Goal: Task Accomplishment & Management: Use online tool/utility

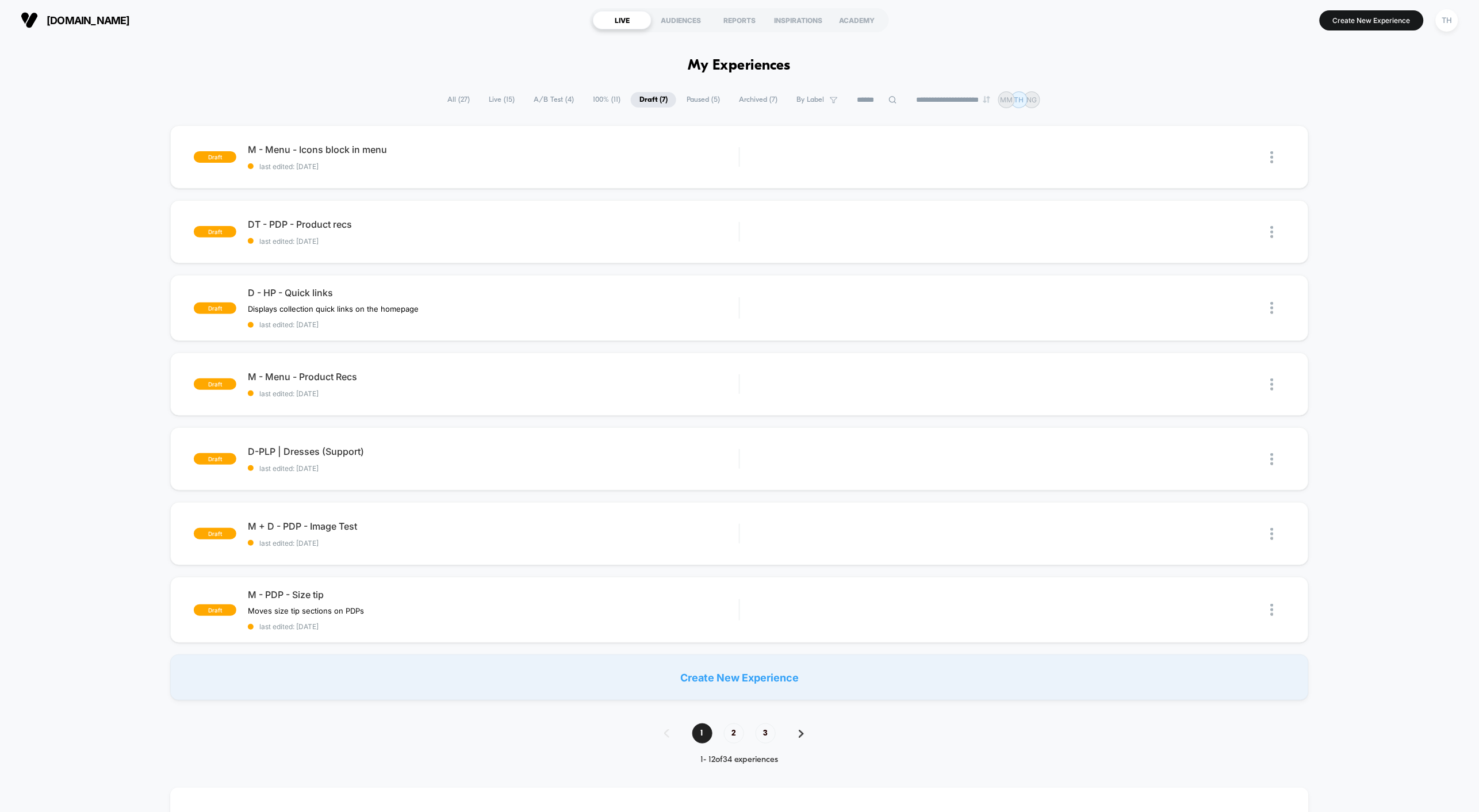
click at [500, 98] on span "Live ( 15 )" at bounding box center [501, 99] width 43 height 16
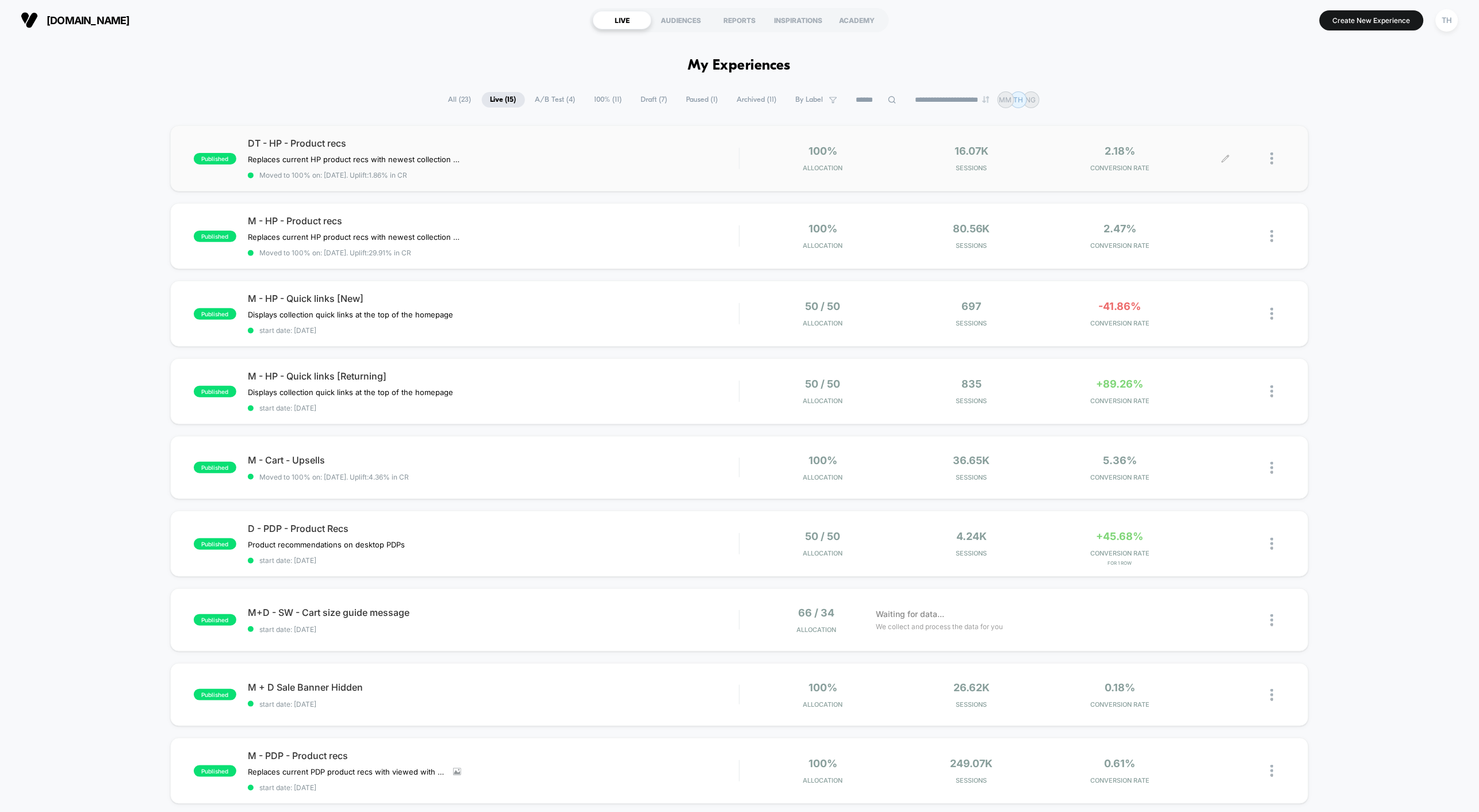
click at [1229, 156] on icon at bounding box center [1226, 159] width 9 height 9
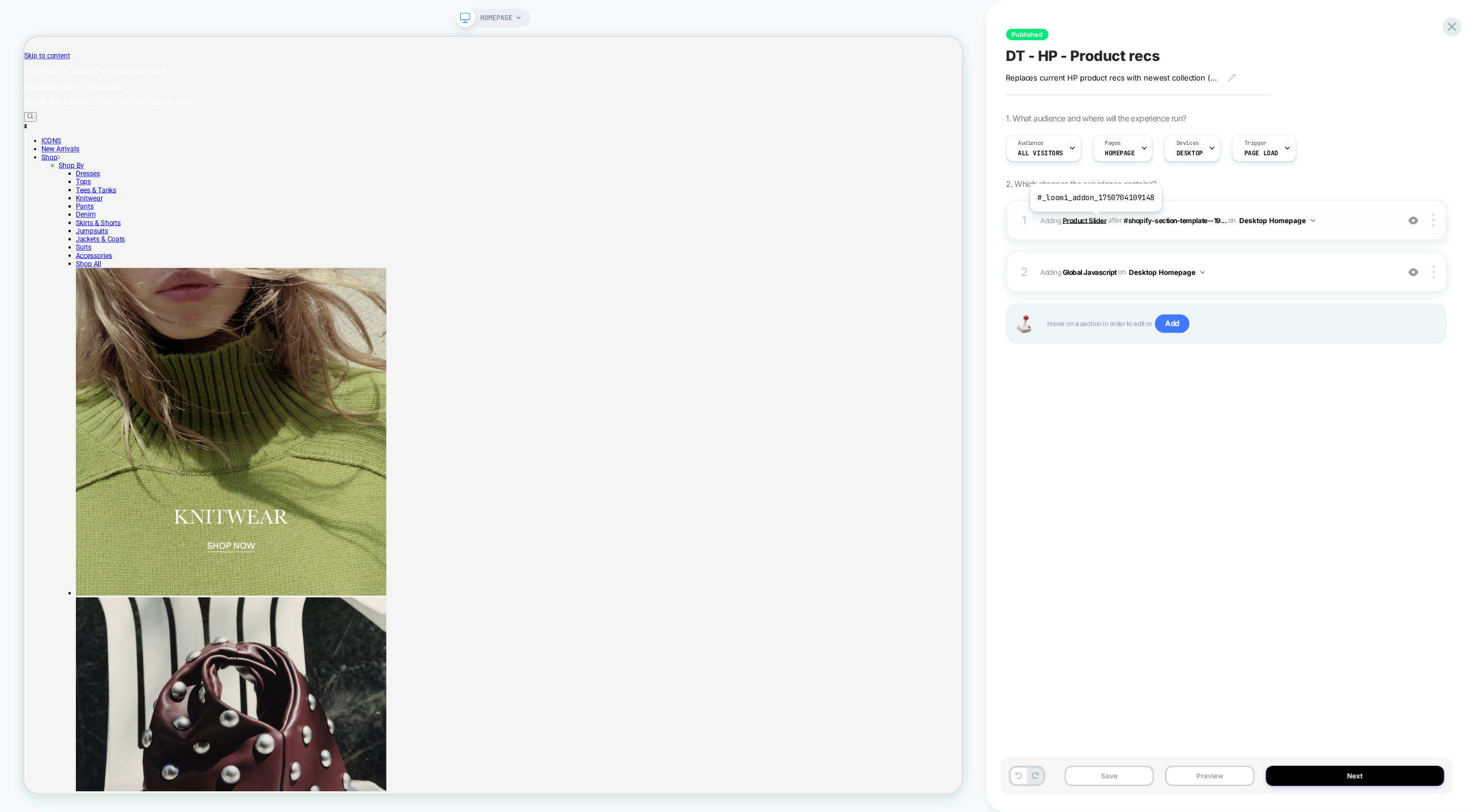
click at [1095, 221] on b "Product Slider" at bounding box center [1084, 220] width 44 height 9
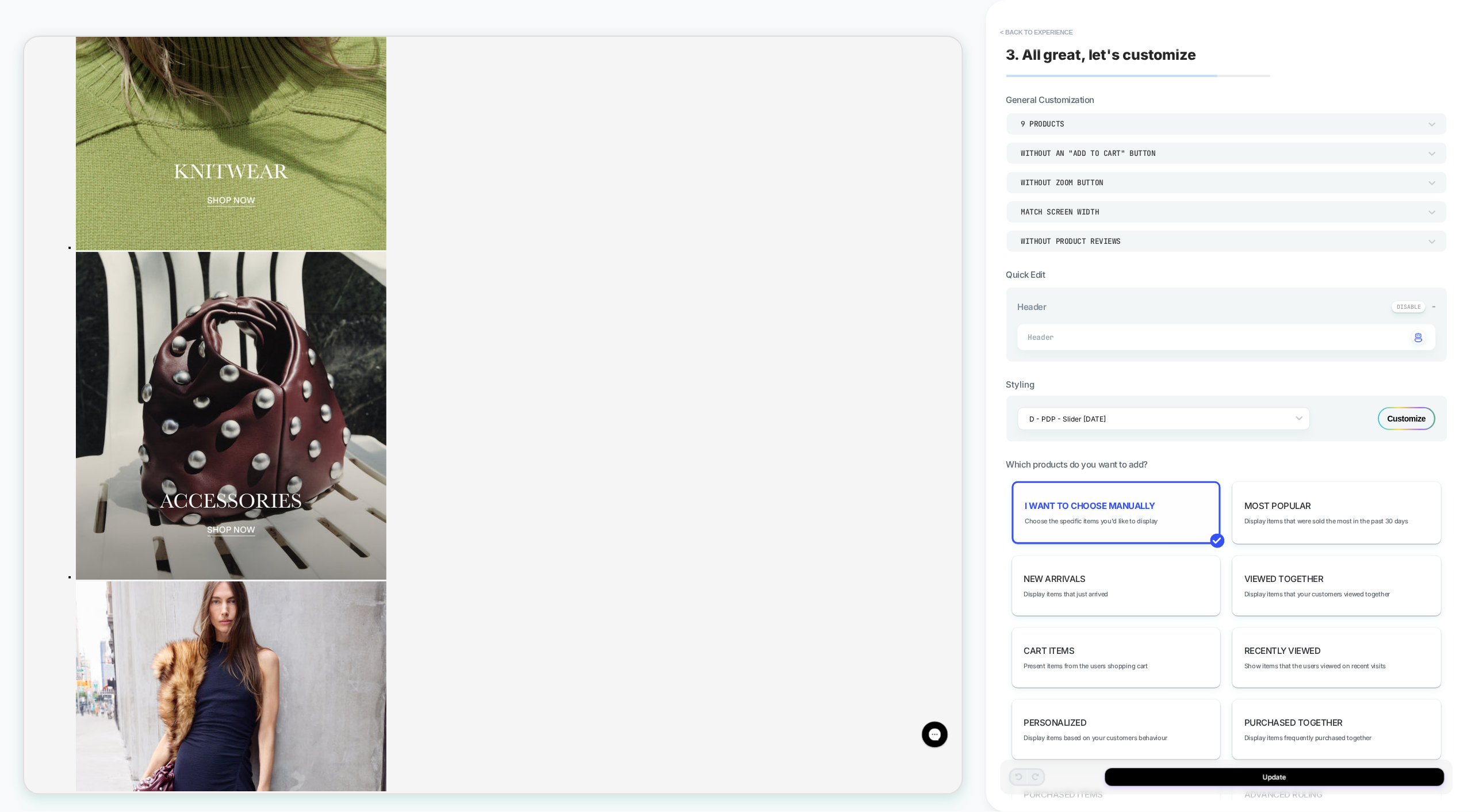
click at [1153, 500] on div "I want to choose manually Choose the specific items you'd like to display" at bounding box center [1116, 513] width 209 height 63
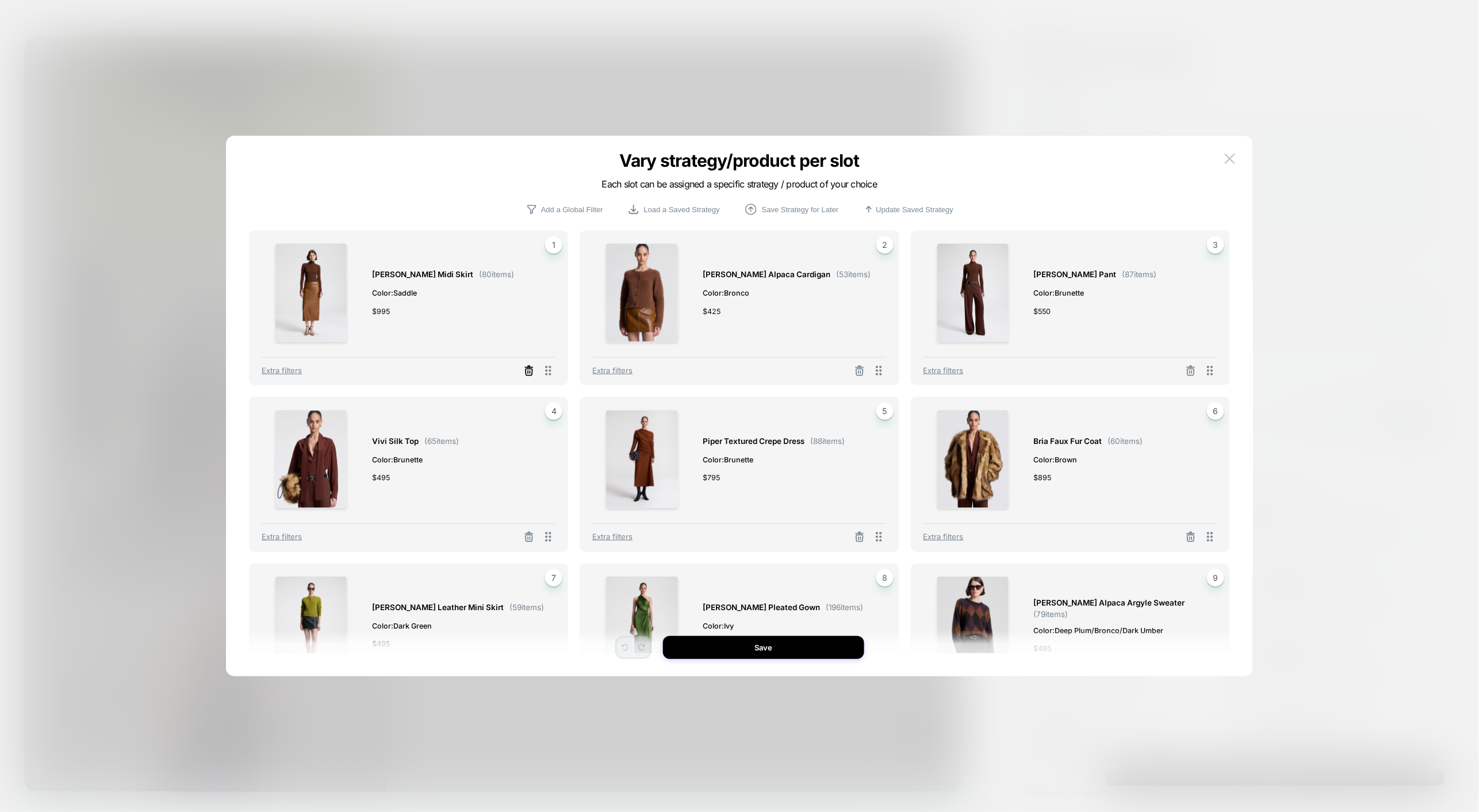
click at [525, 369] on icon at bounding box center [528, 372] width 7 height 6
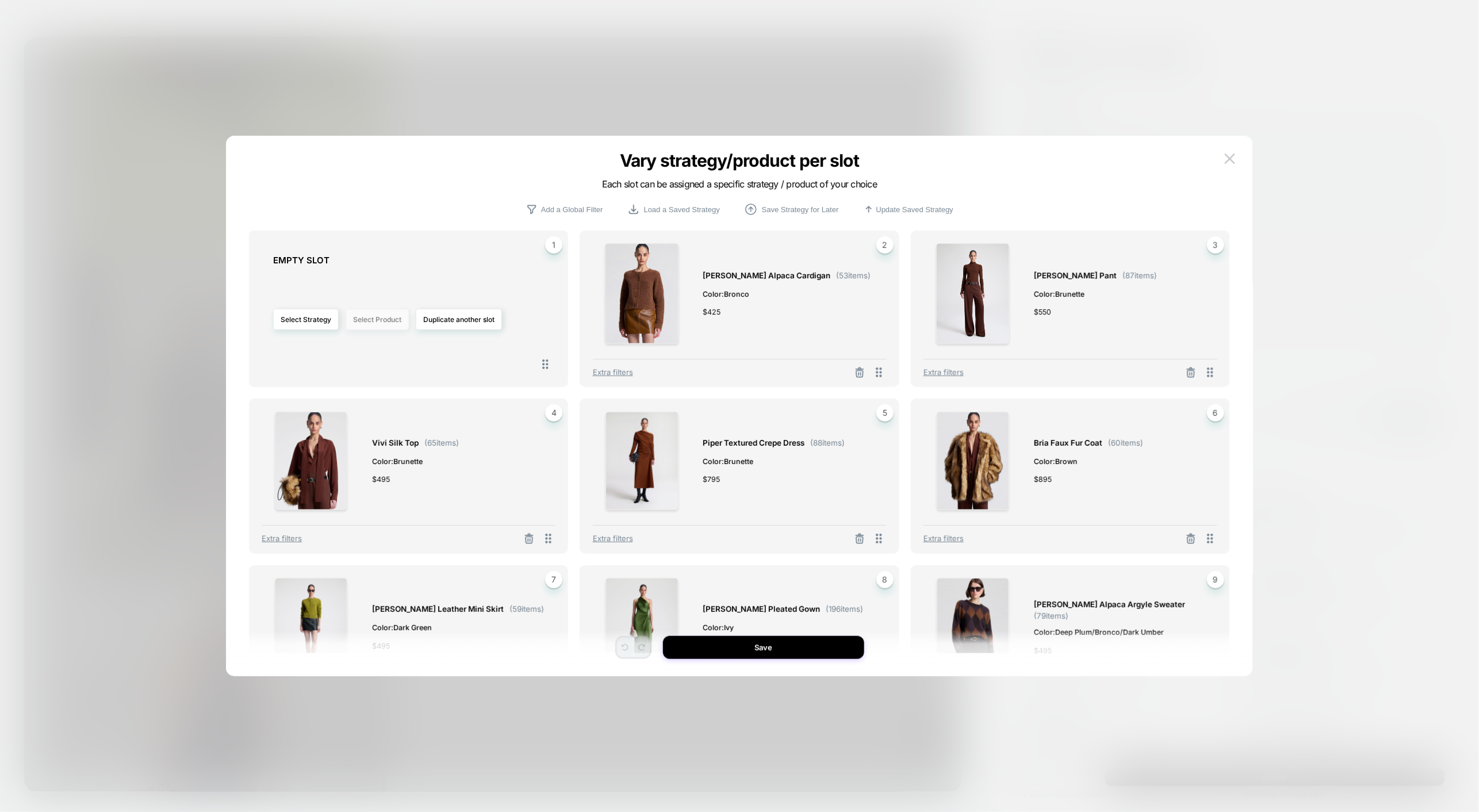
click at [389, 317] on button "Select Product" at bounding box center [377, 319] width 63 height 22
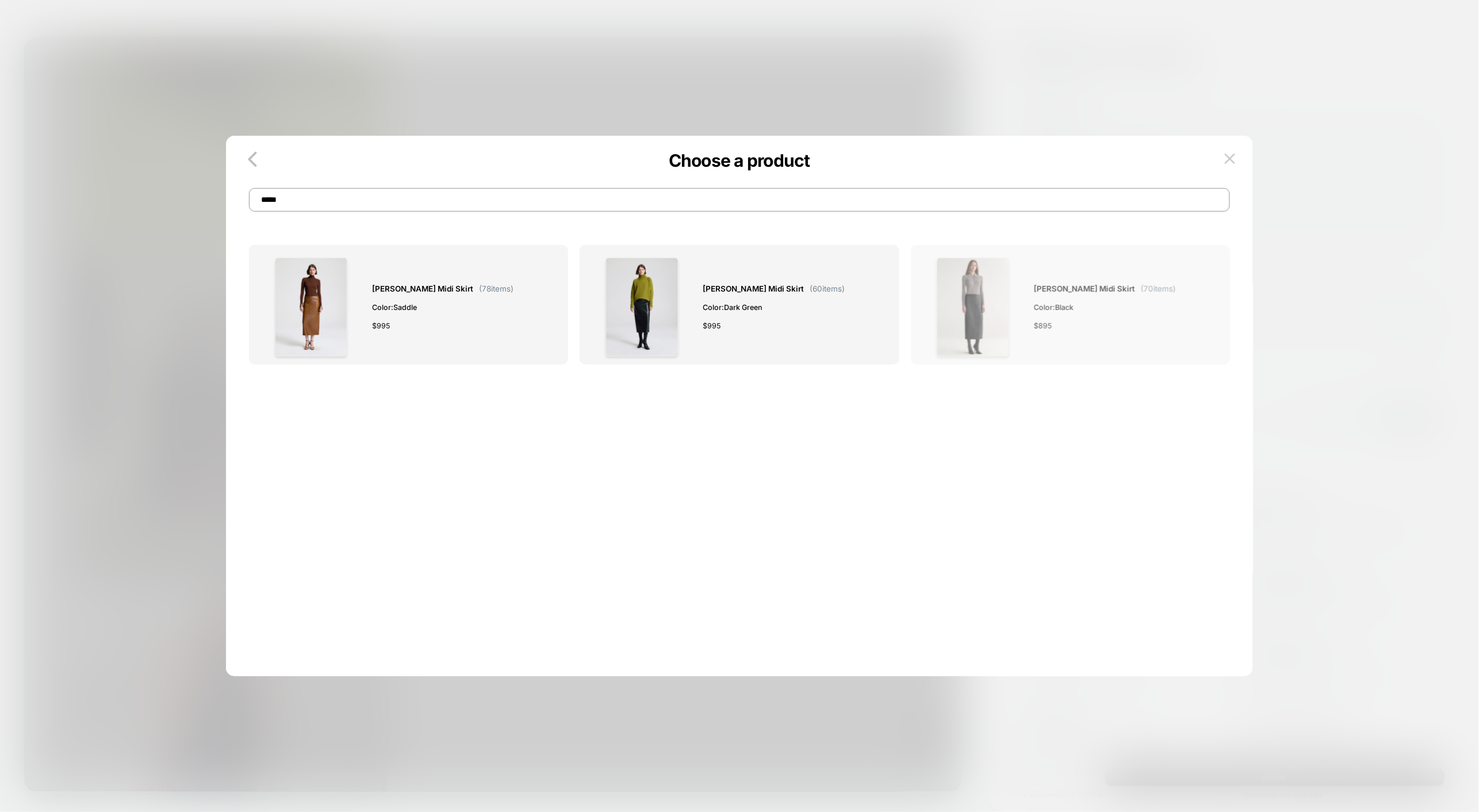
type input "*****"
click at [1013, 322] on div at bounding box center [972, 307] width 99 height 99
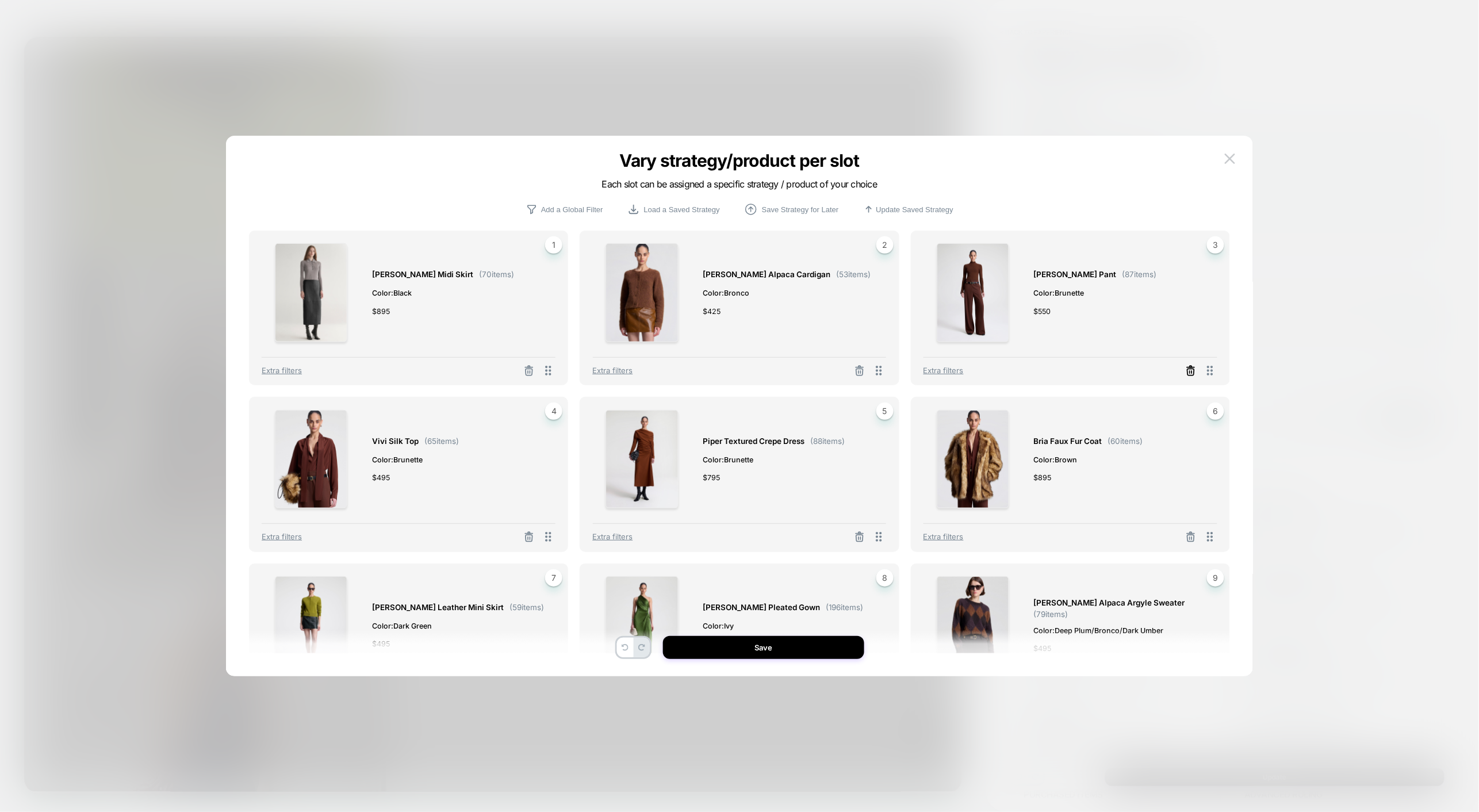
click at [1187, 371] on icon at bounding box center [1190, 372] width 7 height 6
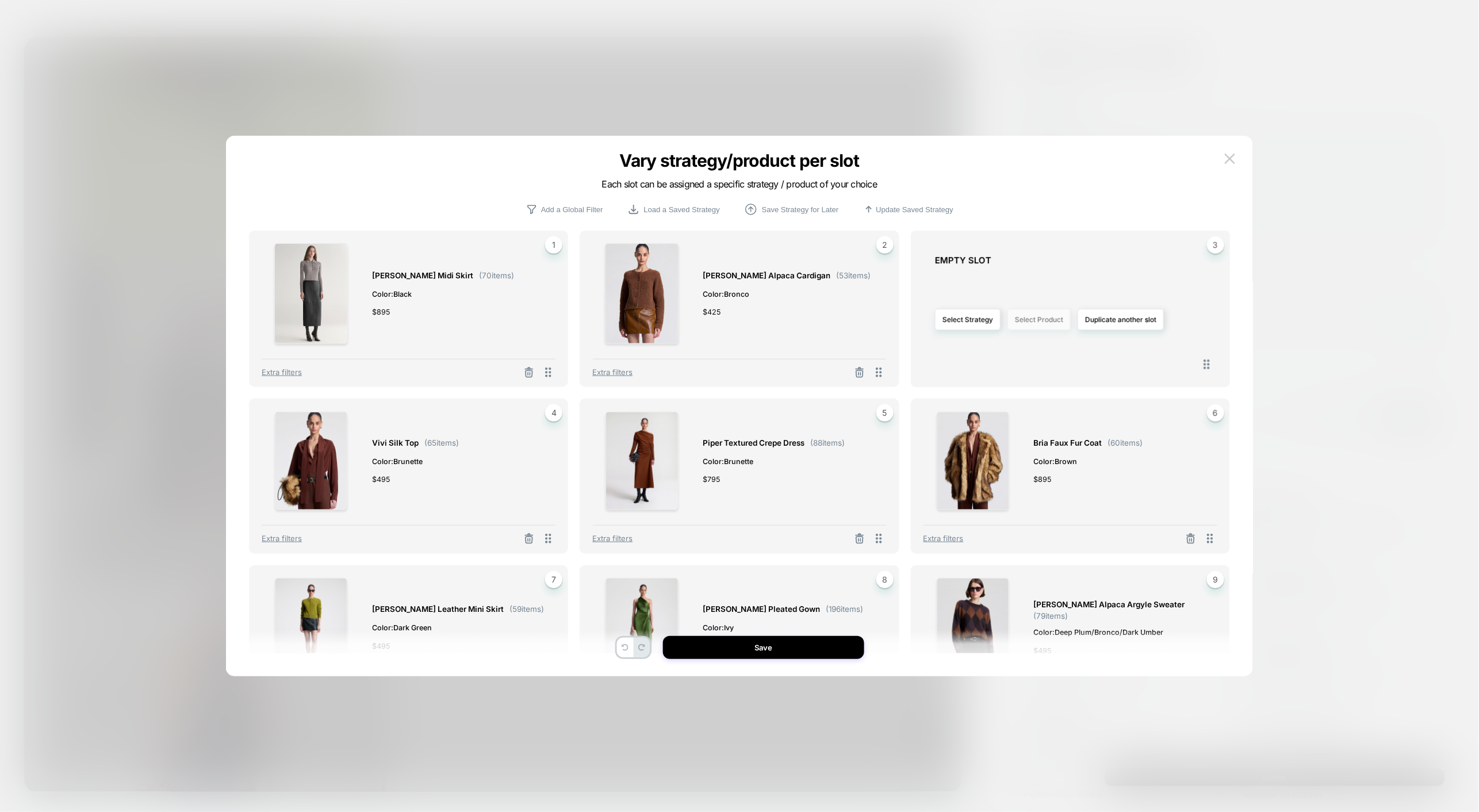
click at [1041, 319] on button "Select Product" at bounding box center [1039, 319] width 63 height 22
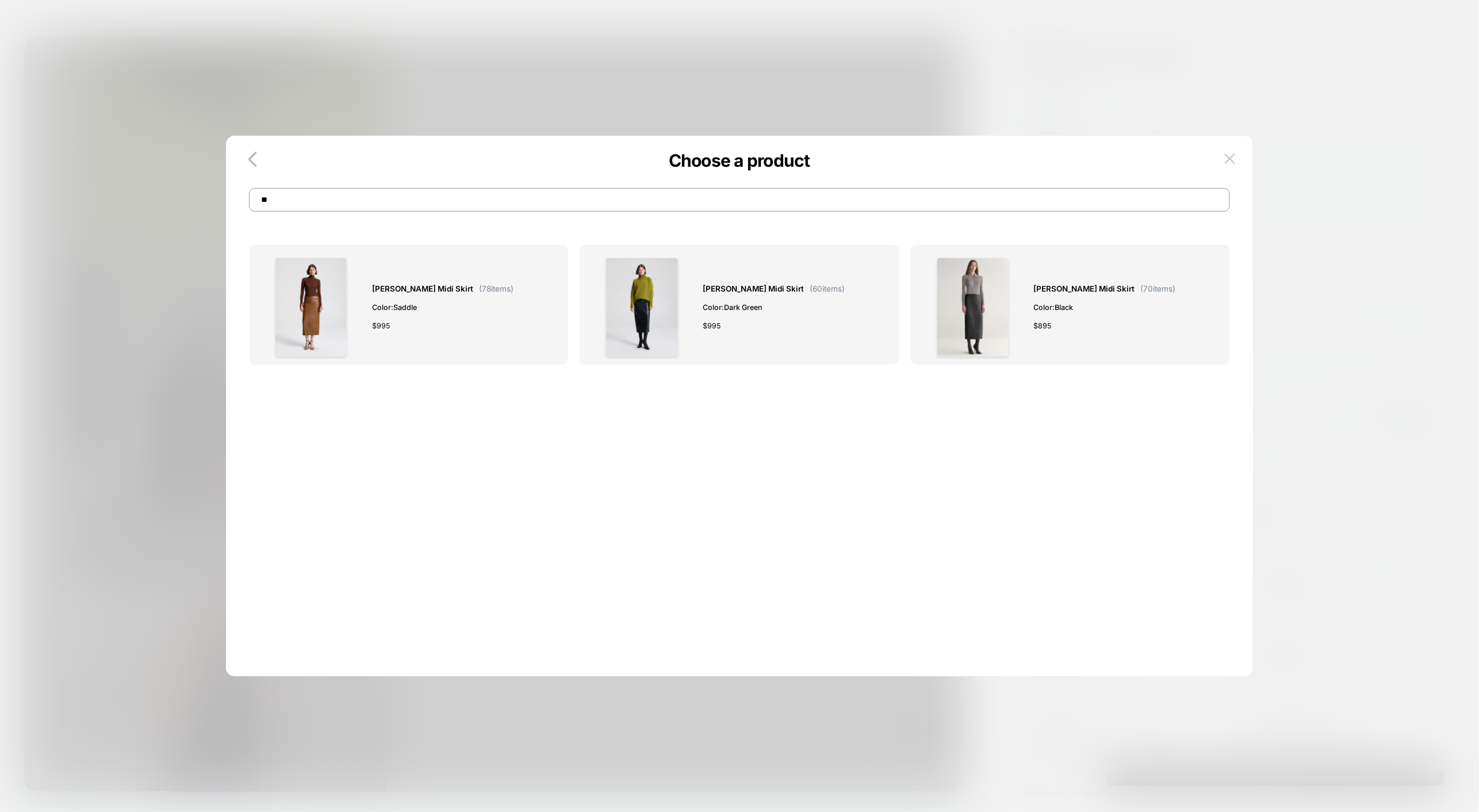
type input "*"
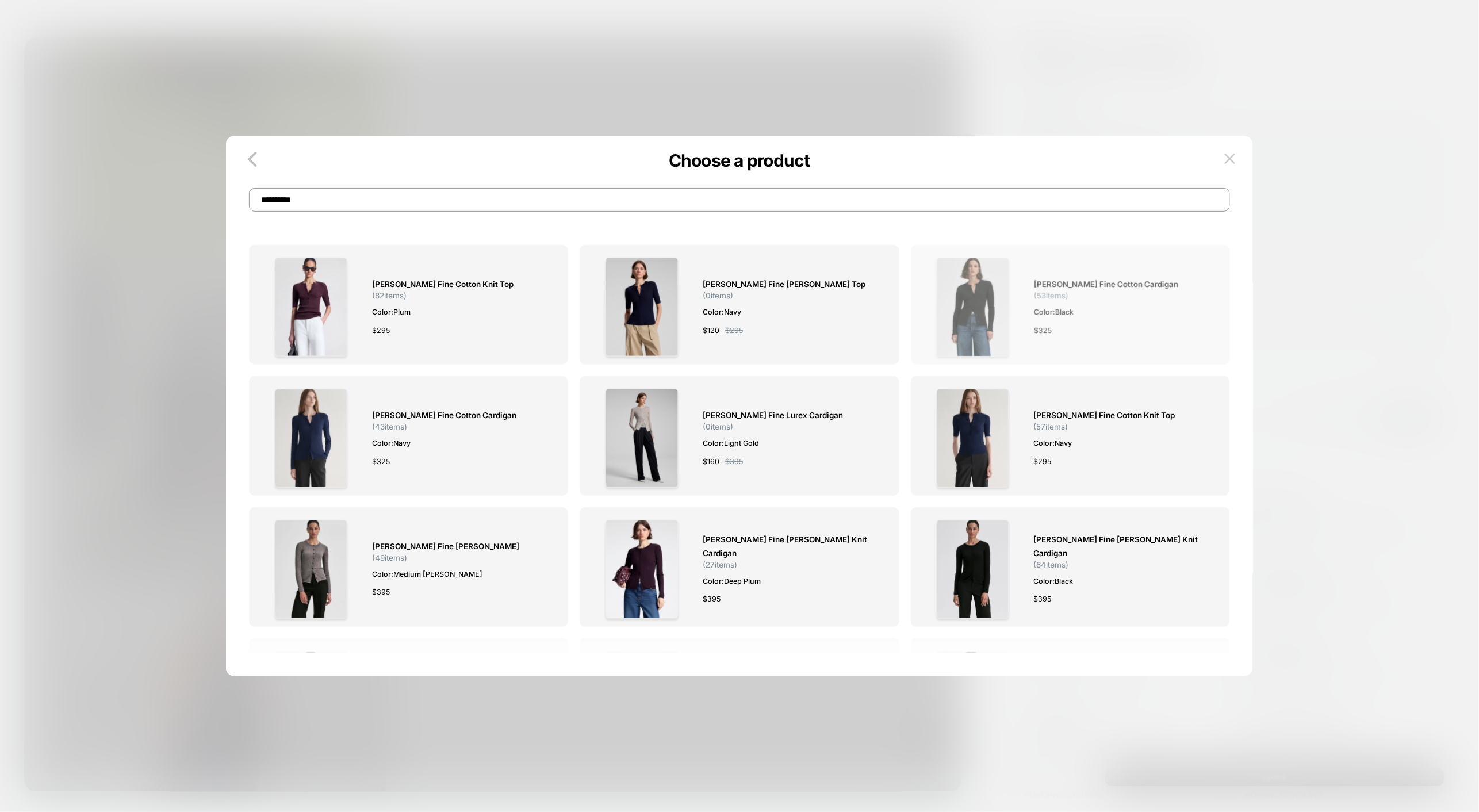
type input "**********"
click at [1074, 336] on div "[PERSON_NAME] Fine Cotton Cardigan ( 53 items) Color: Black $ 325" at bounding box center [1119, 307] width 172 height 99
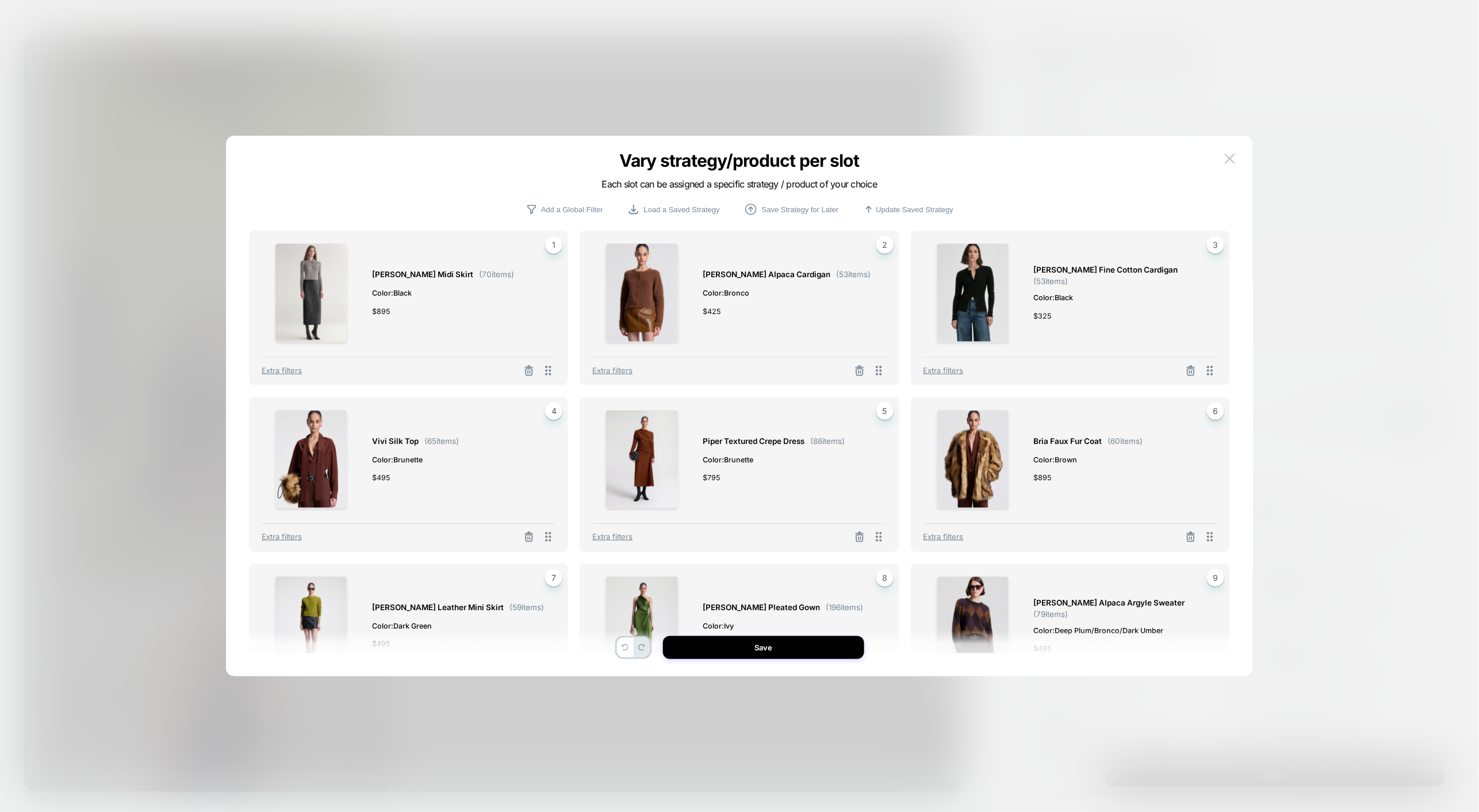
click at [1083, 329] on div "[PERSON_NAME] Fine Cotton Cardigan ( 53 items) Color: Black $ 325" at bounding box center [1119, 292] width 172 height 99
click at [822, 651] on button "Save" at bounding box center [764, 647] width 201 height 23
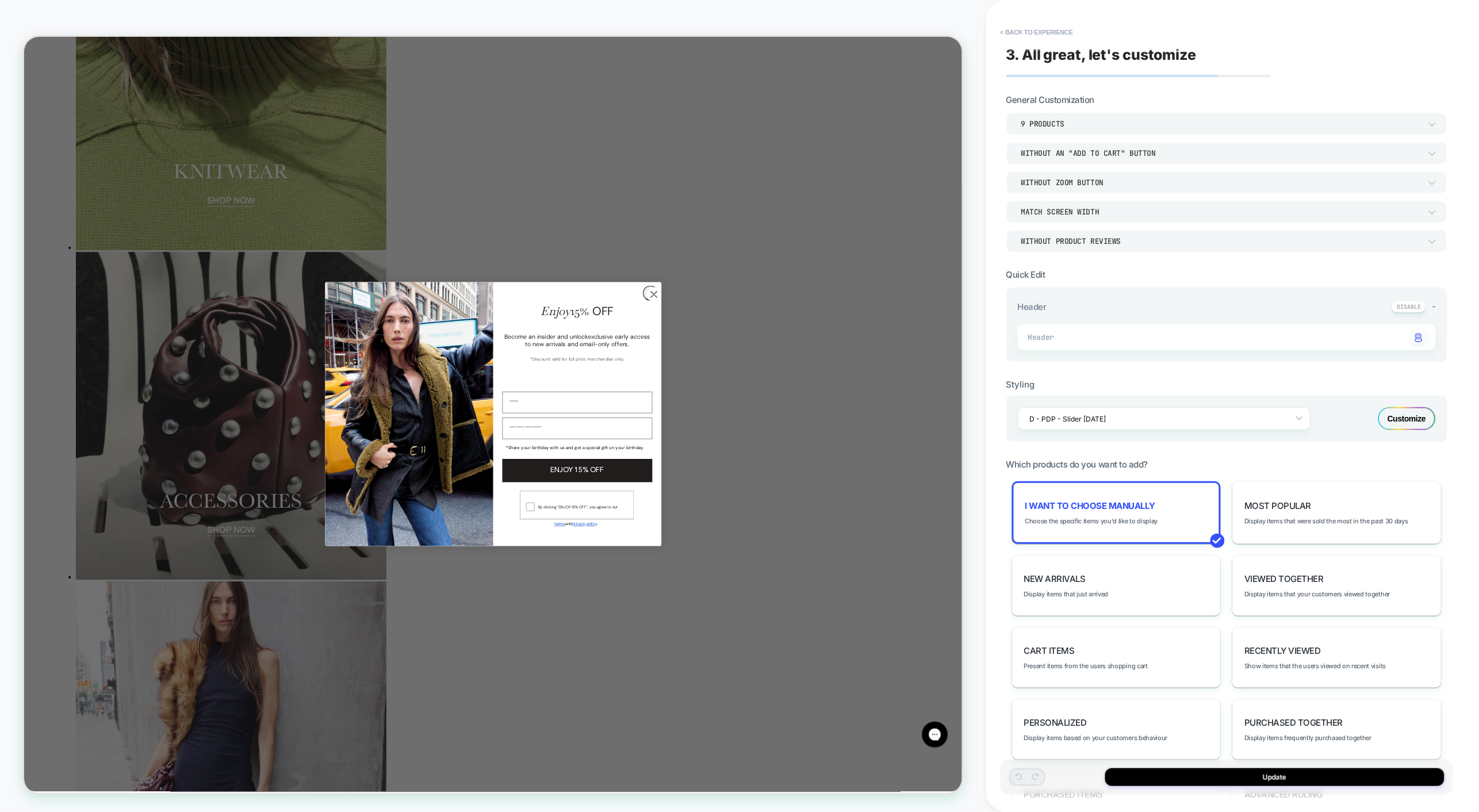
click at [859, 384] on icon "Close dialog" at bounding box center [863, 380] width 8 height 8
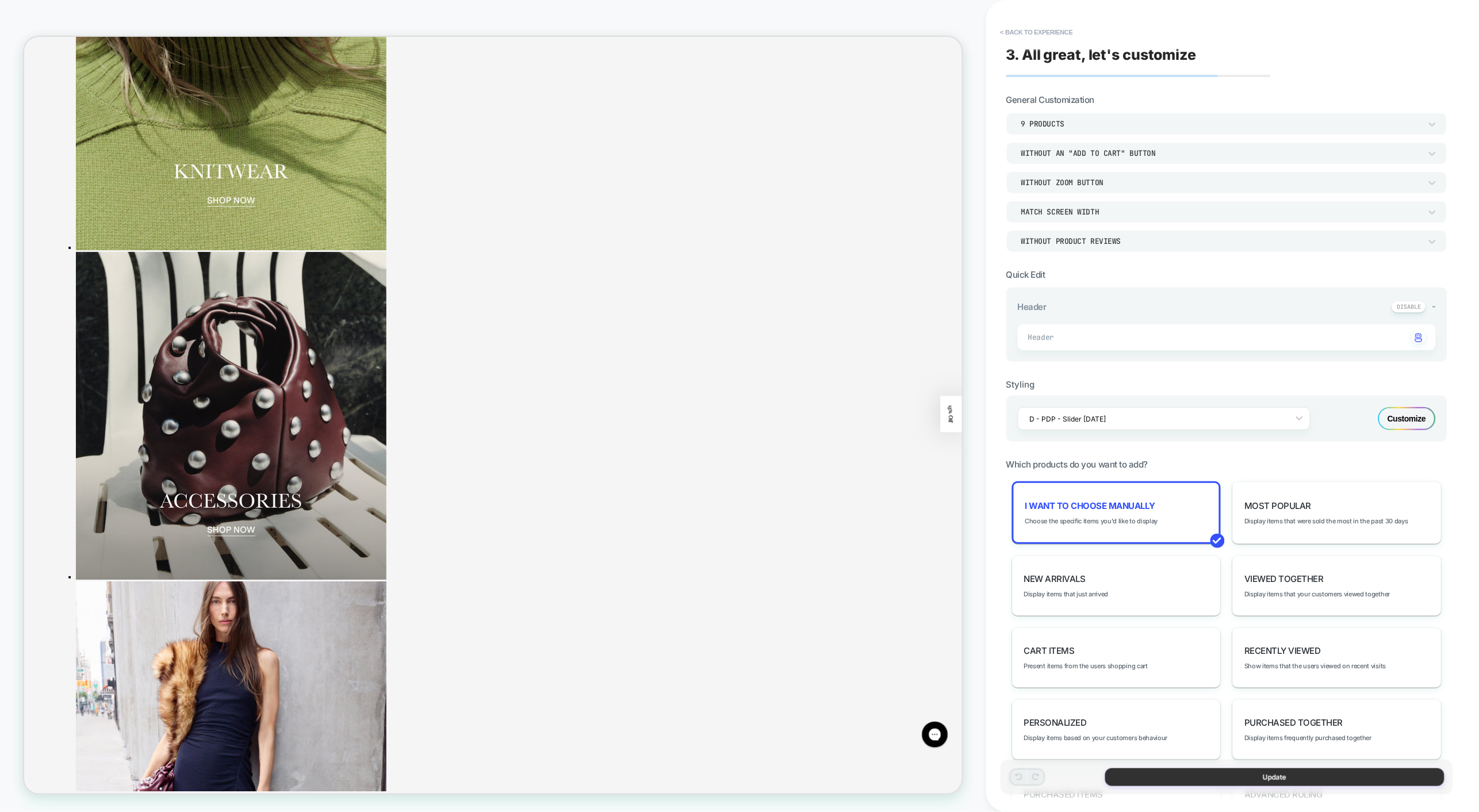
click at [1185, 774] on button "Update" at bounding box center [1274, 777] width 339 height 18
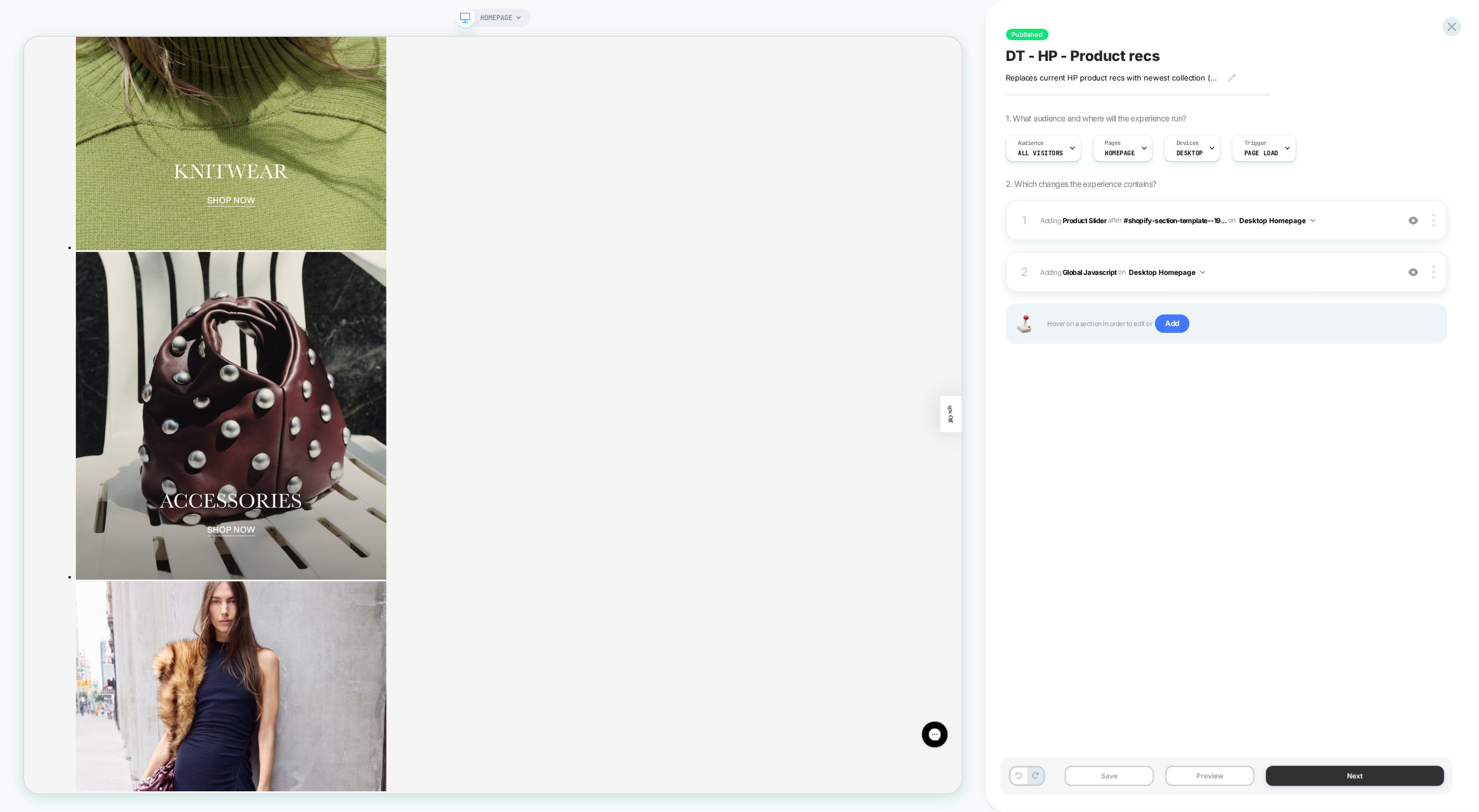
click at [1355, 774] on button "Next" at bounding box center [1355, 775] width 178 height 20
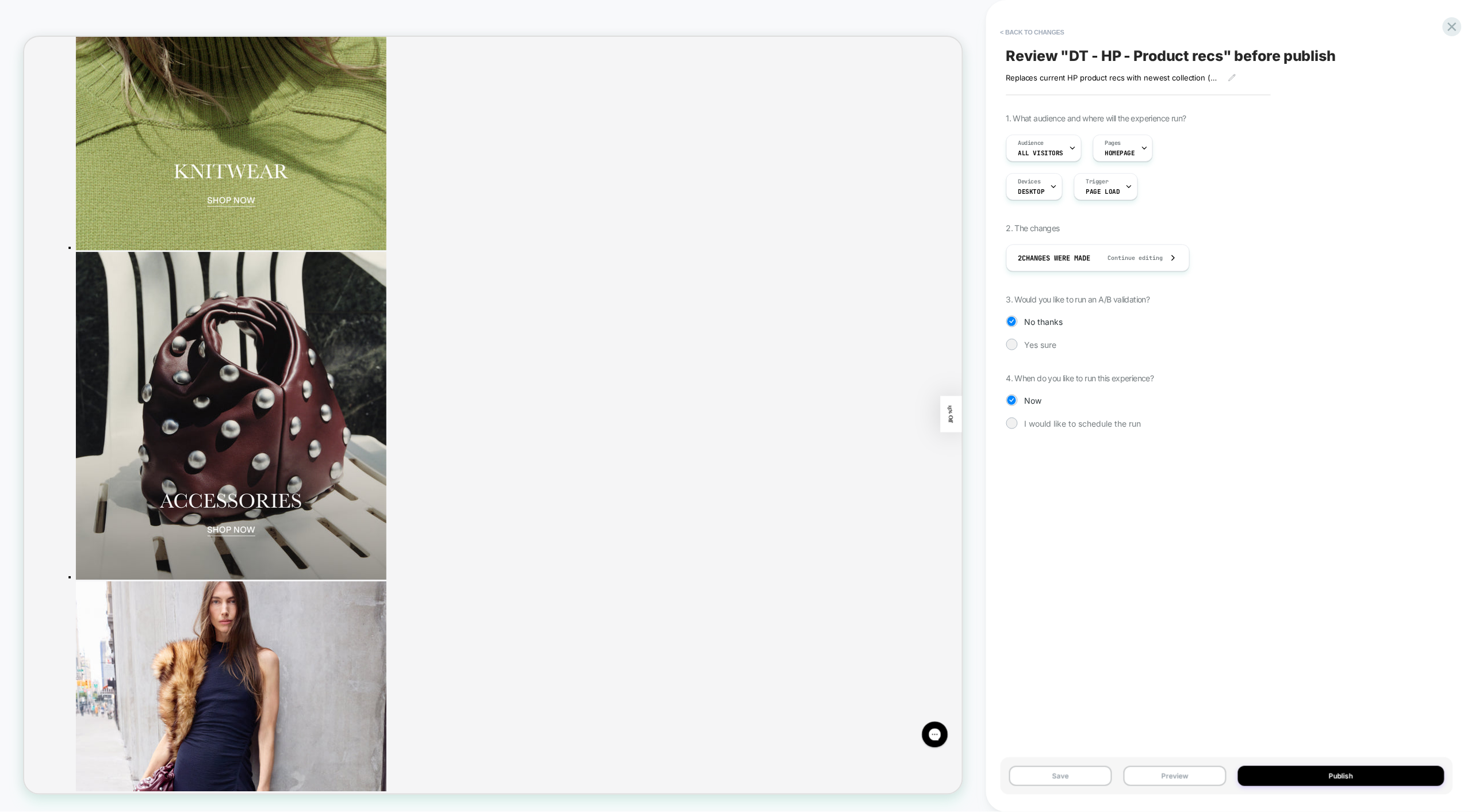
click at [1355, 774] on button "Publish" at bounding box center [1340, 775] width 206 height 20
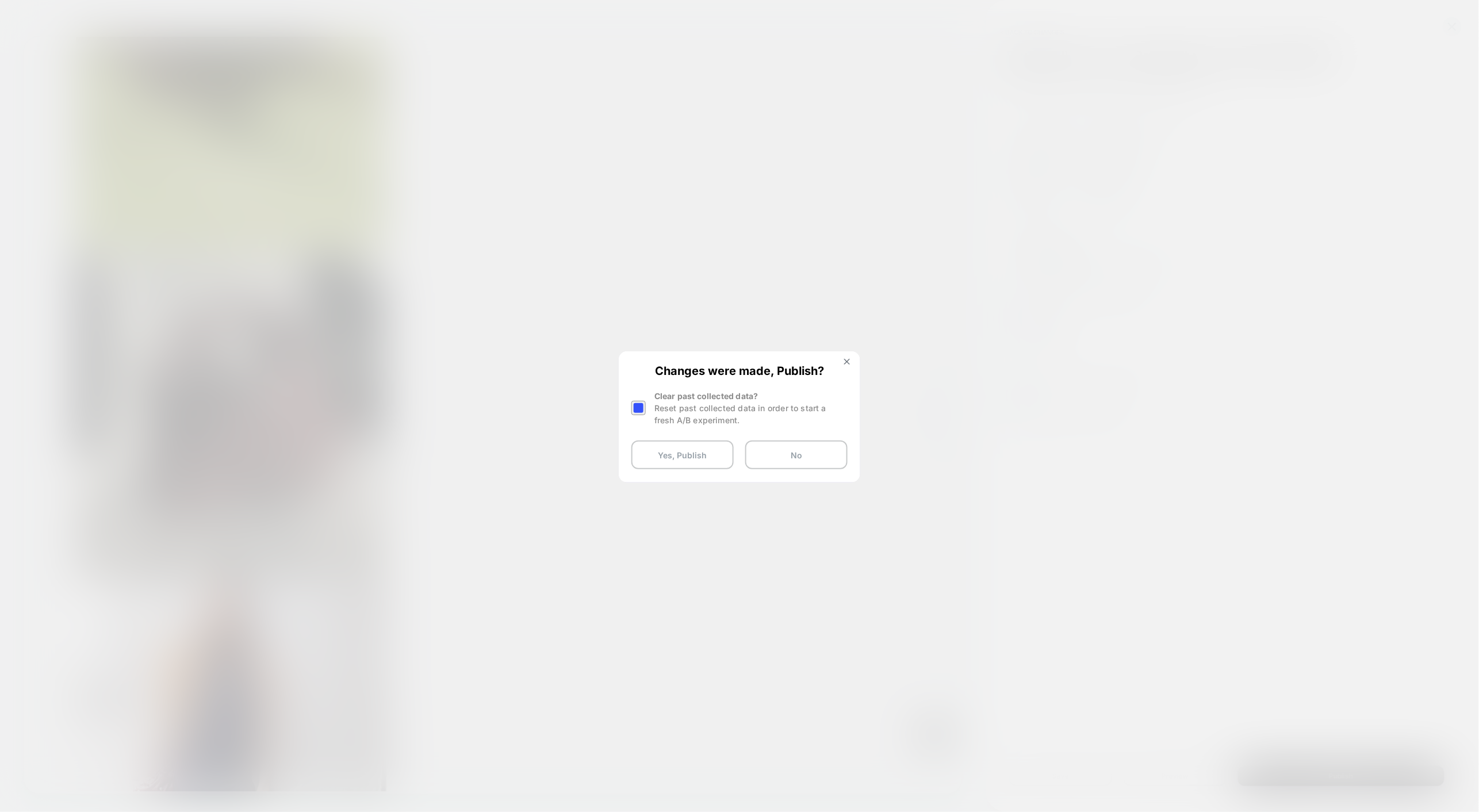
click at [643, 413] on div at bounding box center [638, 407] width 14 height 14
click at [671, 460] on button "Yes, Publish" at bounding box center [682, 454] width 102 height 29
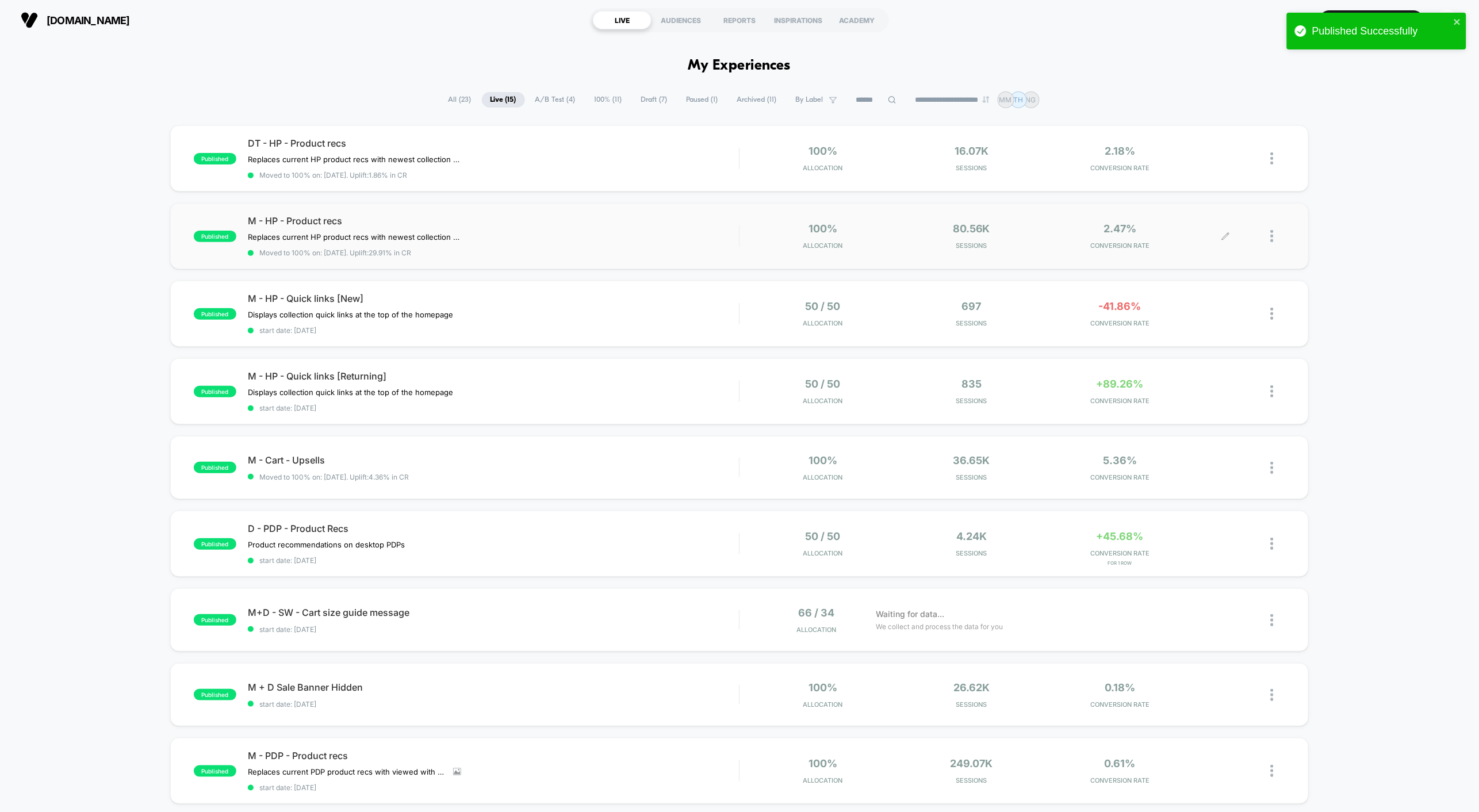
click at [1230, 235] on div at bounding box center [1255, 236] width 59 height 27
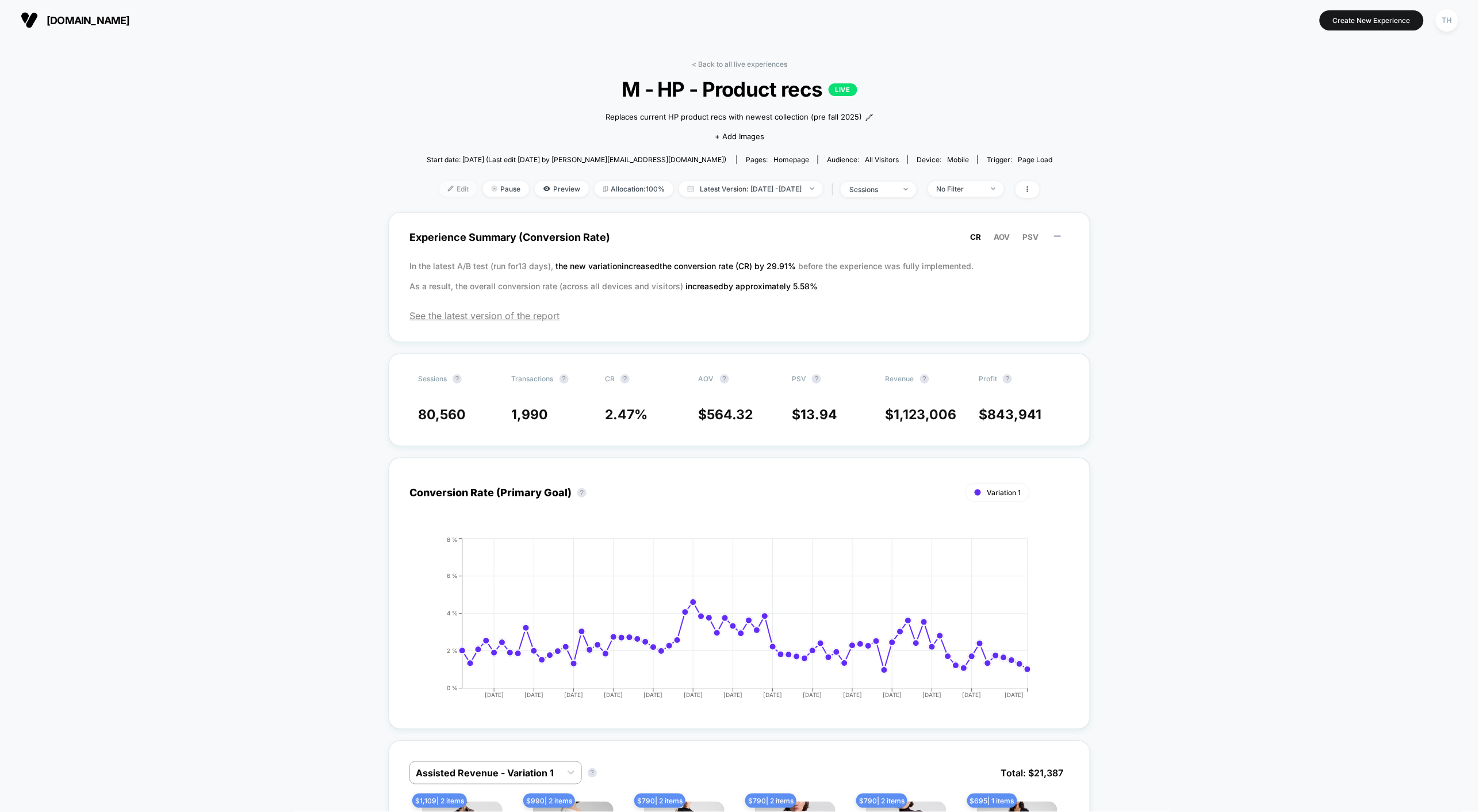
click at [442, 190] on span "Edit" at bounding box center [458, 188] width 38 height 16
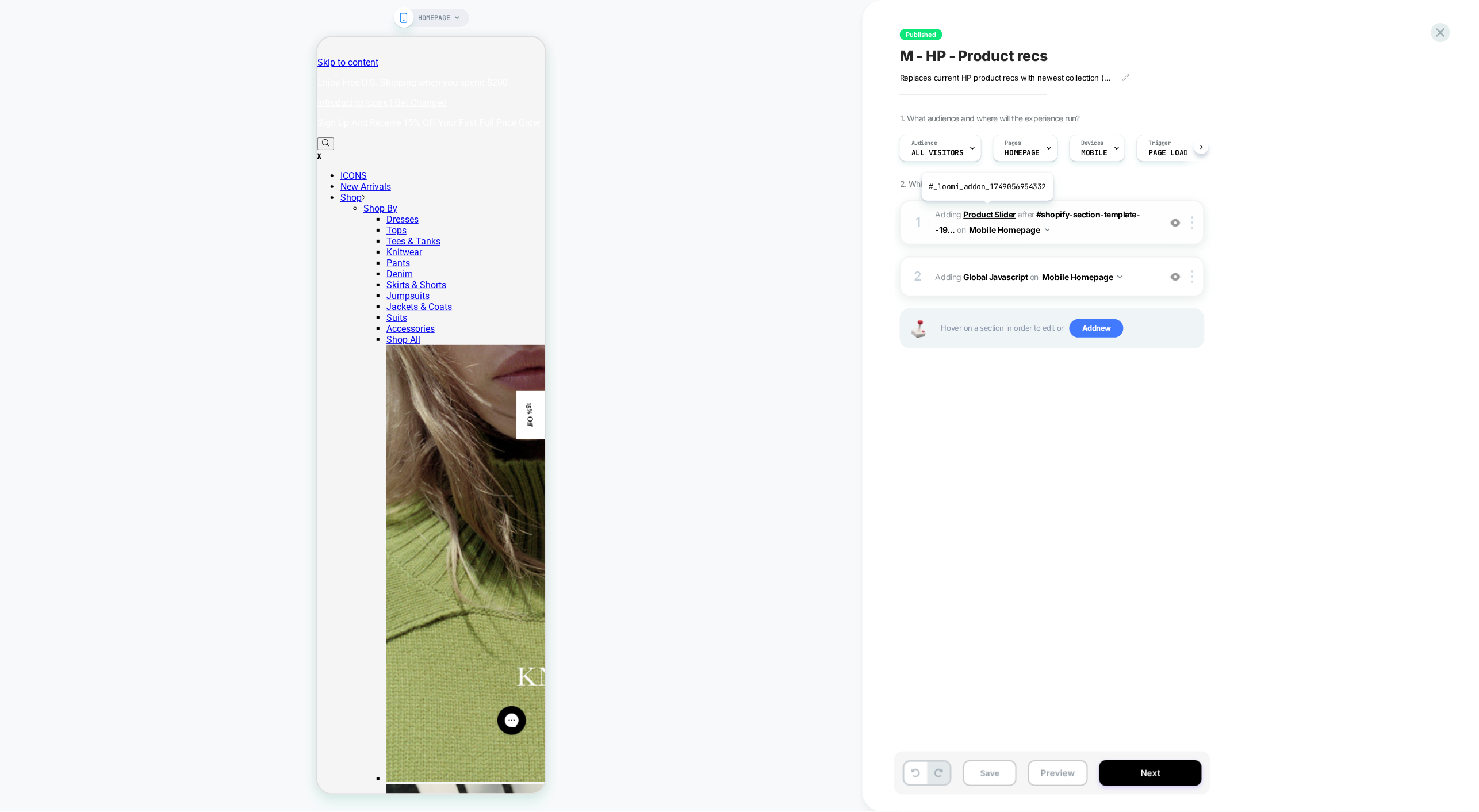
click at [986, 210] on b "Product Slider" at bounding box center [989, 214] width 52 height 10
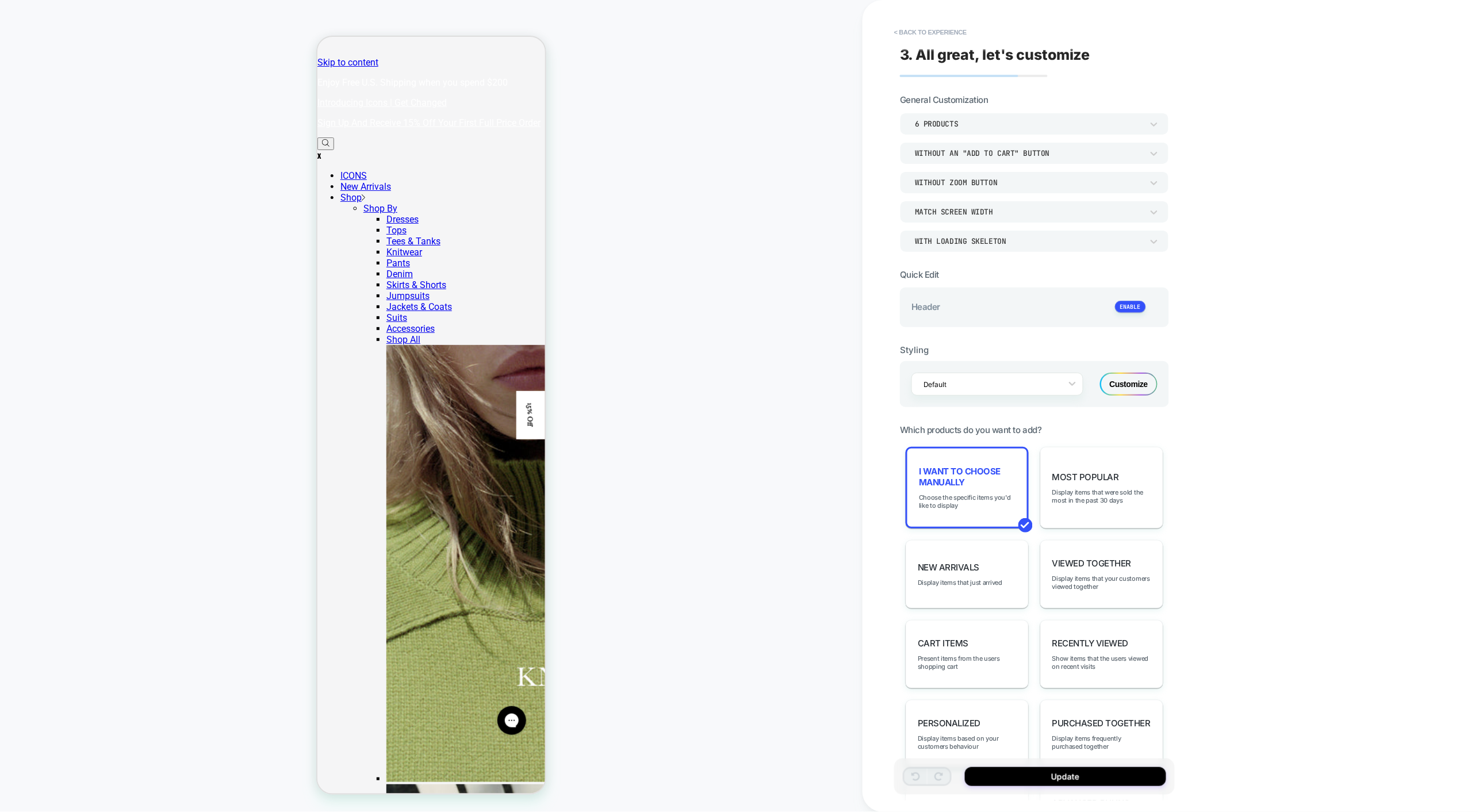
scroll to position [140, 0]
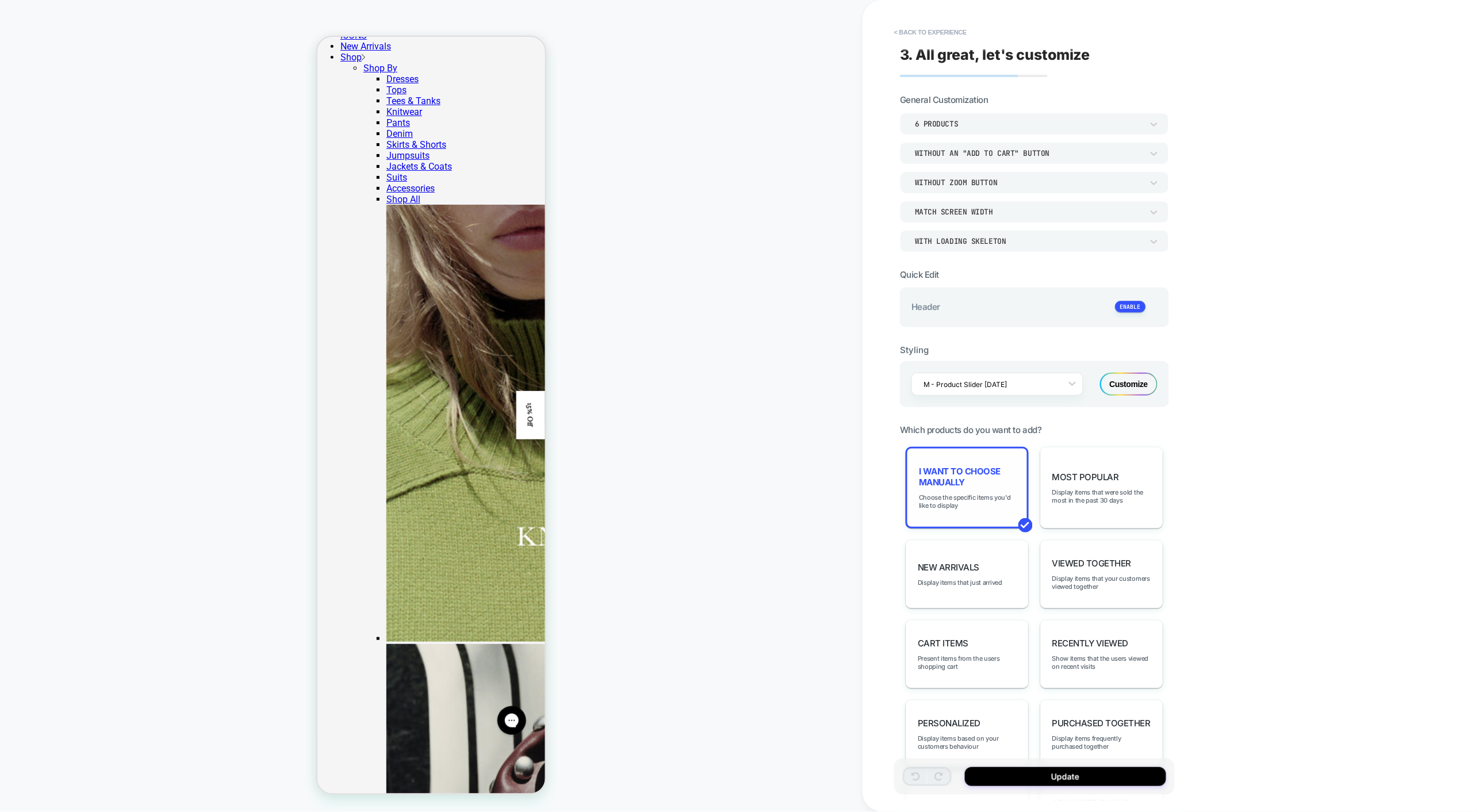
click at [980, 458] on div "I want to choose manually Choose the specific items you'd like to display" at bounding box center [966, 488] width 123 height 82
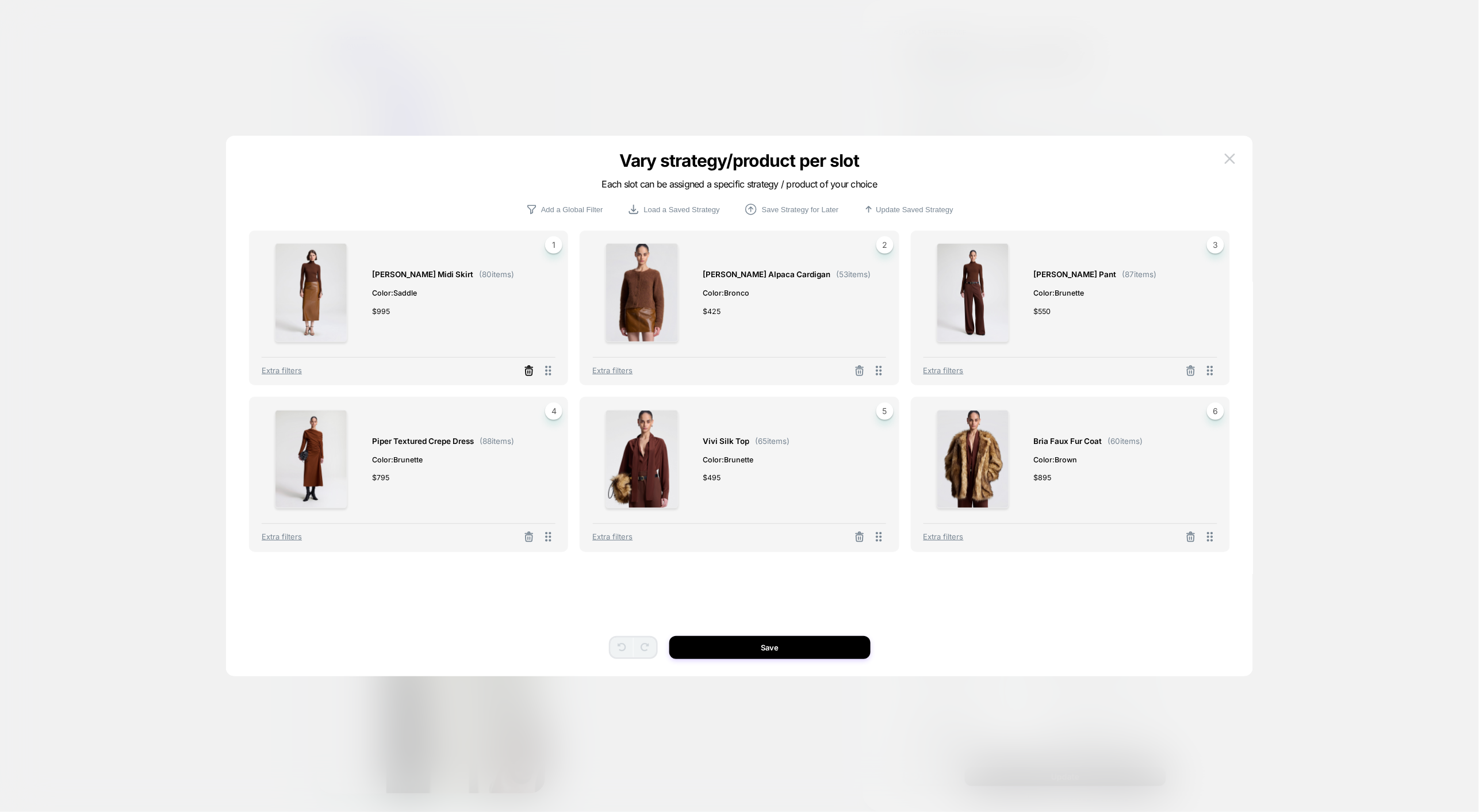
click at [523, 367] on icon at bounding box center [528, 370] width 11 height 11
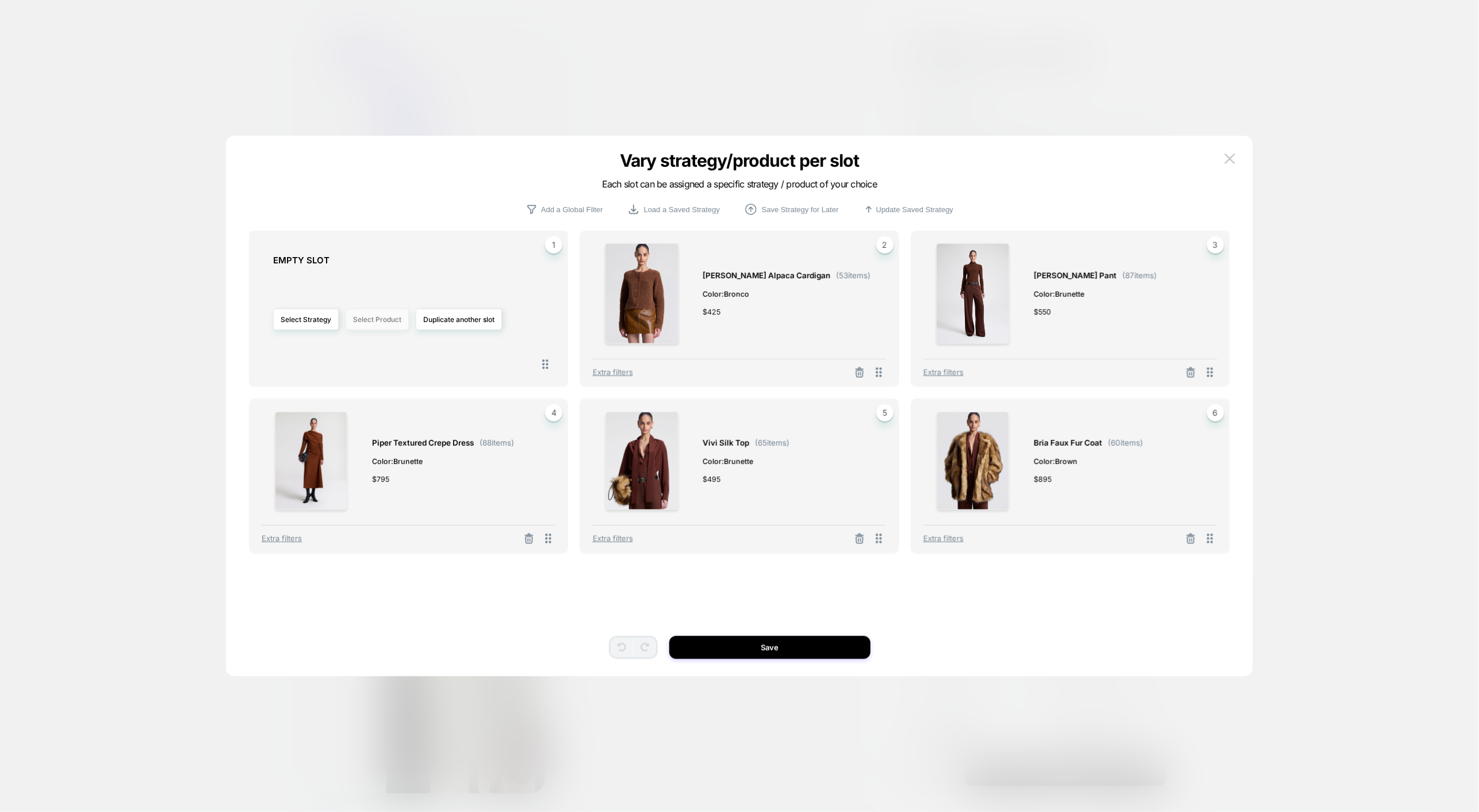
click at [369, 319] on button "Select Product" at bounding box center [377, 319] width 63 height 22
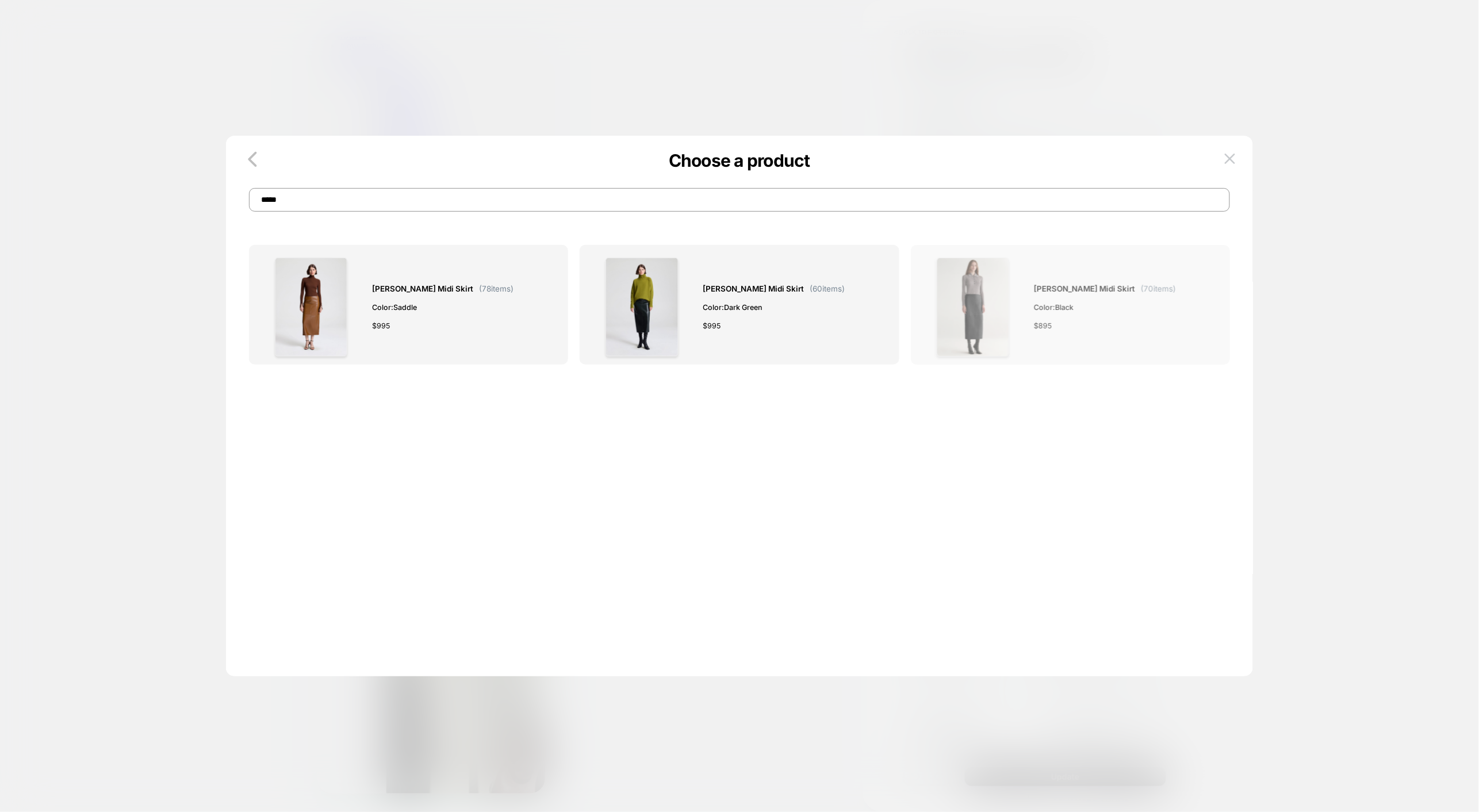
type input "*****"
click at [1111, 333] on div "[PERSON_NAME] Midi Skirt ( 70 items) Color: Black $ 895" at bounding box center [1104, 307] width 142 height 99
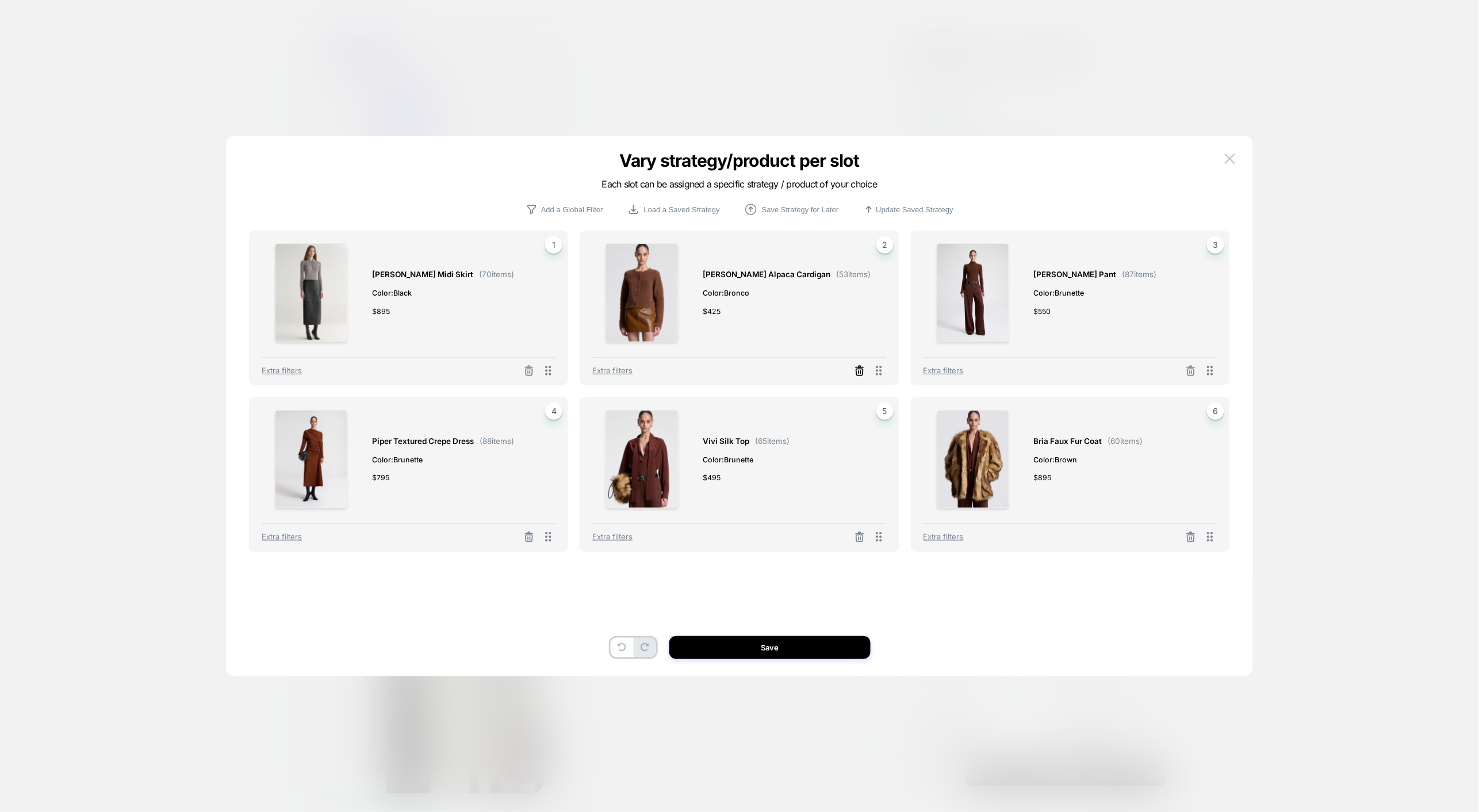
click at [865, 374] on icon at bounding box center [859, 370] width 11 height 11
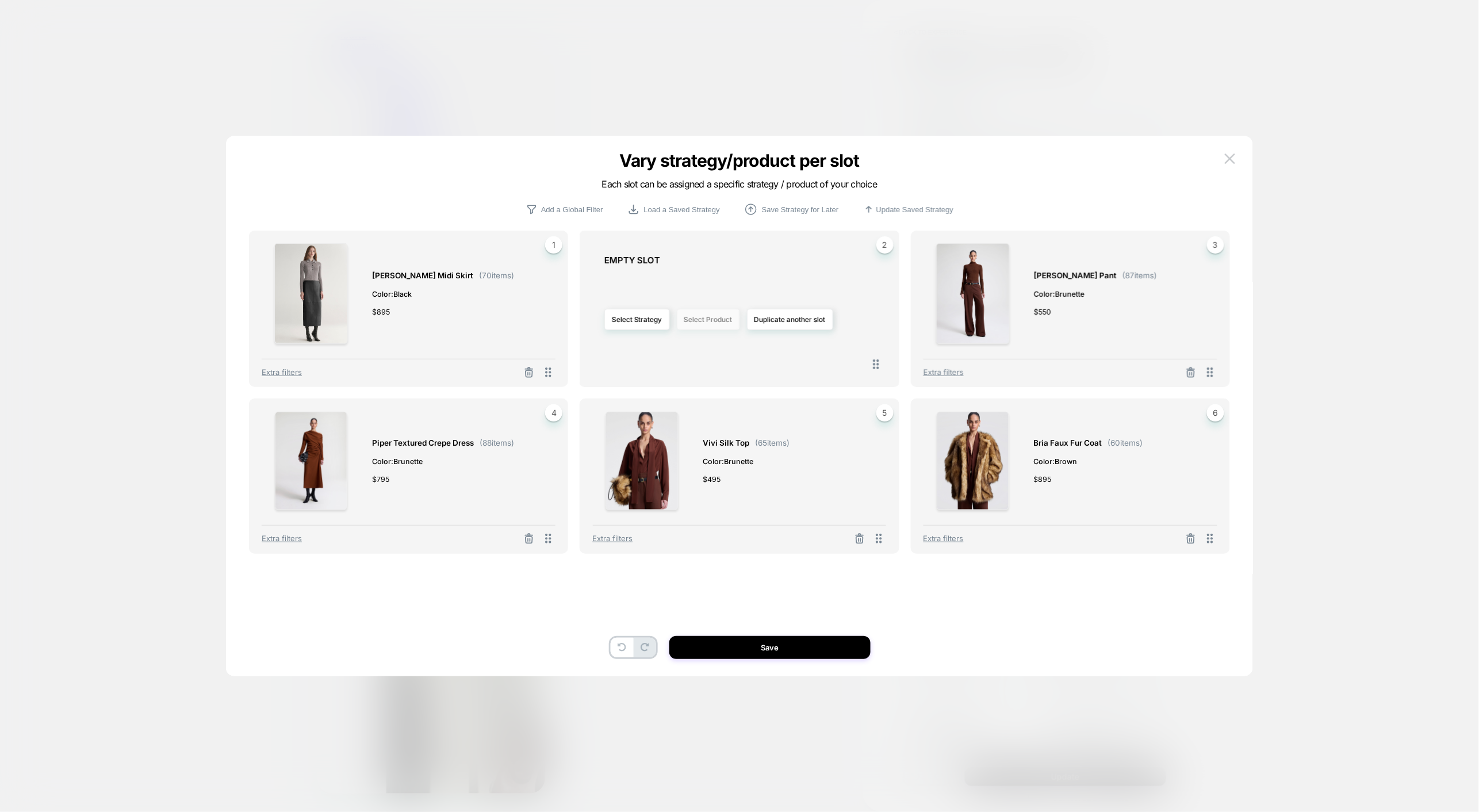
click at [734, 322] on button "Select Product" at bounding box center [708, 319] width 63 height 22
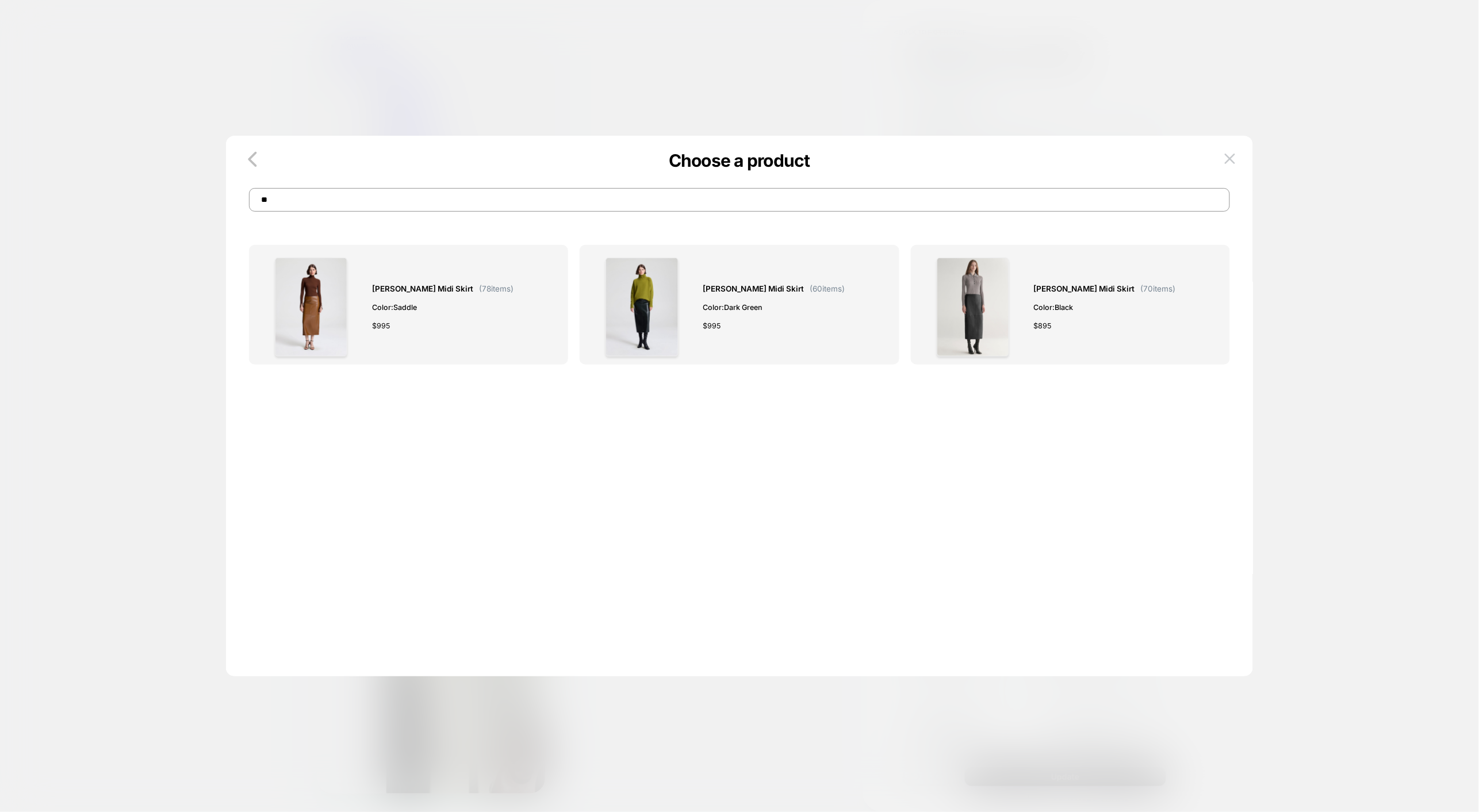
type input "*"
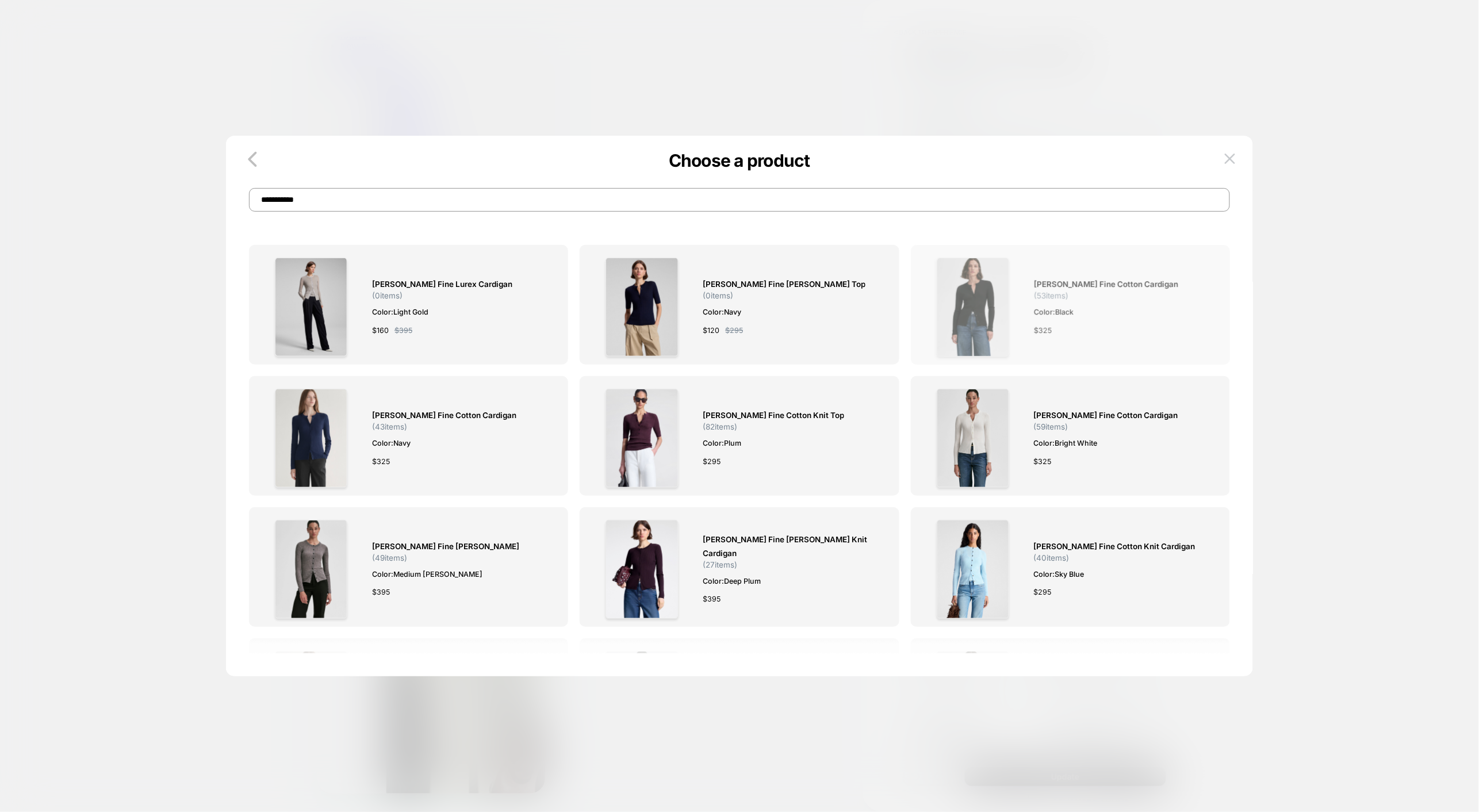
type input "**********"
click at [1017, 303] on div at bounding box center [972, 307] width 99 height 99
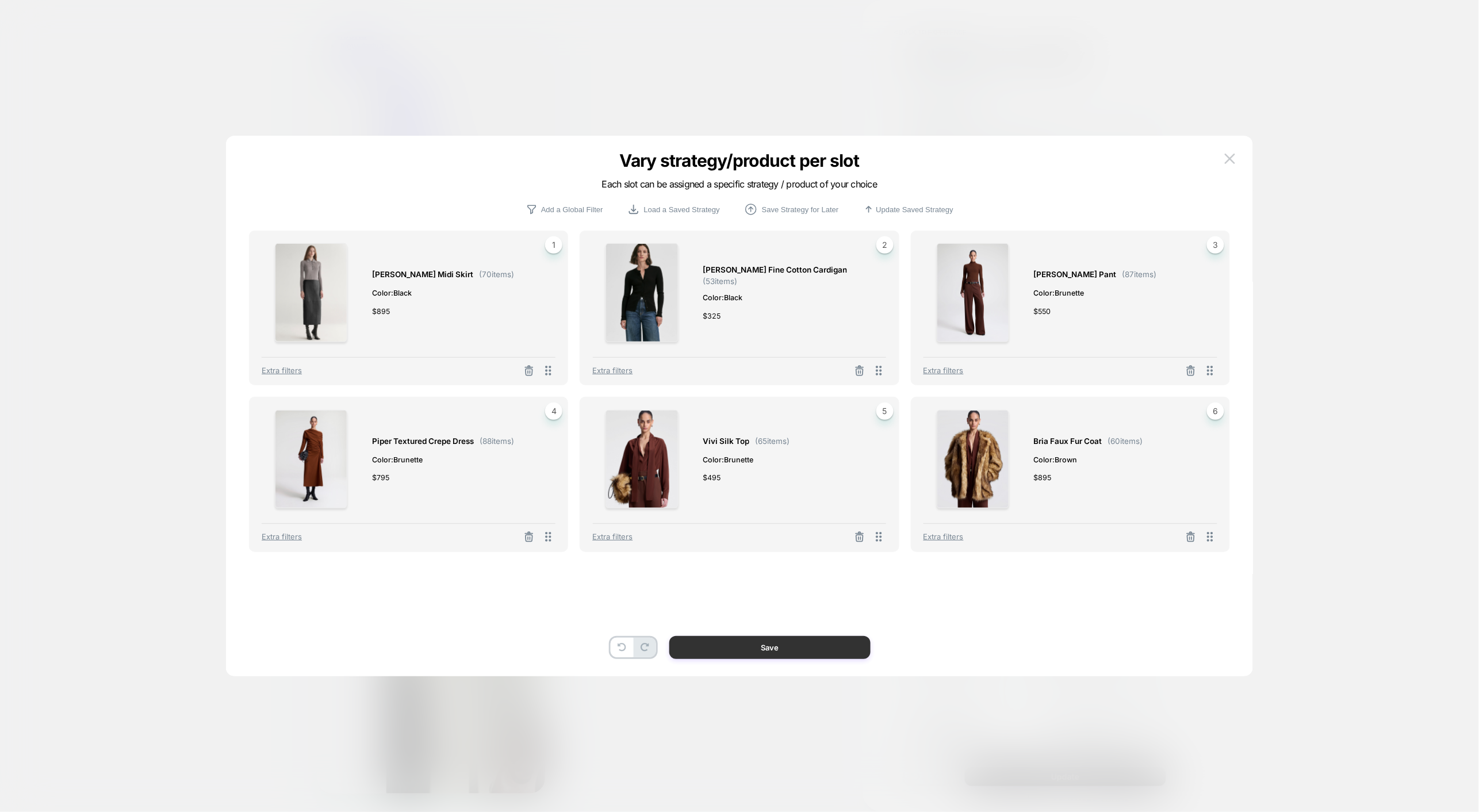
click at [802, 648] on button "Save" at bounding box center [770, 647] width 201 height 23
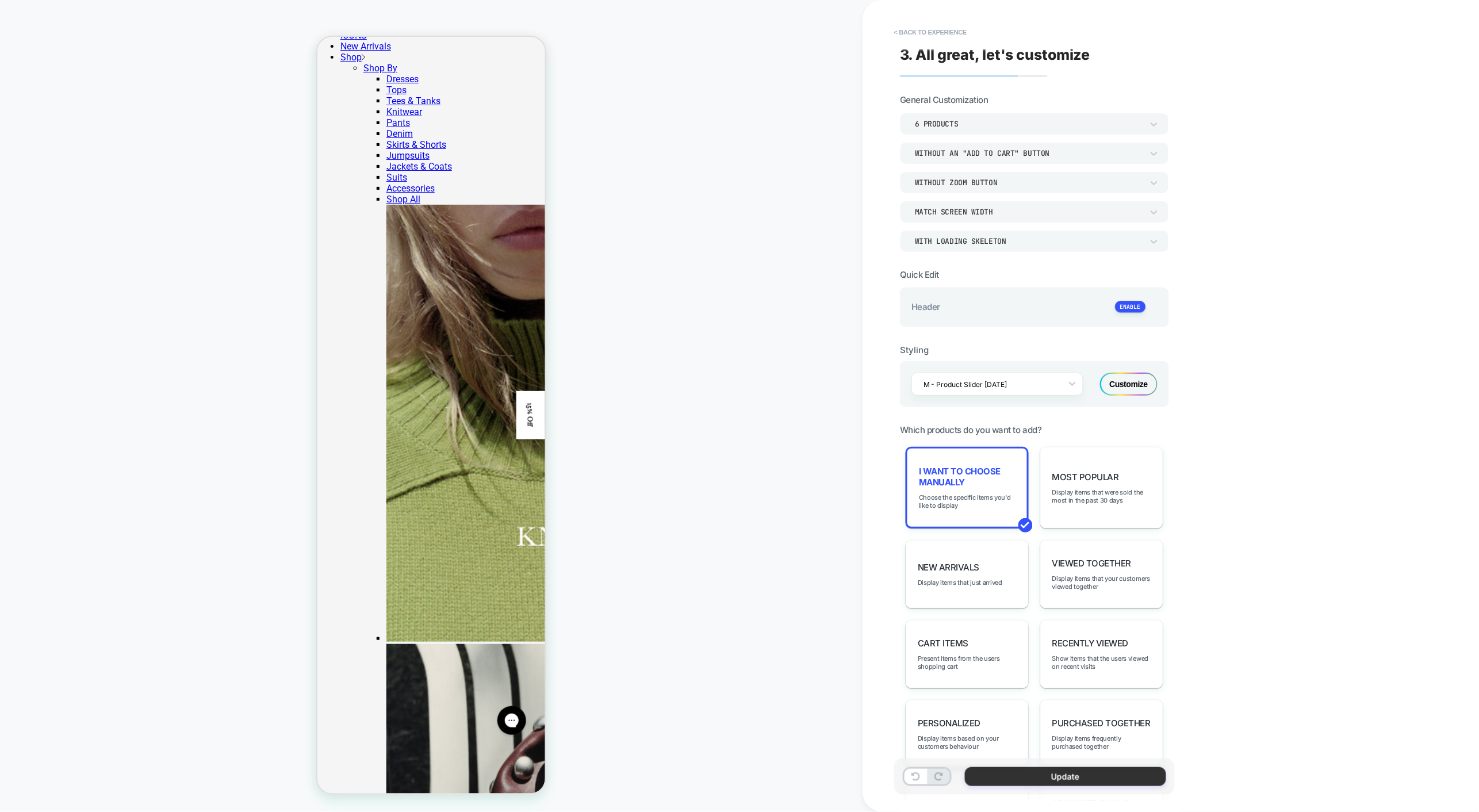
click at [1020, 775] on button "Update" at bounding box center [1065, 775] width 201 height 19
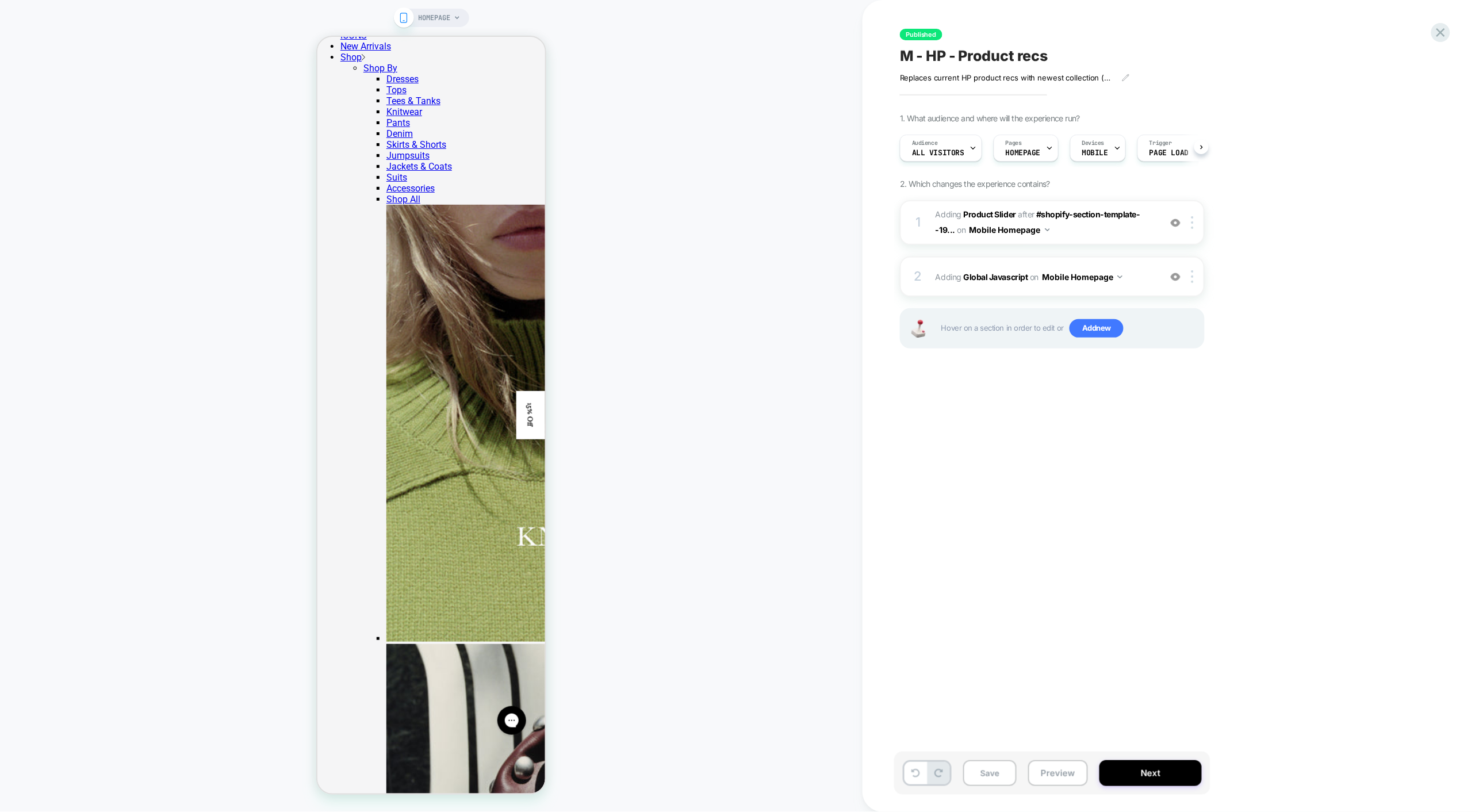
scroll to position [0, 1]
click at [1141, 783] on button "Next" at bounding box center [1150, 773] width 102 height 26
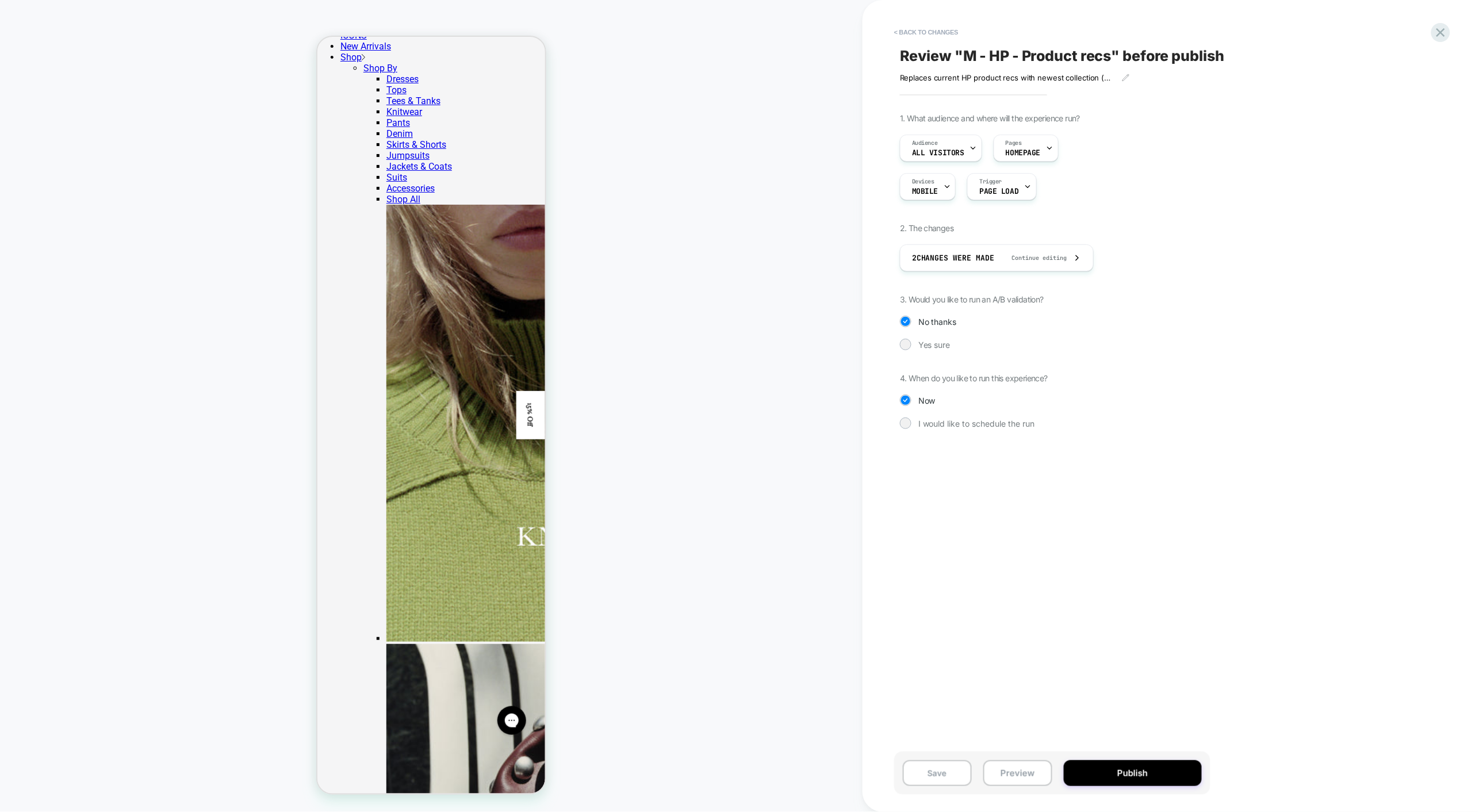
click at [1141, 783] on button "Publish" at bounding box center [1133, 773] width 138 height 26
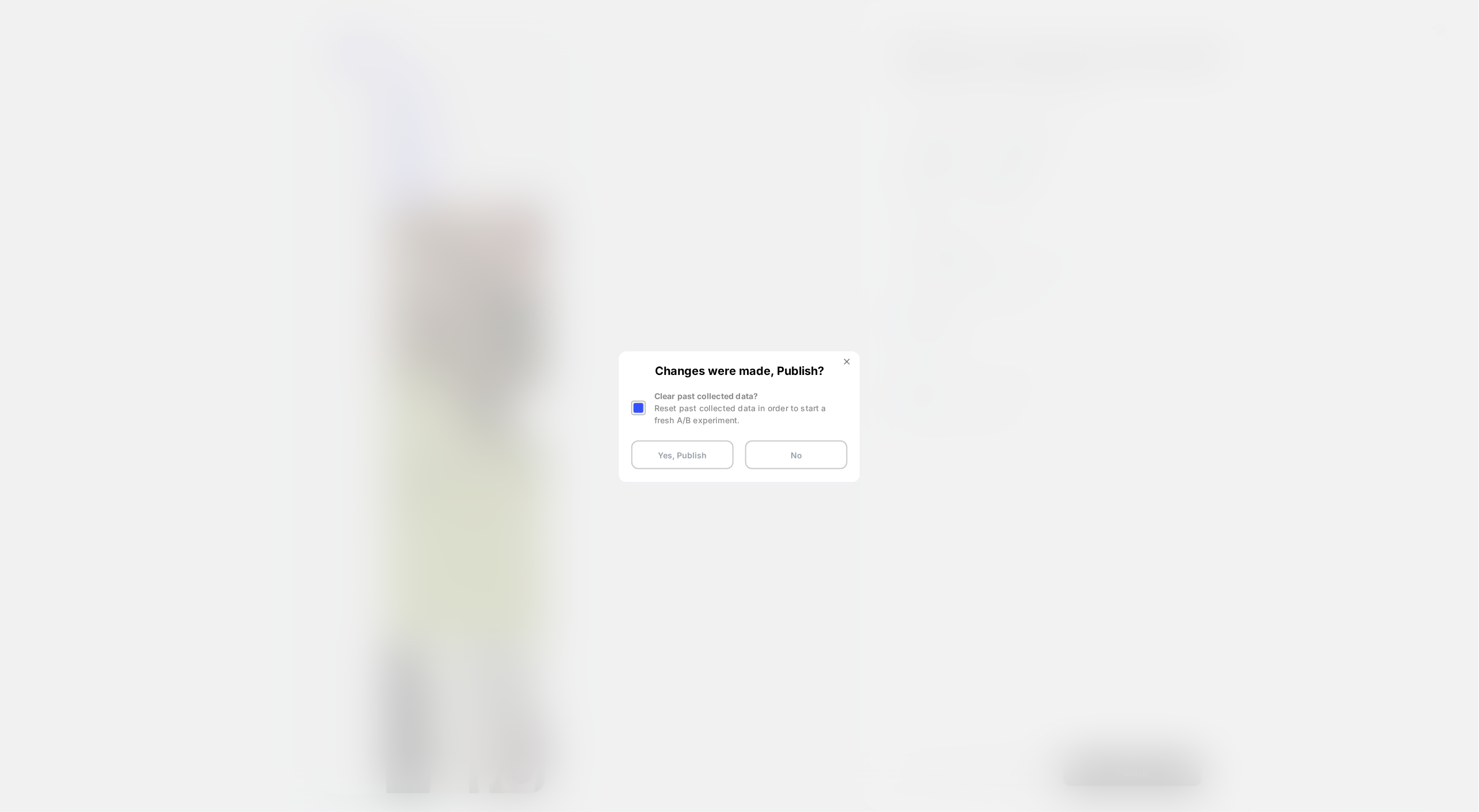
click at [639, 412] on div at bounding box center [638, 407] width 14 height 14
click at [656, 451] on button "Yes, Publish" at bounding box center [682, 454] width 102 height 29
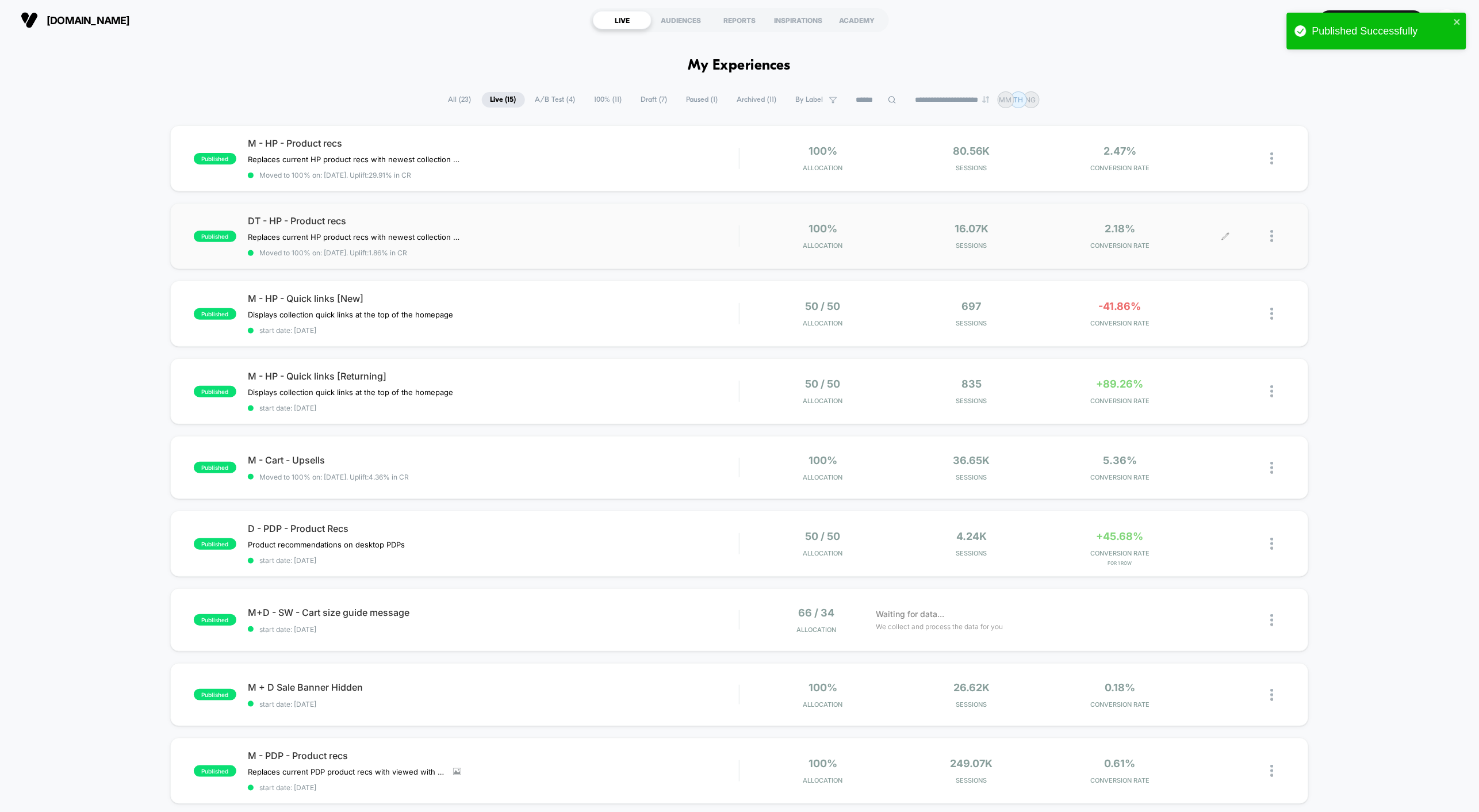
click at [1222, 241] on div at bounding box center [1212, 236] width 29 height 27
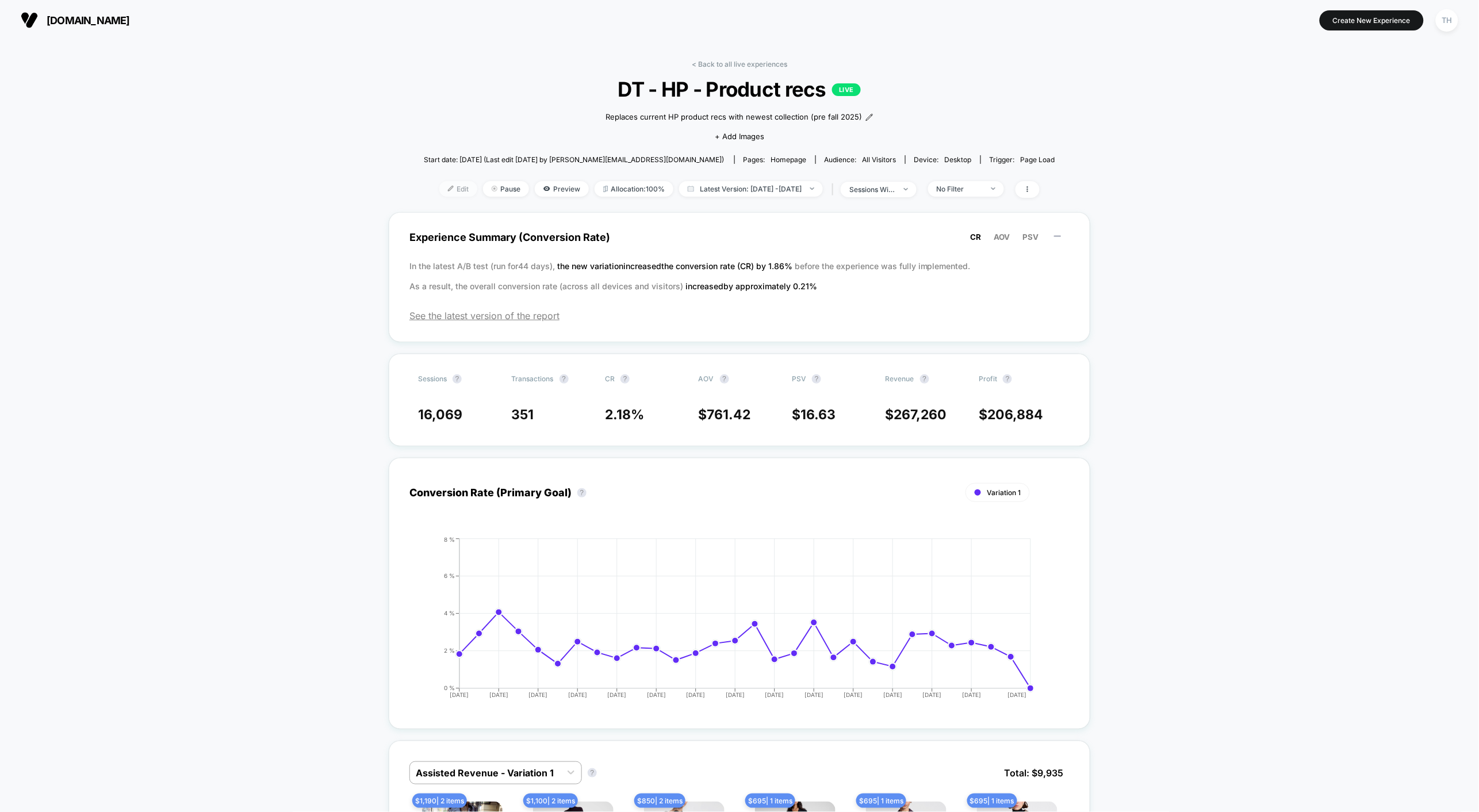
click at [440, 190] on span "Edit" at bounding box center [458, 188] width 38 height 16
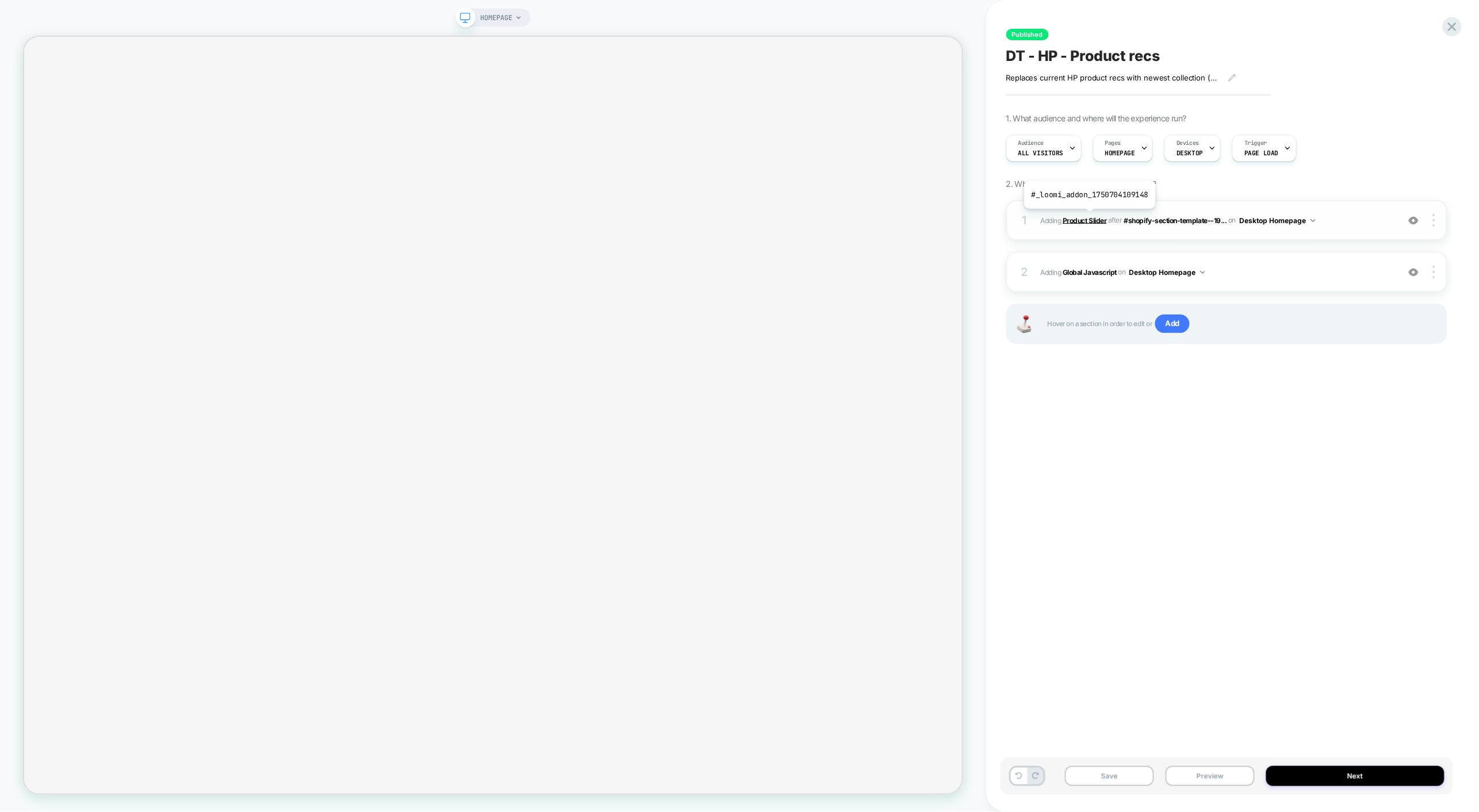
click at [1089, 218] on b "Product Slider" at bounding box center [1084, 220] width 44 height 9
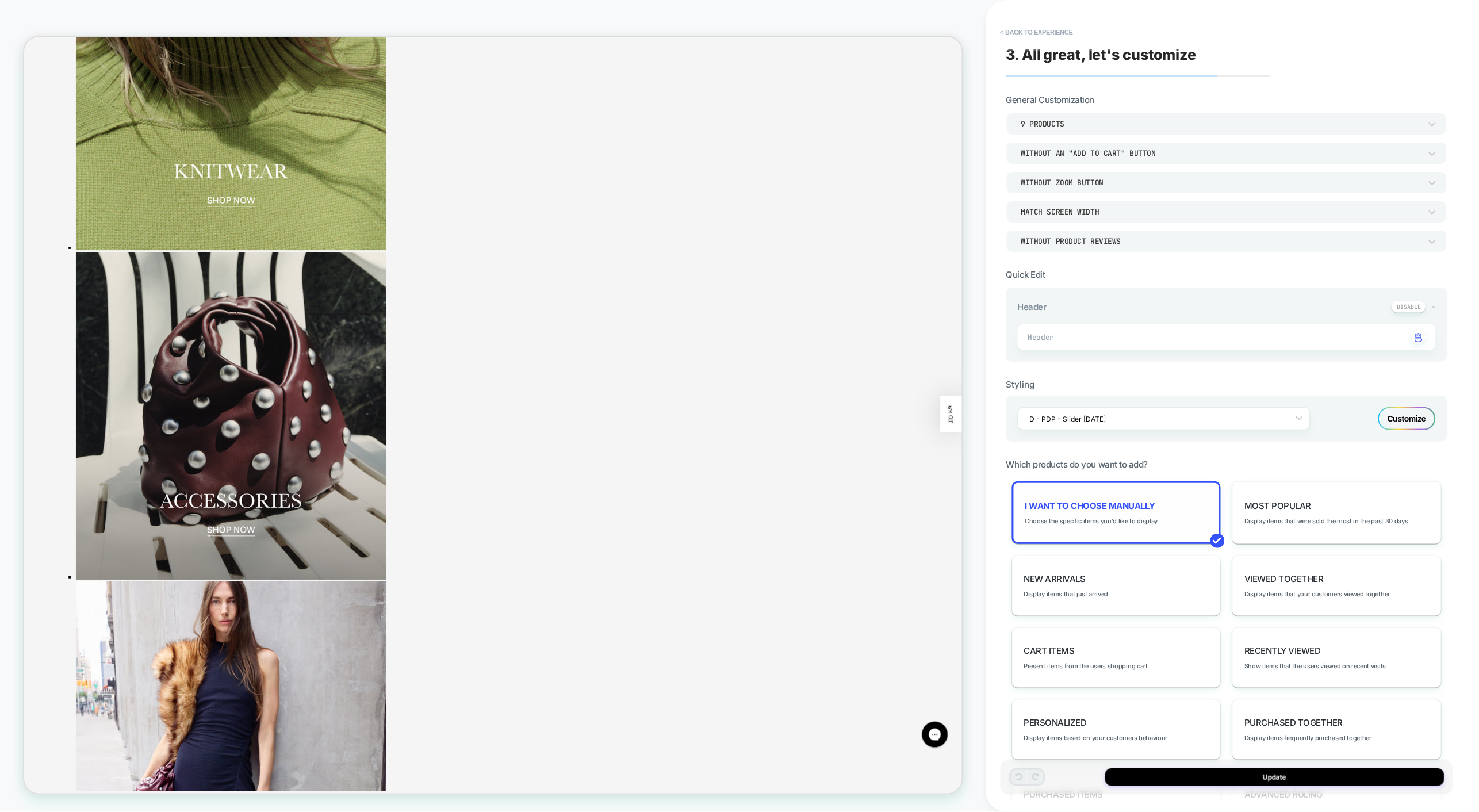
click at [1124, 509] on div "I want to choose manually Choose the specific items you'd like to display" at bounding box center [1116, 513] width 209 height 63
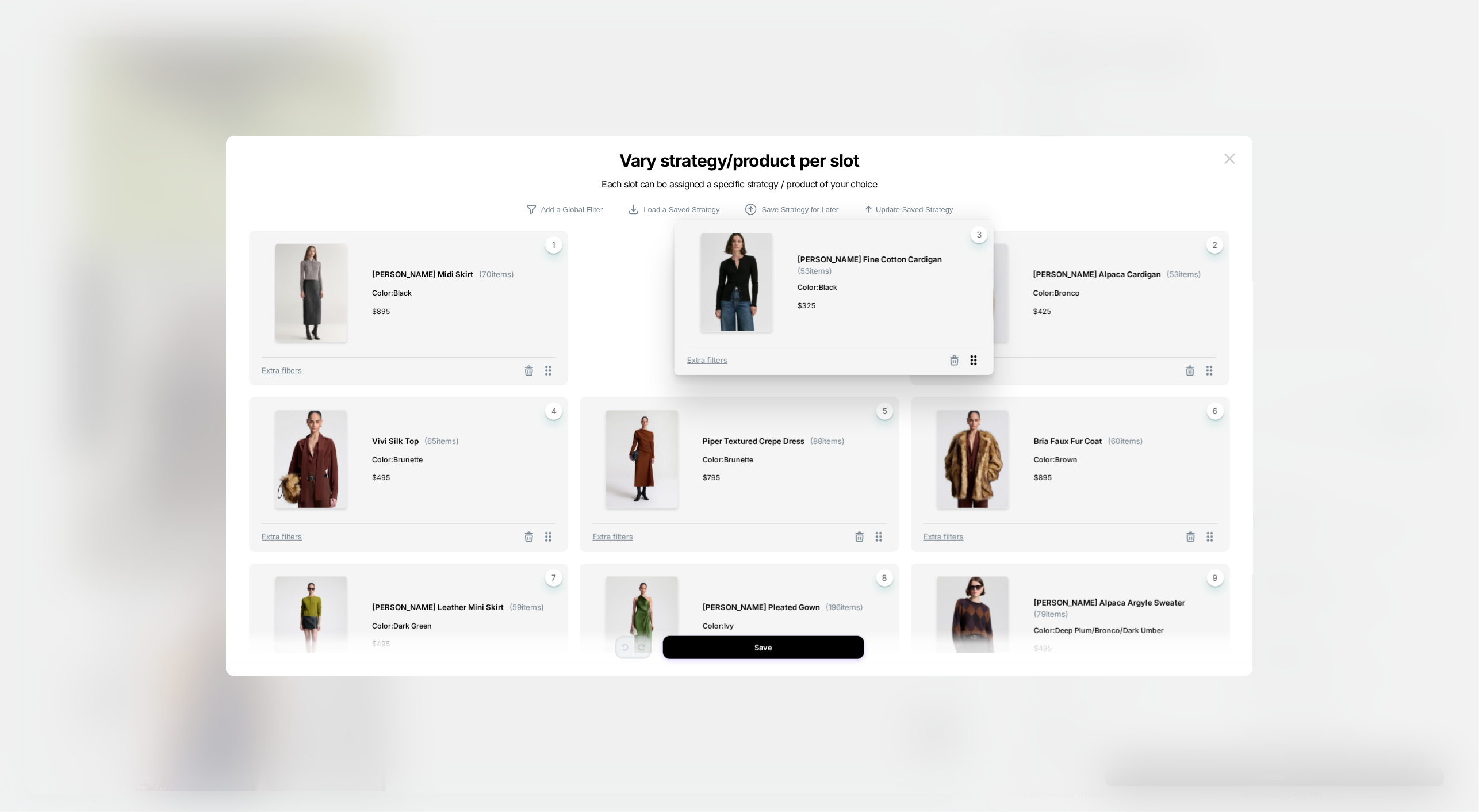
drag, startPoint x: 1203, startPoint y: 368, endPoint x: 922, endPoint y: 362, distance: 281.1
click at [966, 362] on icon at bounding box center [973, 360] width 14 height 14
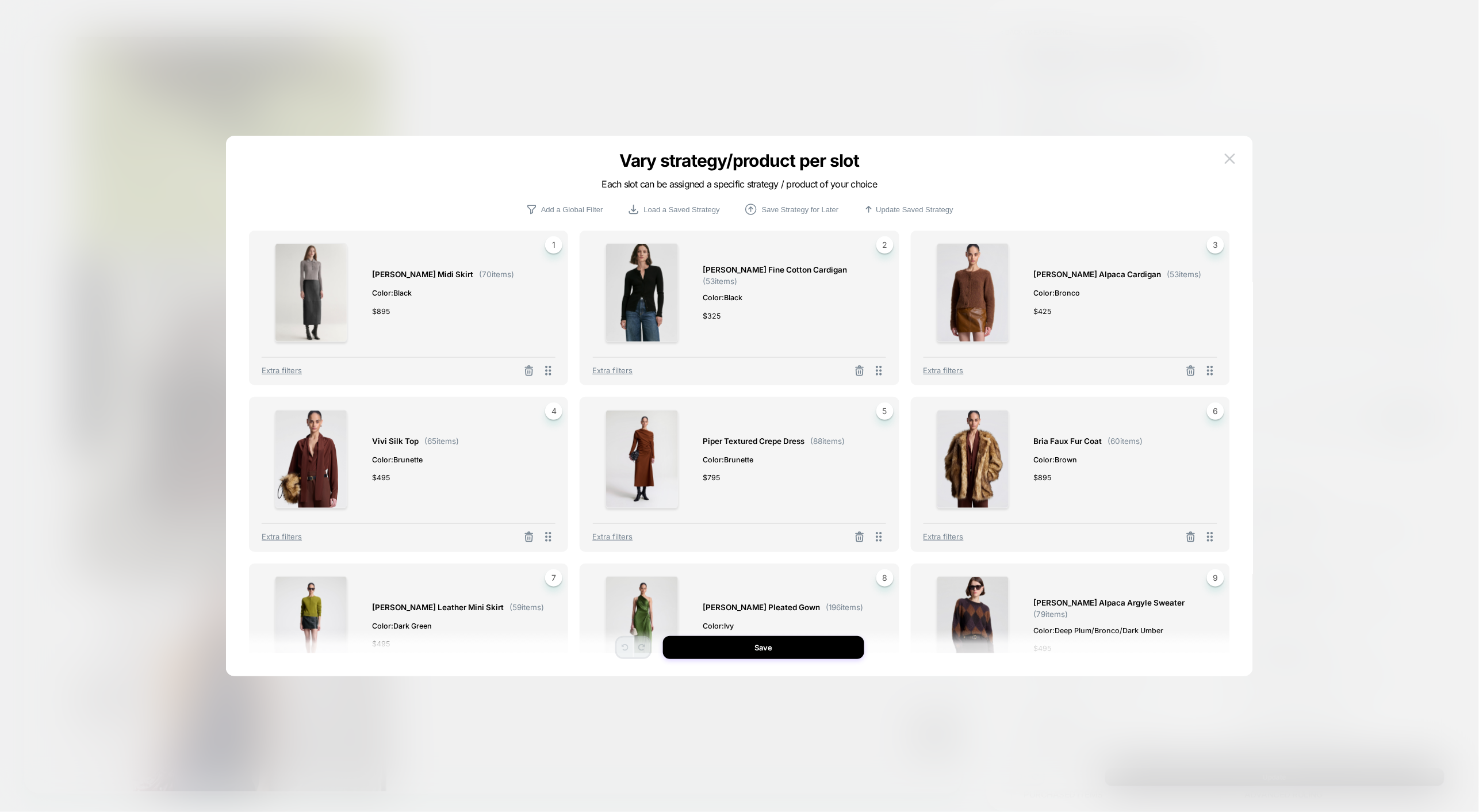
click at [229, 343] on div "Vary strategy/product per slot Each slot can be assigned a specific strategy / …" at bounding box center [739, 412] width 1027 height 529
click at [778, 458] on span "Color: Brunette" at bounding box center [773, 460] width 142 height 12
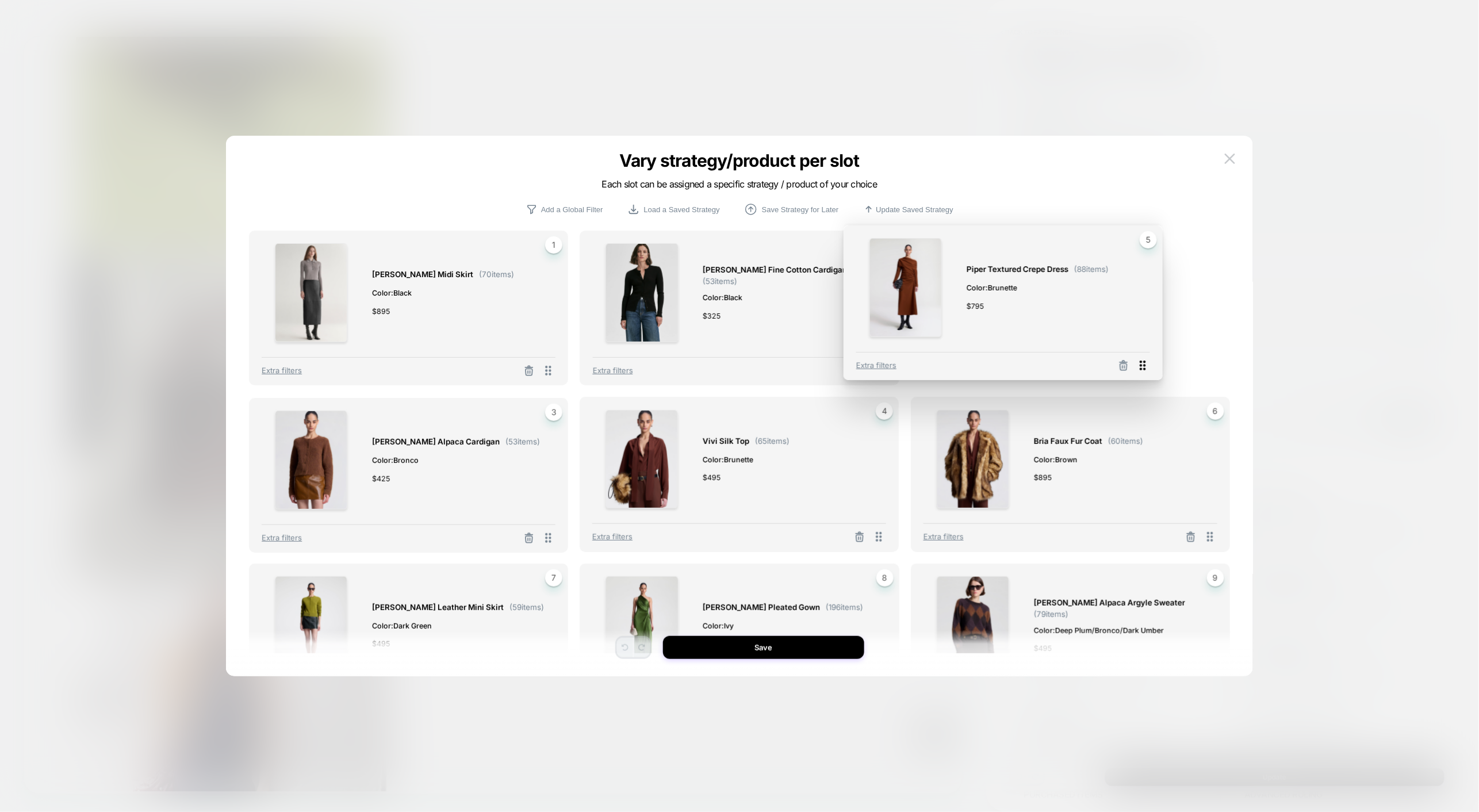
drag, startPoint x: 880, startPoint y: 538, endPoint x: 1144, endPoint y: 367, distance: 314.5
click at [1144, 367] on icon at bounding box center [1143, 365] width 6 height 10
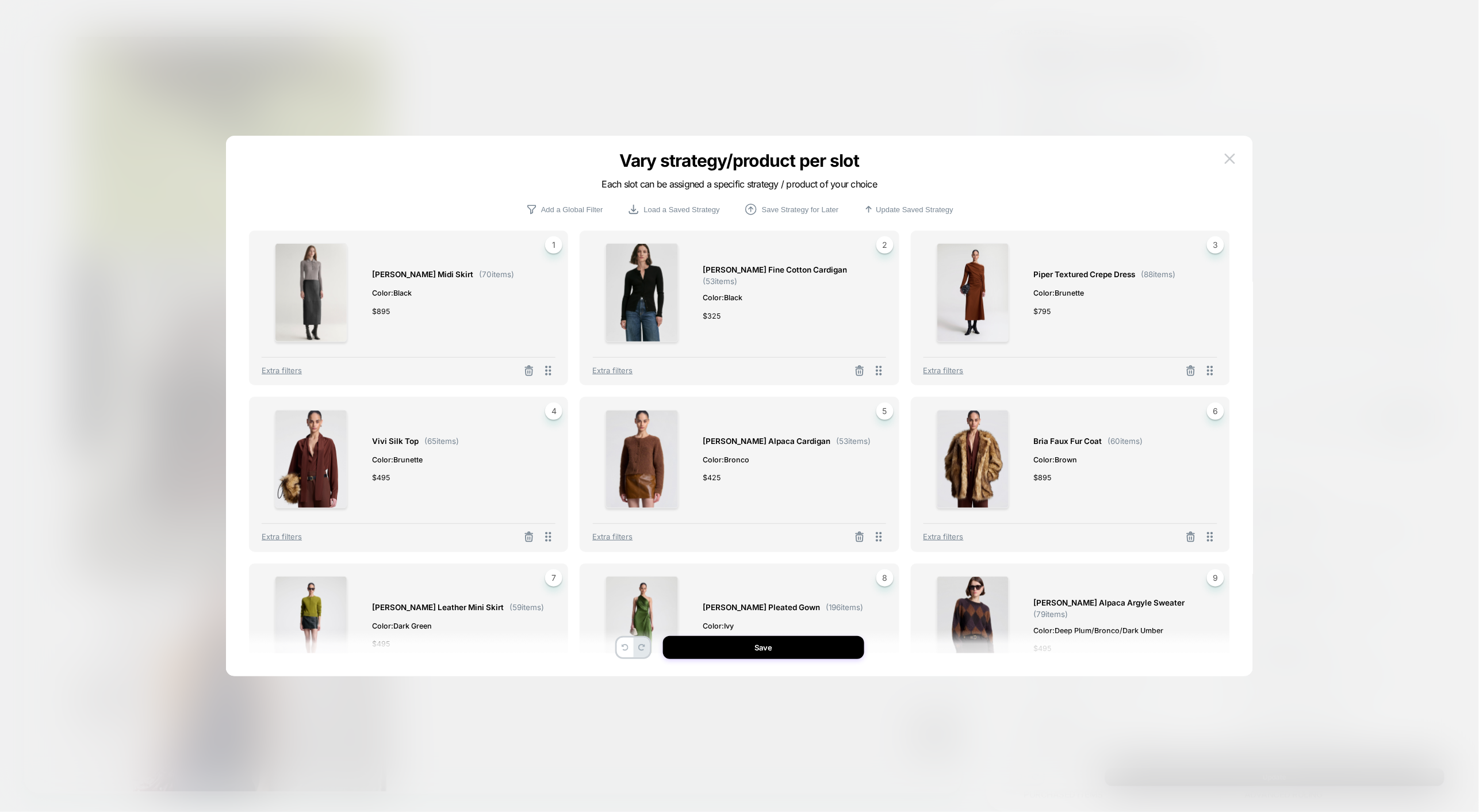
click at [246, 169] on div "Vary strategy/product per slot Each slot can be assigned a specific strategy / …" at bounding box center [739, 183] width 1027 height 38
click at [241, 185] on div "Vary strategy/product per slot Each slot can be assigned a specific strategy / …" at bounding box center [739, 183] width 1027 height 38
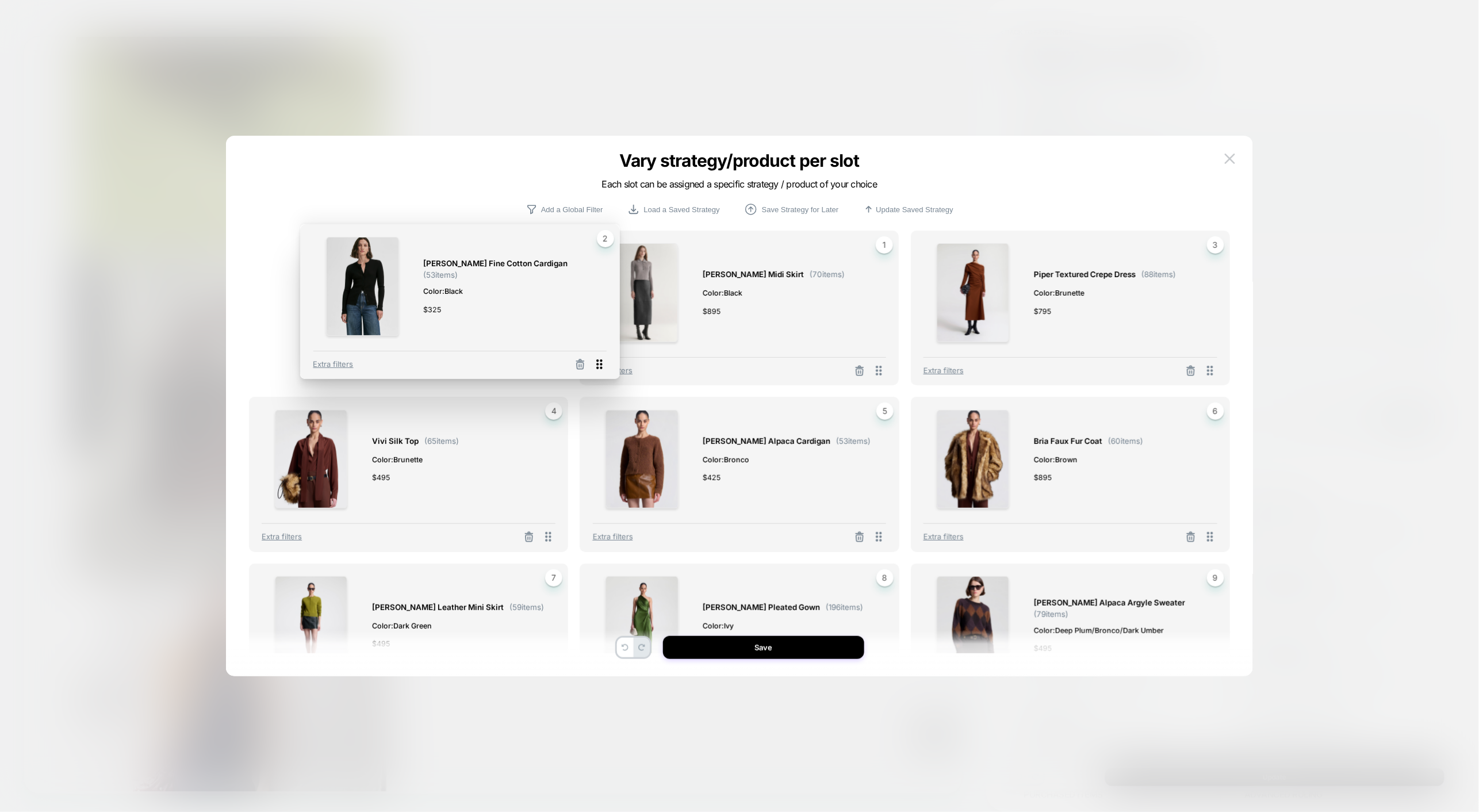
drag, startPoint x: 881, startPoint y: 369, endPoint x: 594, endPoint y: 364, distance: 287.0
click at [597, 364] on icon at bounding box center [600, 364] width 6 height 10
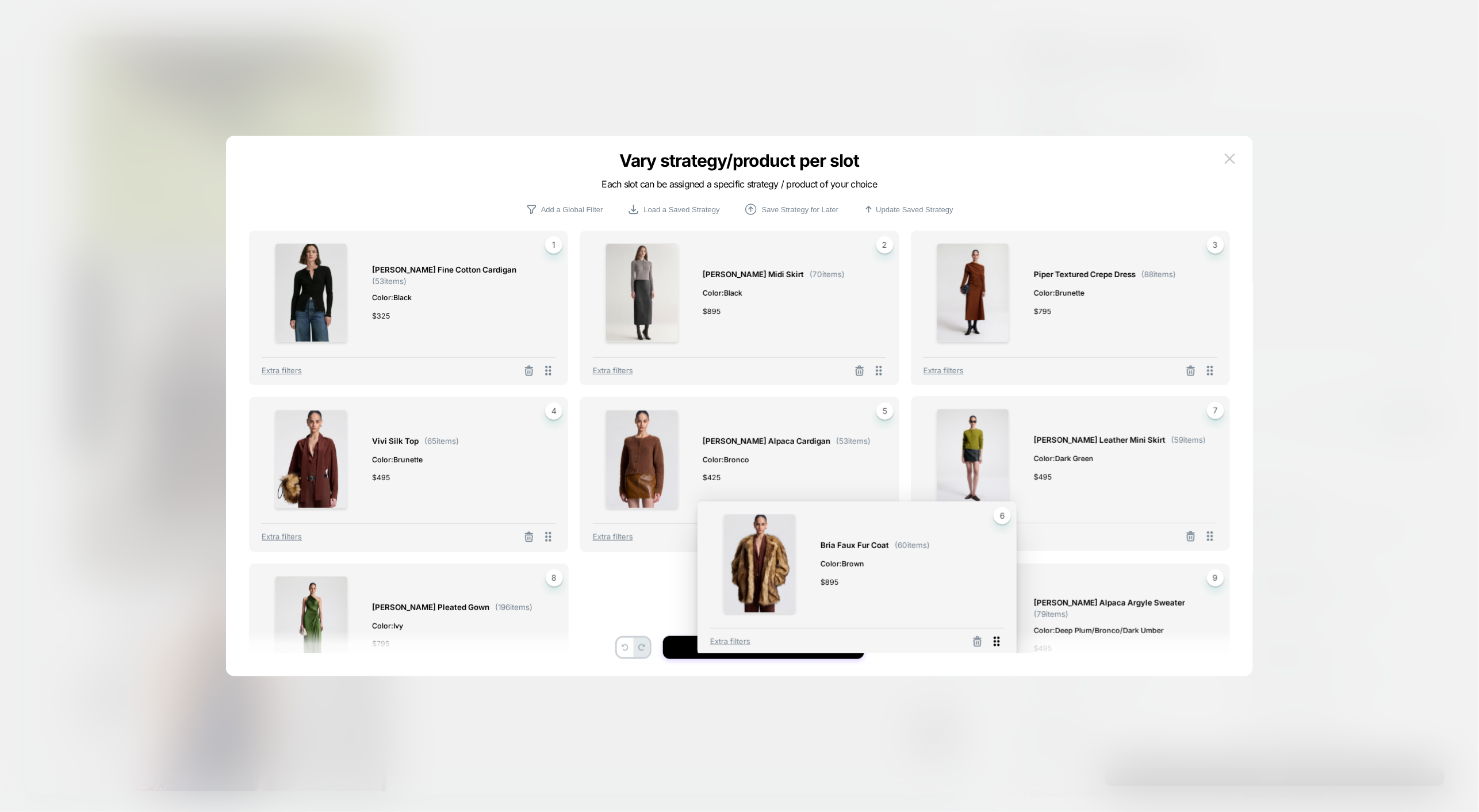
drag, startPoint x: 1207, startPoint y: 535, endPoint x: 993, endPoint y: 639, distance: 237.9
click at [993, 639] on icon at bounding box center [996, 641] width 14 height 14
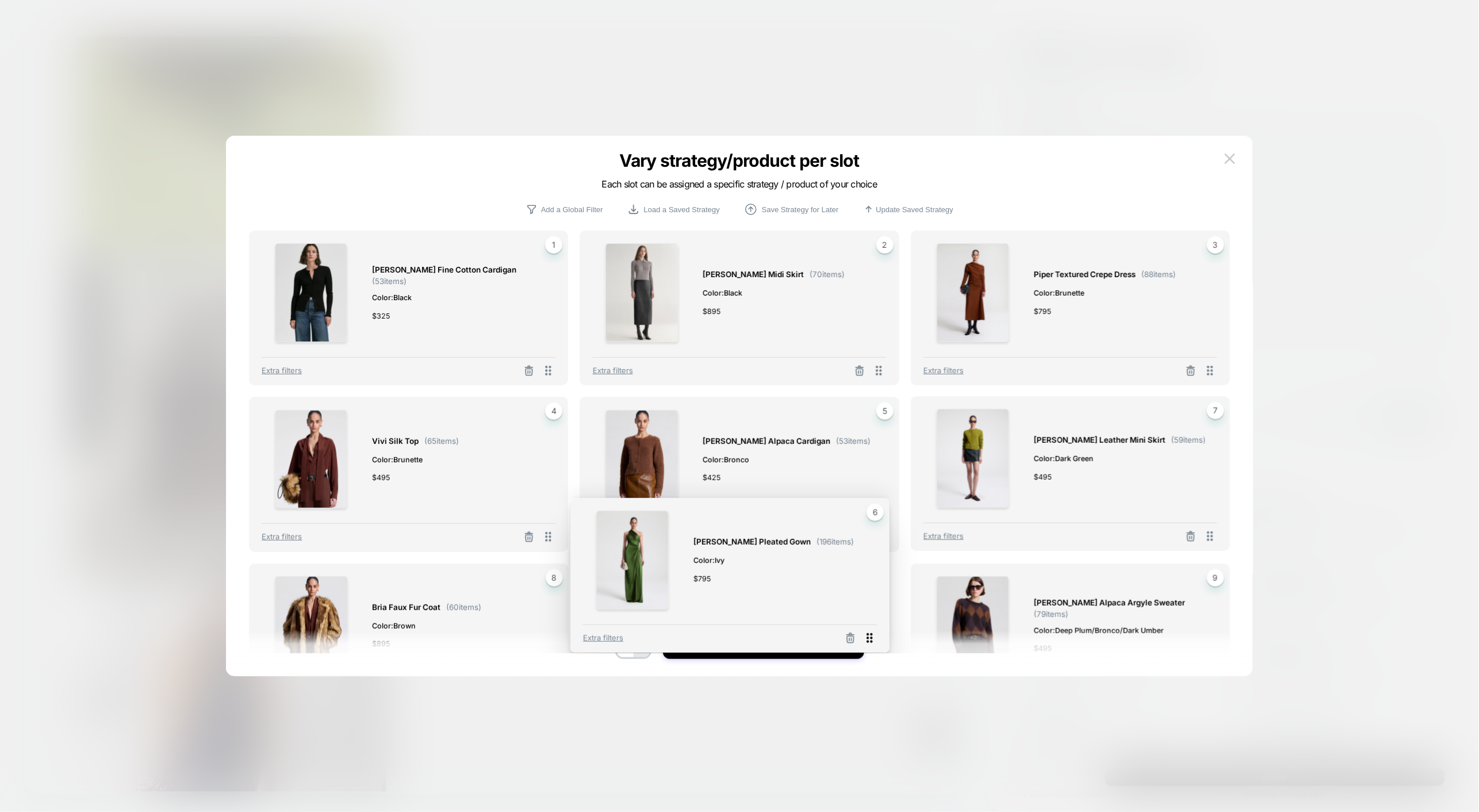
drag, startPoint x: 1207, startPoint y: 536, endPoint x: 867, endPoint y: 638, distance: 355.0
click at [867, 638] on icon at bounding box center [869, 637] width 14 height 14
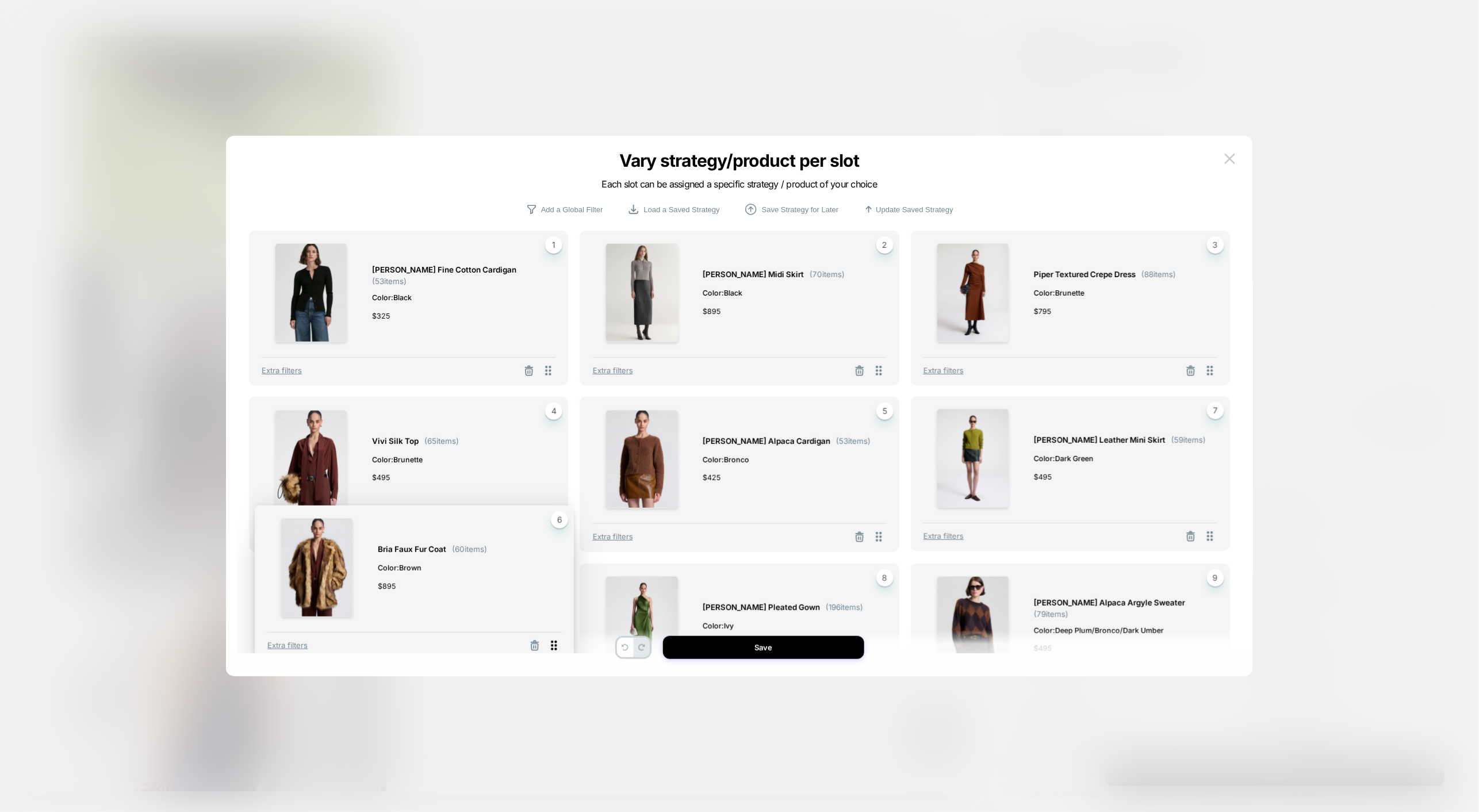
drag, startPoint x: 1212, startPoint y: 540, endPoint x: 555, endPoint y: 648, distance: 665.8
click at [555, 648] on icon at bounding box center [554, 645] width 14 height 14
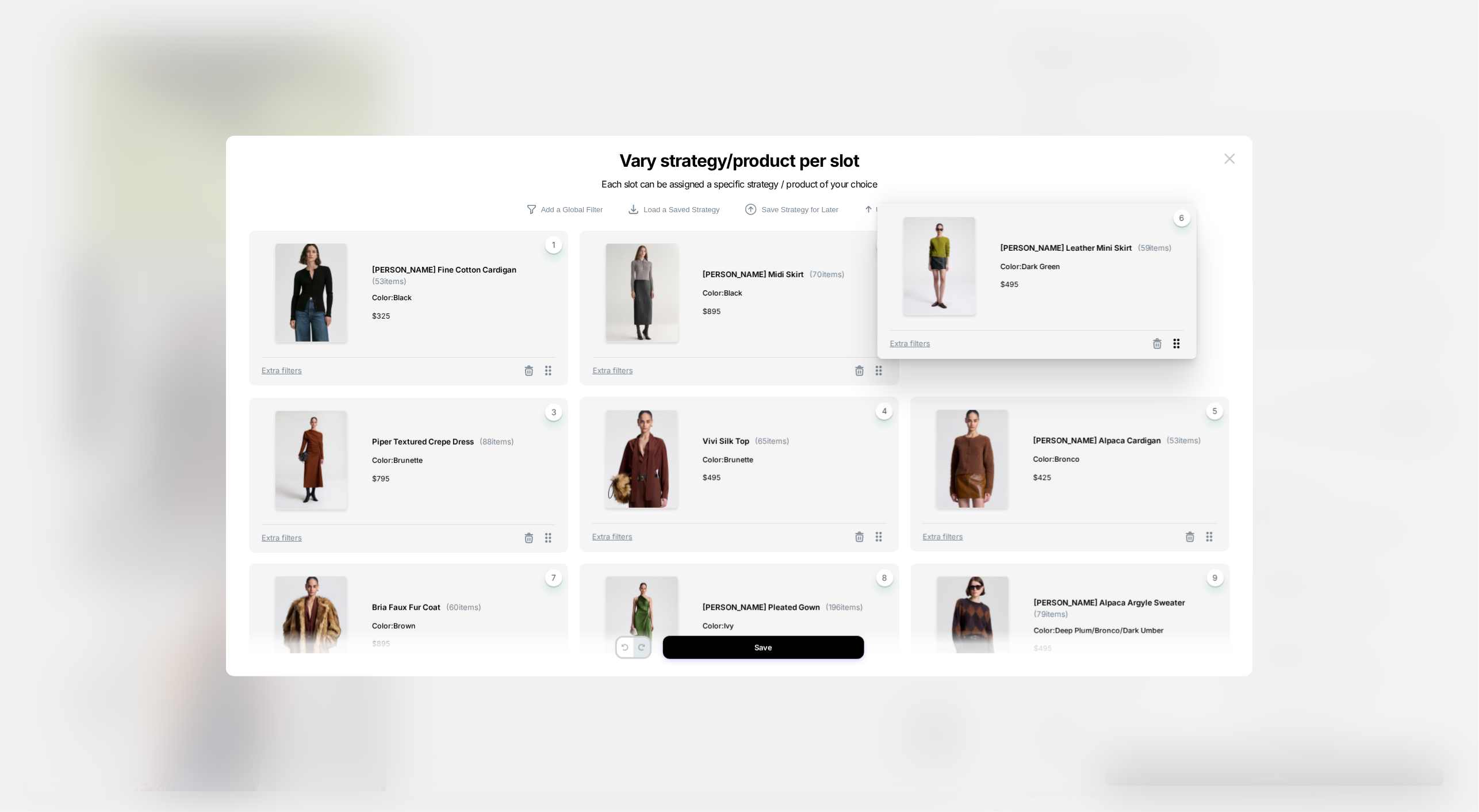
drag, startPoint x: 1210, startPoint y: 542, endPoint x: 1181, endPoint y: 351, distance: 193.2
click at [1181, 351] on icon at bounding box center [1176, 343] width 14 height 14
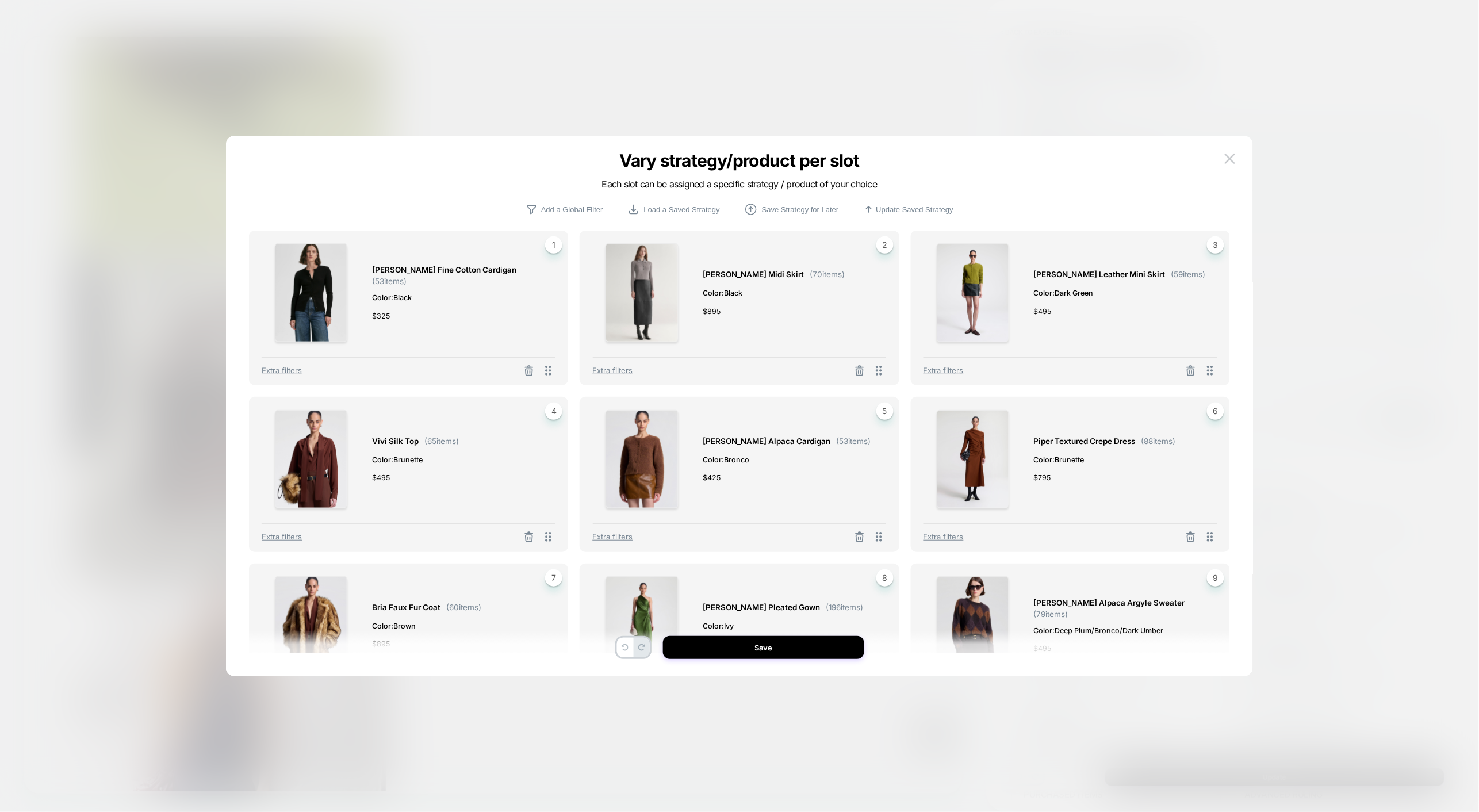
click at [1361, 770] on div at bounding box center [739, 406] width 1479 height 812
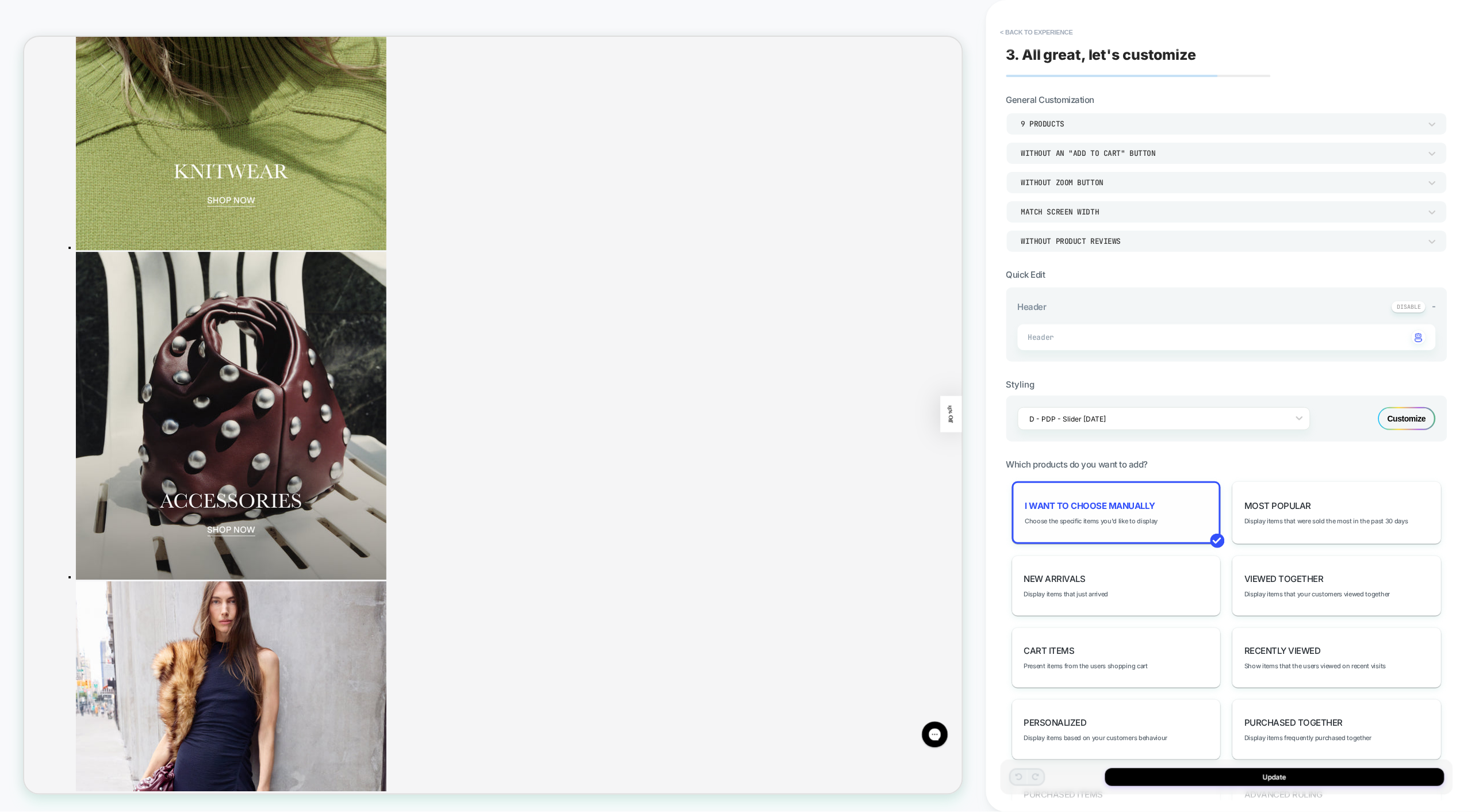
click at [1150, 507] on span "I want to choose manually" at bounding box center [1090, 505] width 130 height 11
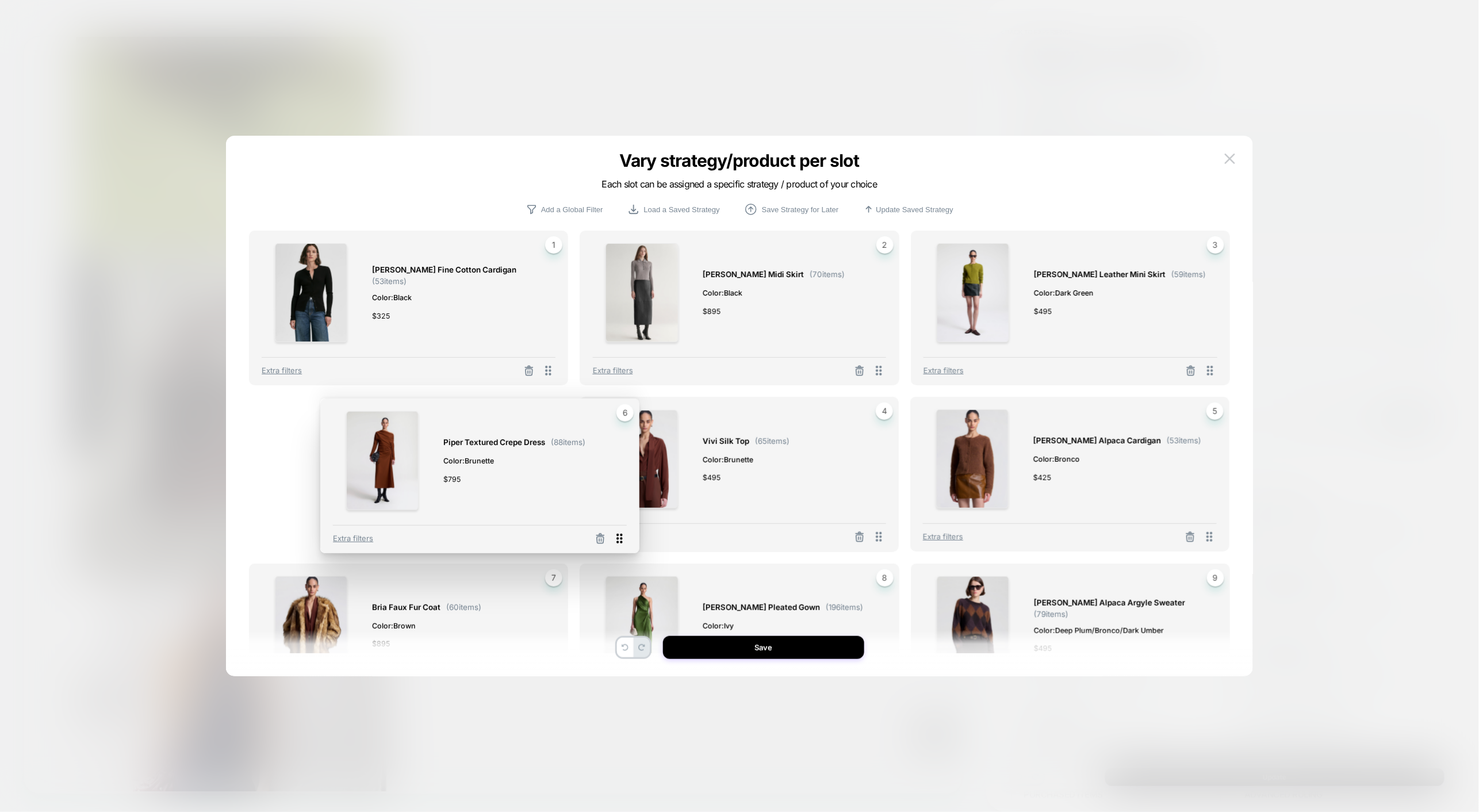
drag, startPoint x: 1214, startPoint y: 538, endPoint x: 623, endPoint y: 539, distance: 591.0
click at [623, 539] on icon at bounding box center [619, 538] width 14 height 14
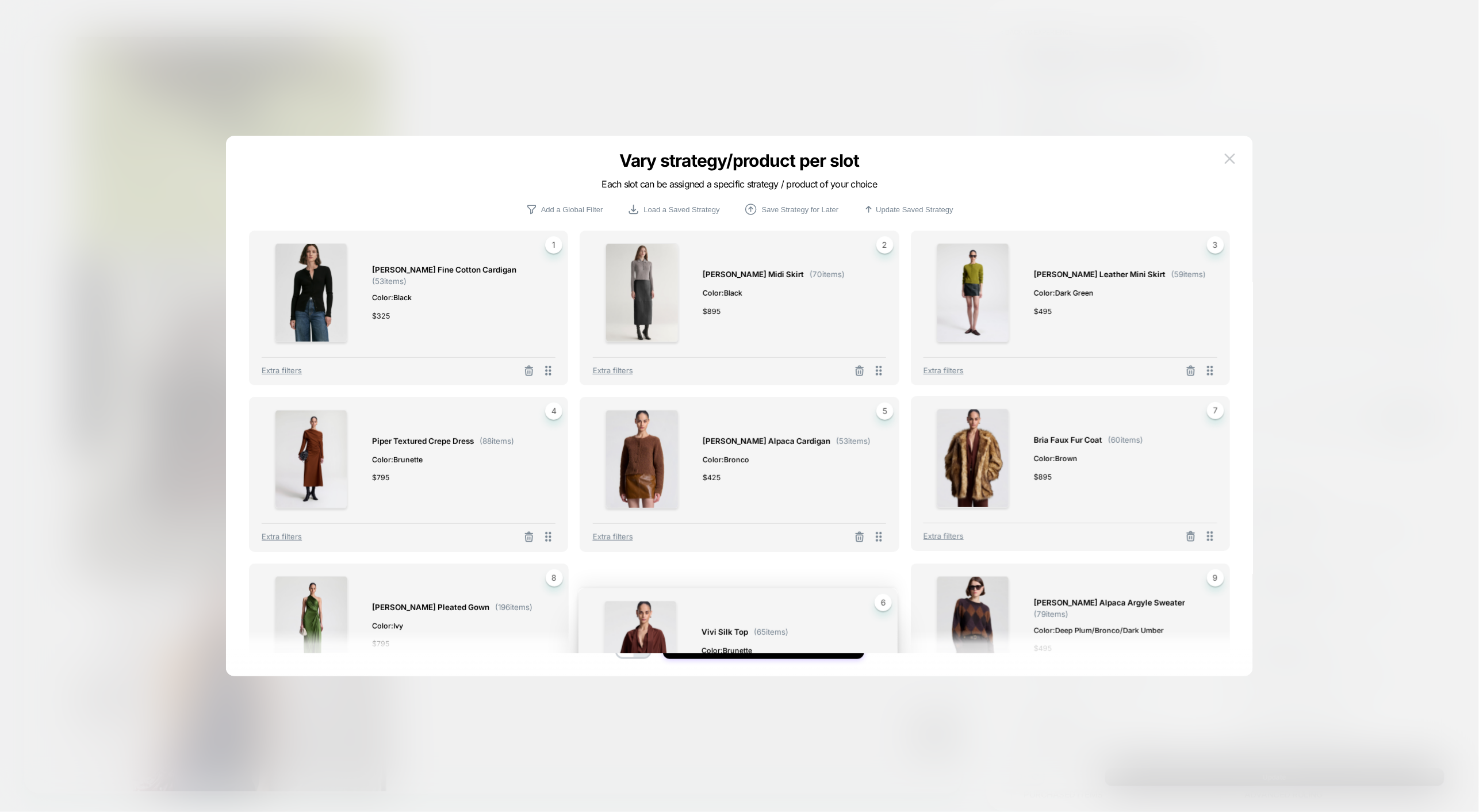
drag, startPoint x: 1207, startPoint y: 537, endPoint x: 875, endPoint y: 729, distance: 383.5
click at [1006, 729] on div "Vary strategy/product per slot Each slot can be assigned a specific strategy / …" at bounding box center [1226, 696] width 441 height 430
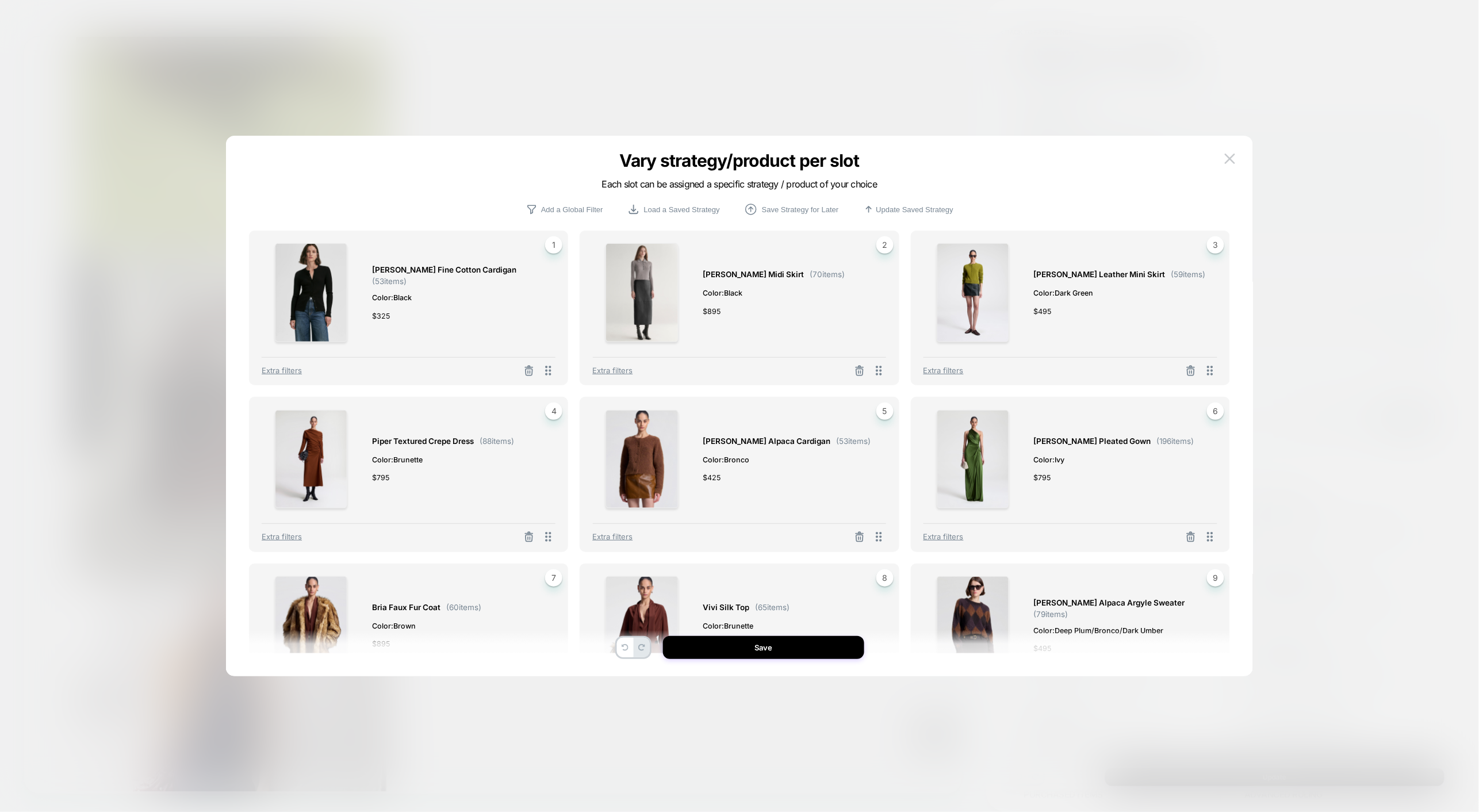
click at [1200, 542] on div at bounding box center [1191, 536] width 24 height 14
click at [1188, 539] on icon at bounding box center [1190, 536] width 11 height 11
click at [1049, 486] on button "Select Product" at bounding box center [1039, 486] width 63 height 22
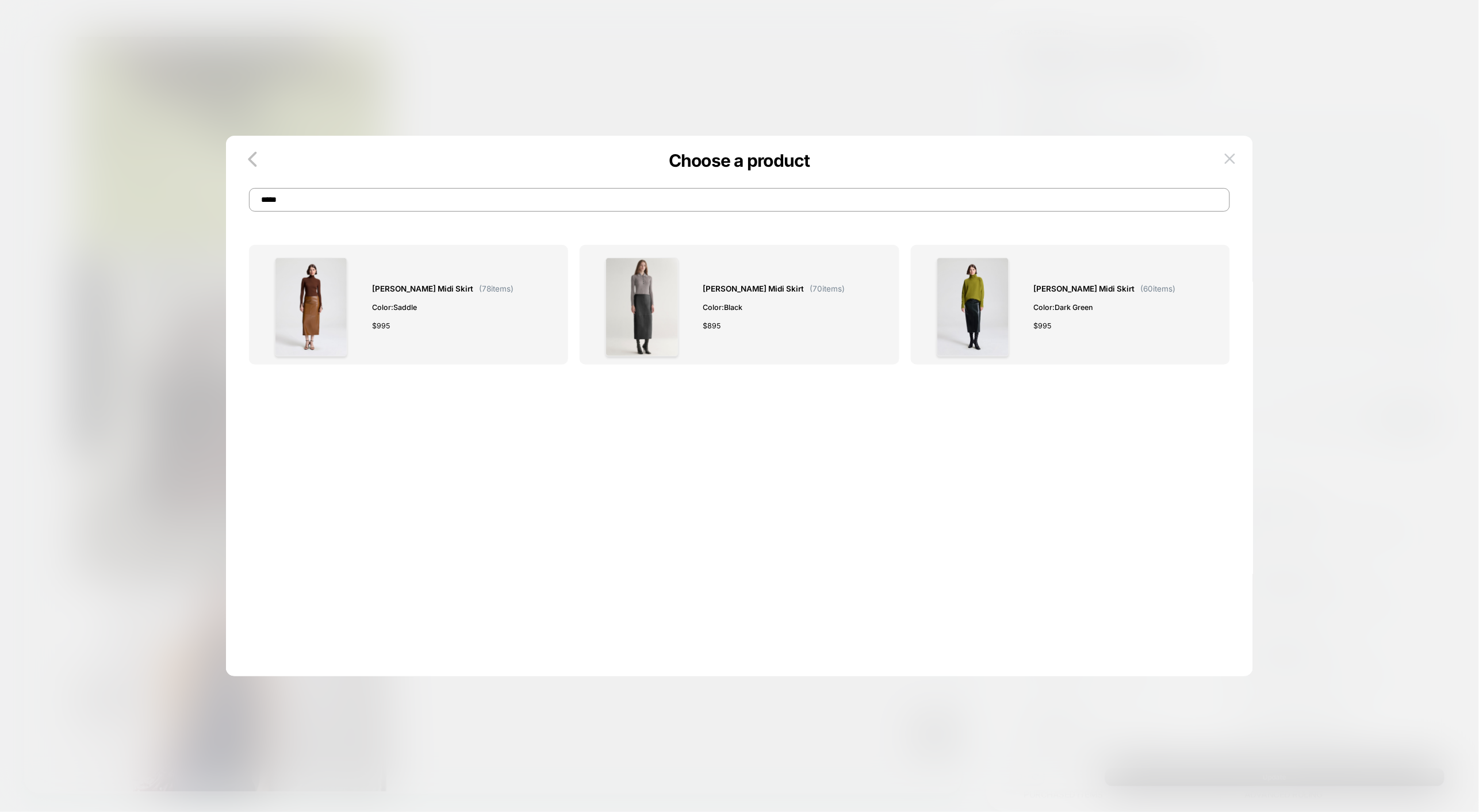
type input "*****"
click at [562, 313] on div "[PERSON_NAME] Midi Skirt ( 78 items) Color: Saddle $ 995" at bounding box center [408, 305] width 319 height 119
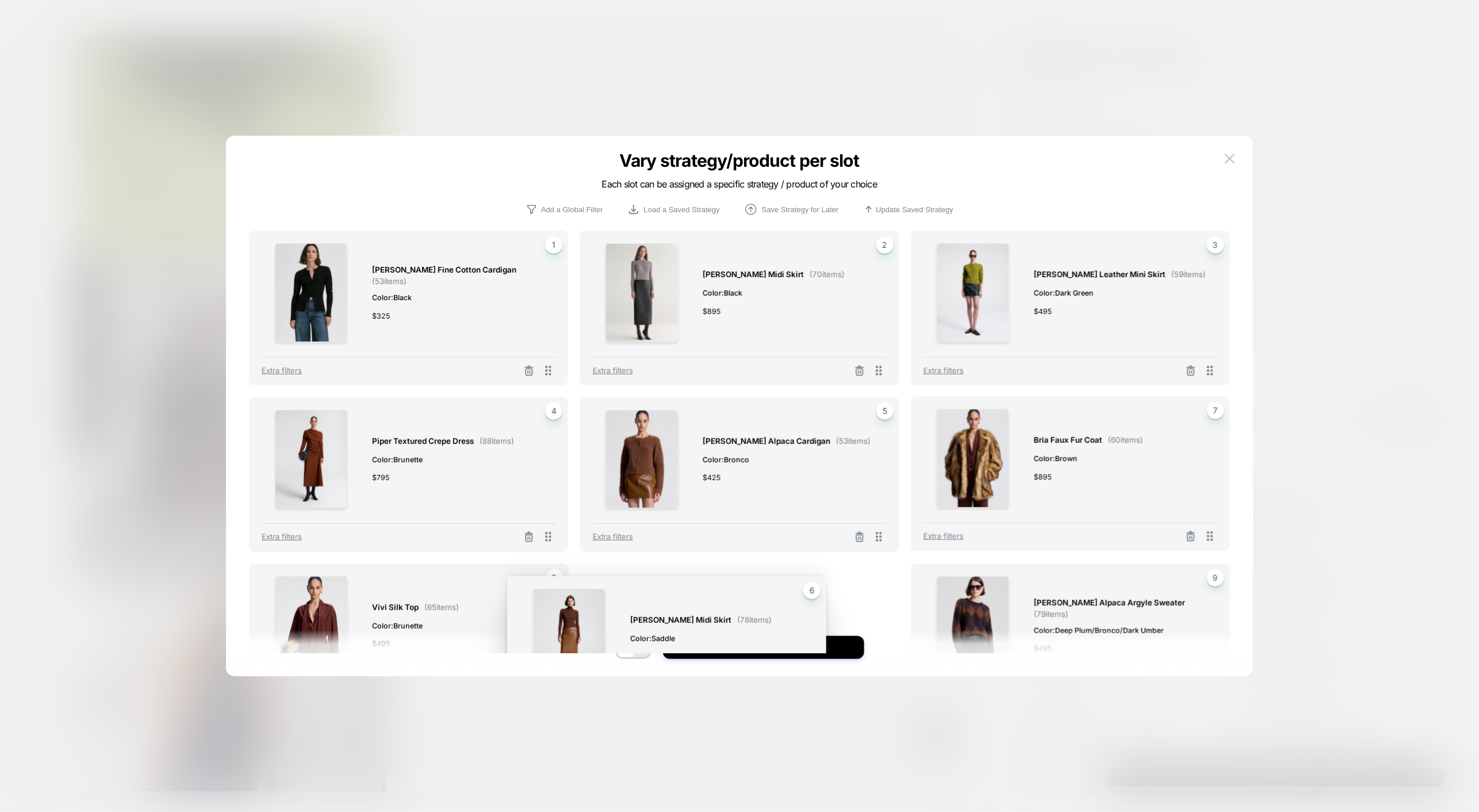
drag, startPoint x: 1209, startPoint y: 537, endPoint x: 811, endPoint y: 714, distance: 435.6
click at [1006, 714] on div "Vary strategy/product per slot Each slot can be assigned a specific strategy / …" at bounding box center [1226, 696] width 441 height 430
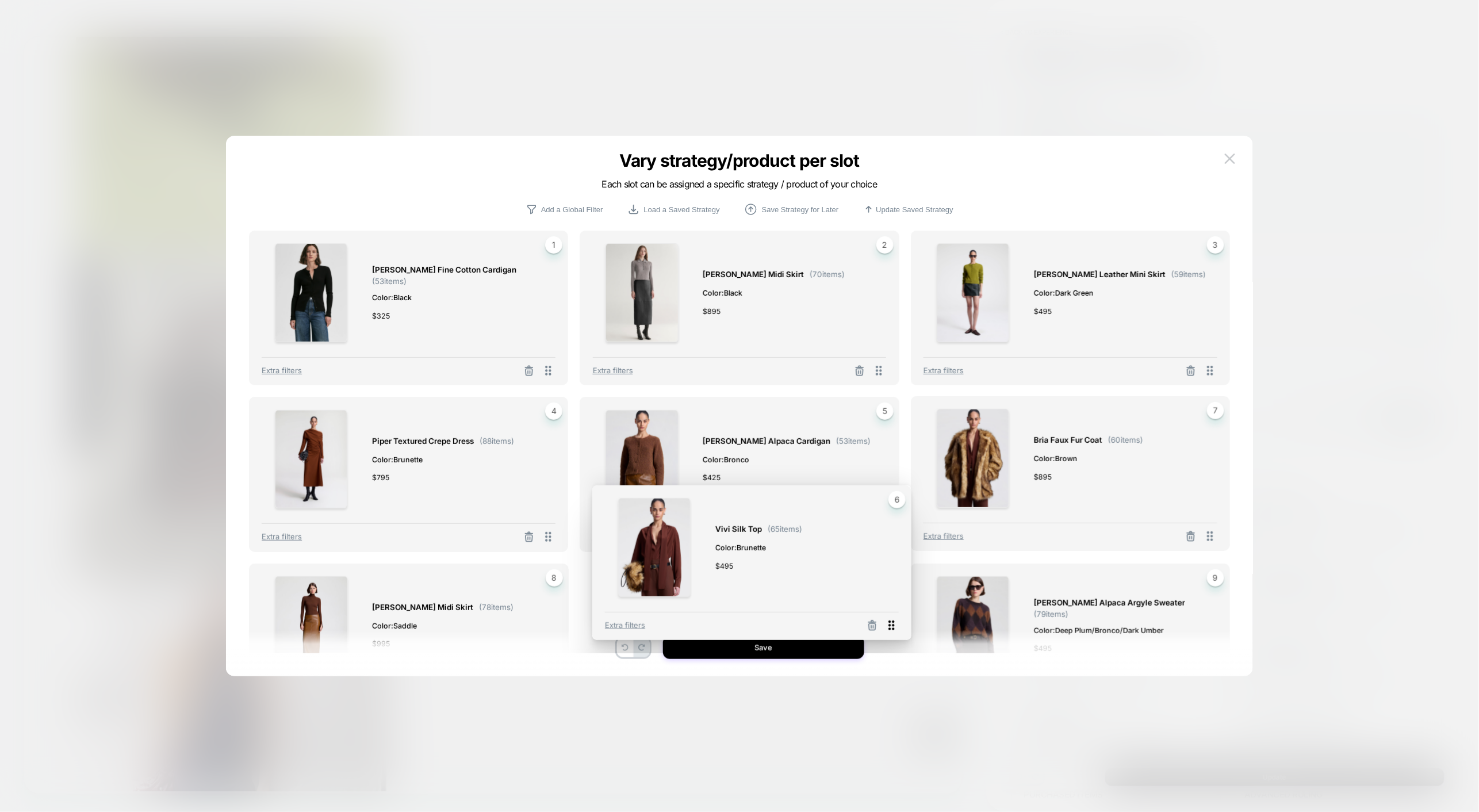
drag, startPoint x: 1207, startPoint y: 542, endPoint x: 890, endPoint y: 630, distance: 329.0
click at [890, 630] on icon at bounding box center [891, 625] width 6 height 10
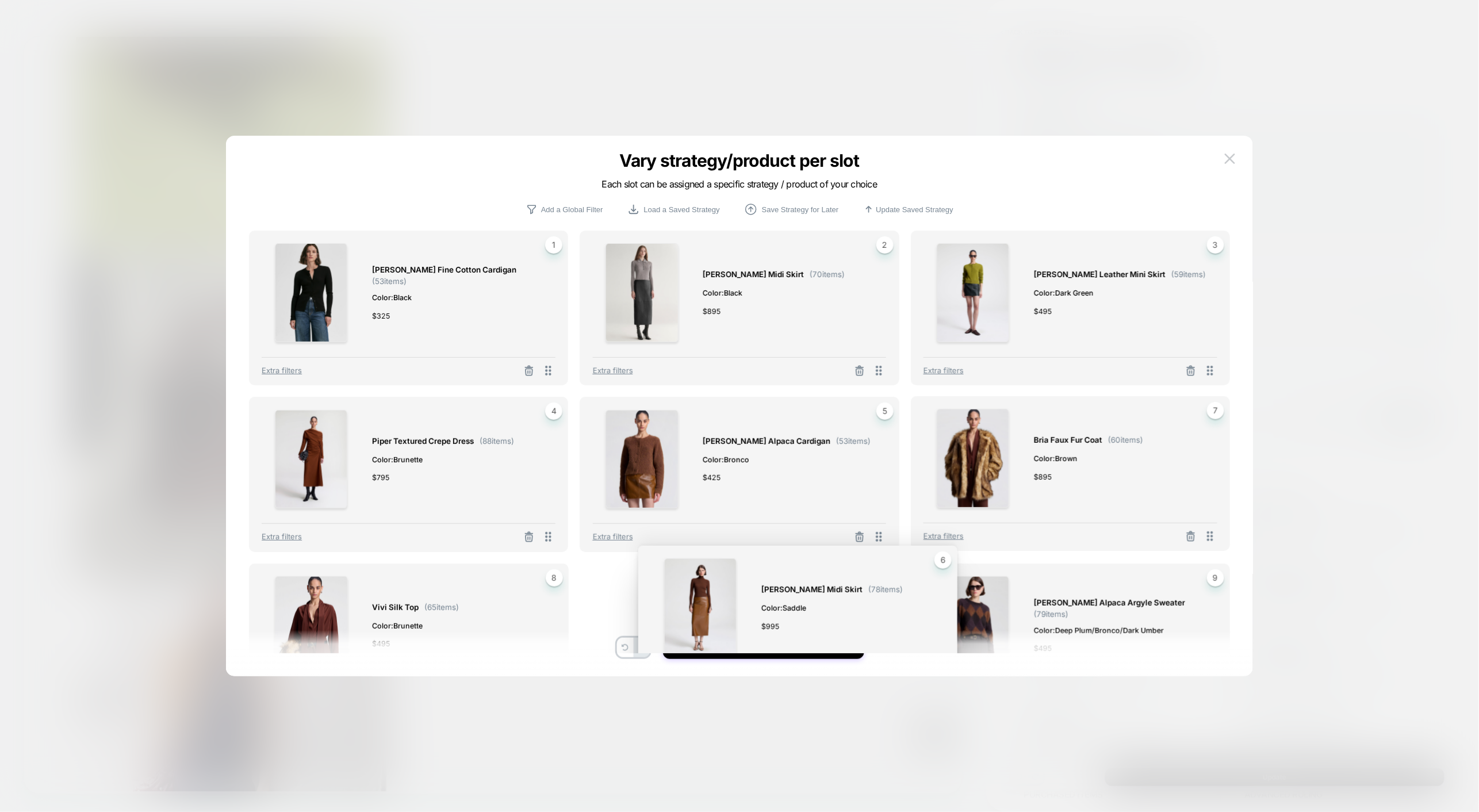
drag, startPoint x: 1210, startPoint y: 540, endPoint x: 937, endPoint y: 688, distance: 310.5
click at [1006, 688] on div "Vary strategy/product per slot Each slot can be assigned a specific strategy / …" at bounding box center [1226, 696] width 441 height 430
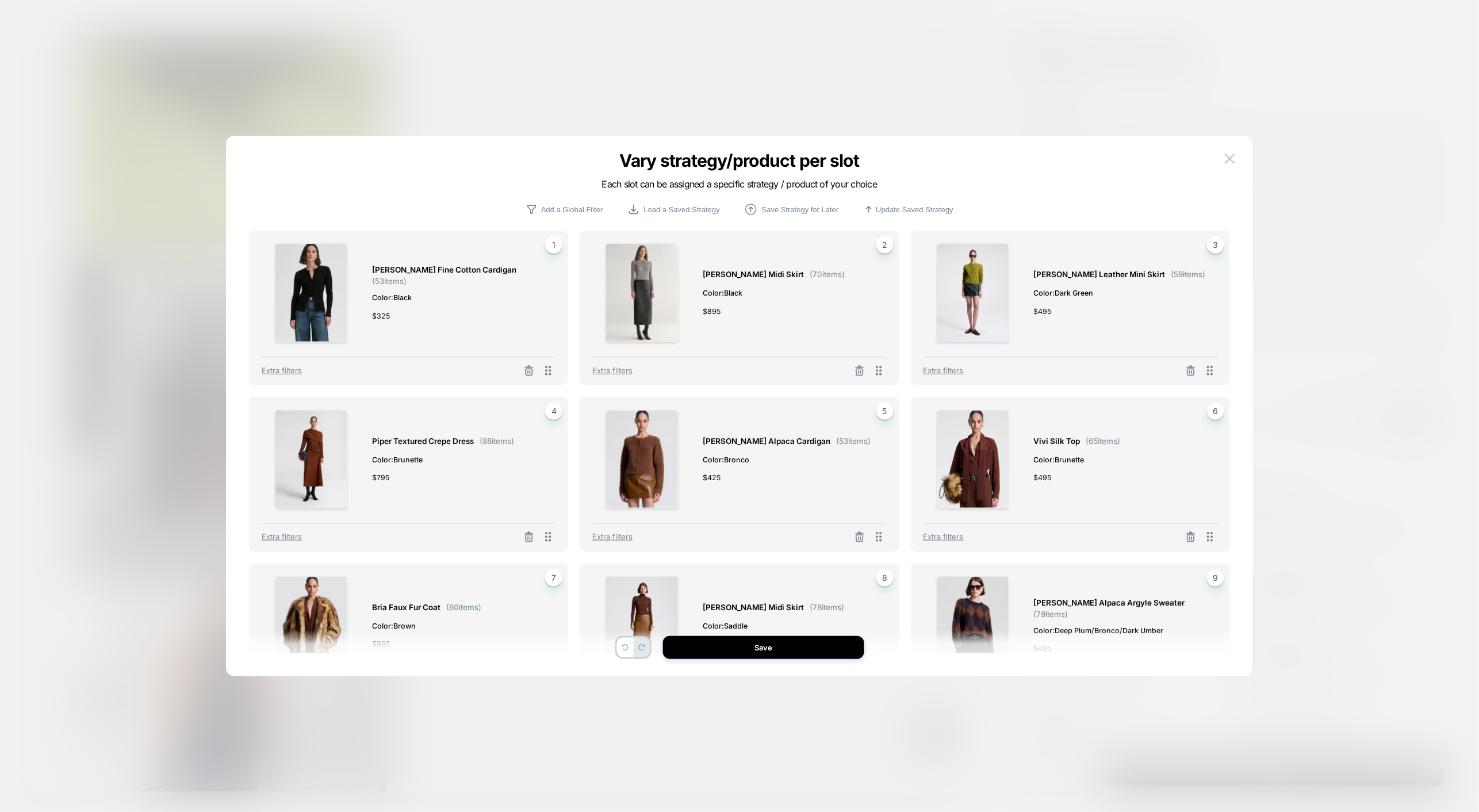
drag, startPoint x: 536, startPoint y: 604, endPoint x: 560, endPoint y: 604, distance: 24.0
click at [560, 604] on div "Bria Faux Fur Coat ( 60 items) Color: Brown $ 895 7 Extra filters" at bounding box center [408, 641] width 319 height 155
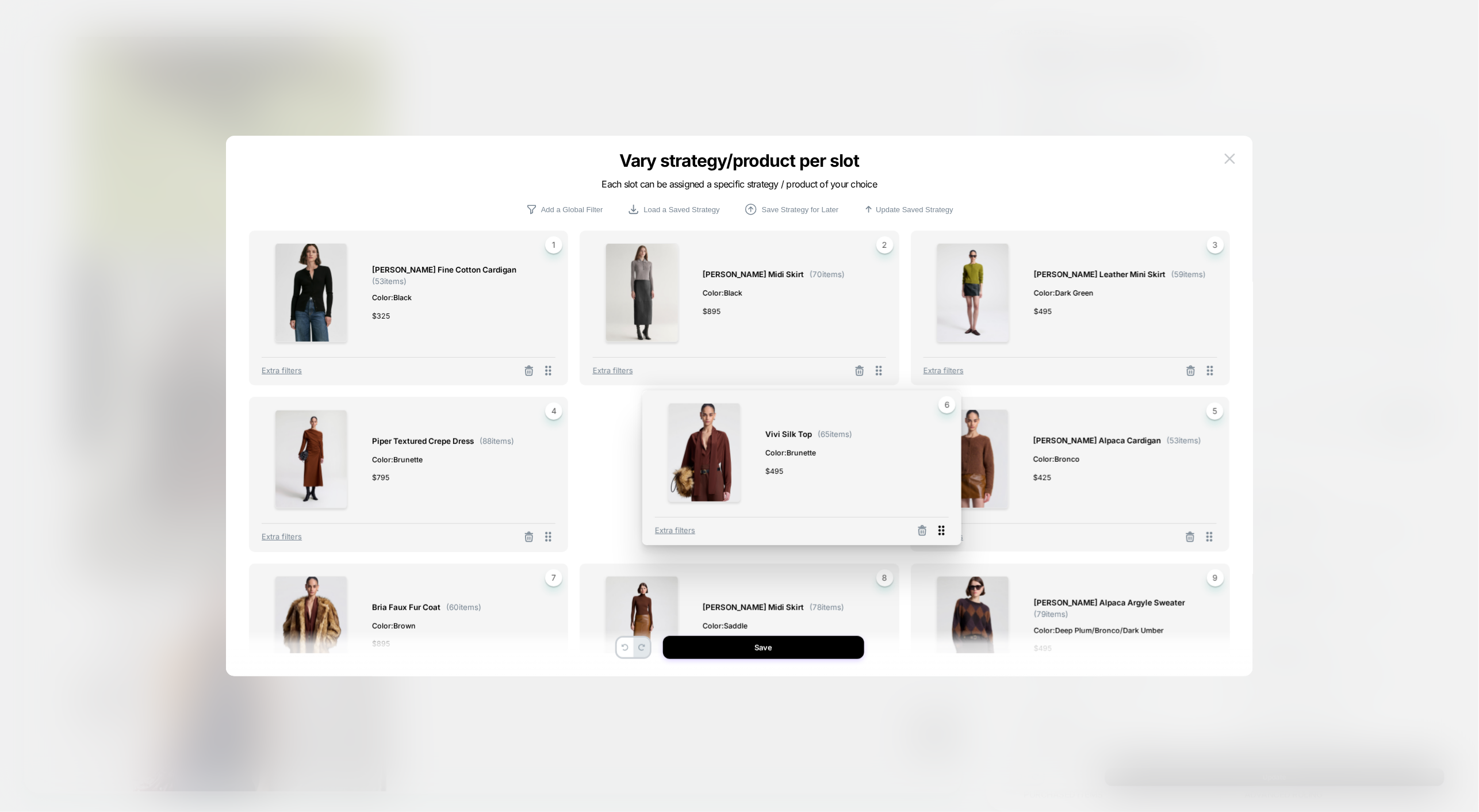
drag, startPoint x: 1210, startPoint y: 538, endPoint x: 942, endPoint y: 532, distance: 268.1
click at [942, 532] on icon at bounding box center [941, 530] width 14 height 14
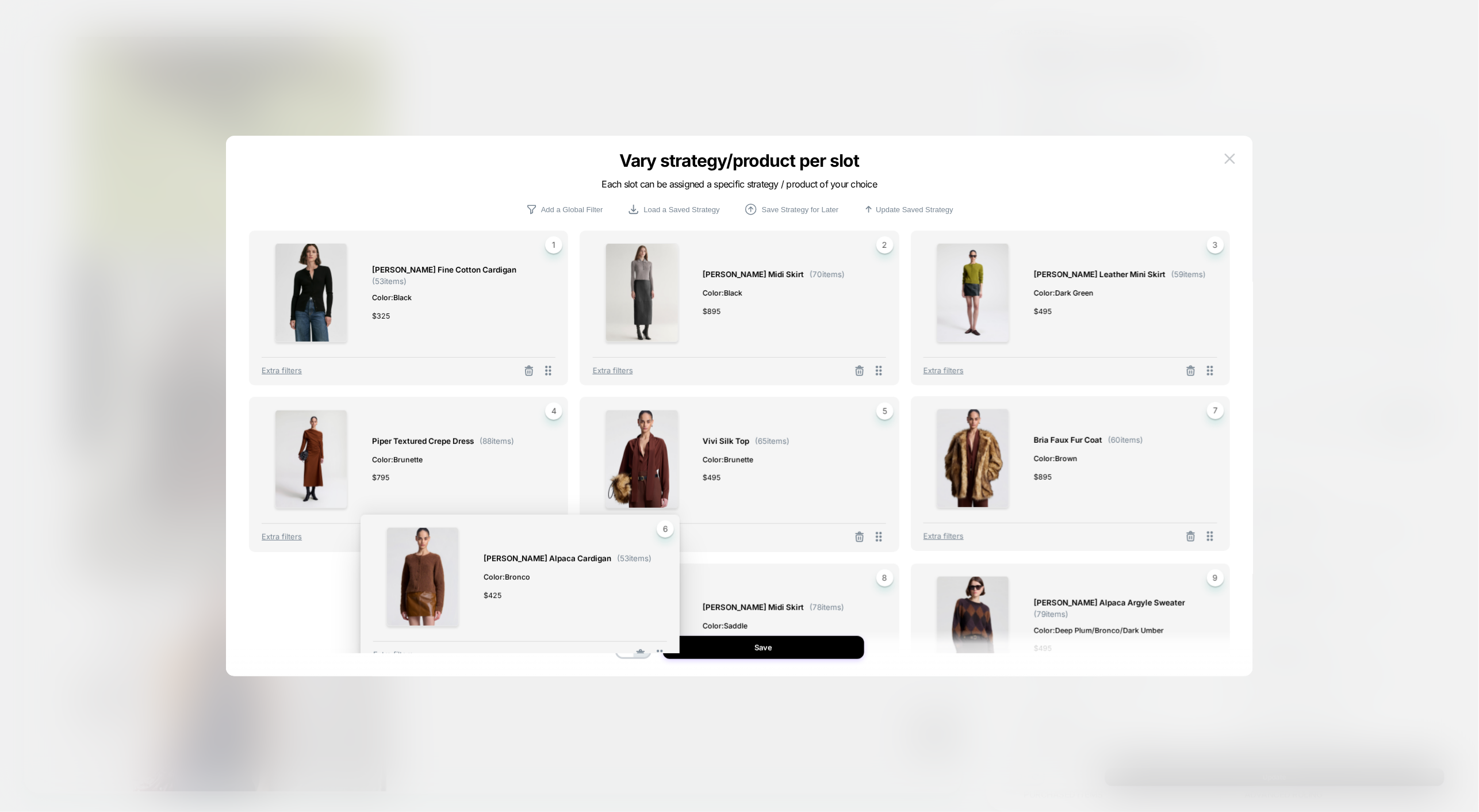
drag, startPoint x: 1210, startPoint y: 536, endPoint x: 660, endPoint y: 654, distance: 562.5
click at [660, 654] on div "Vary strategy/product per slot Each slot can be assigned a specific strategy / …" at bounding box center [739, 412] width 1027 height 529
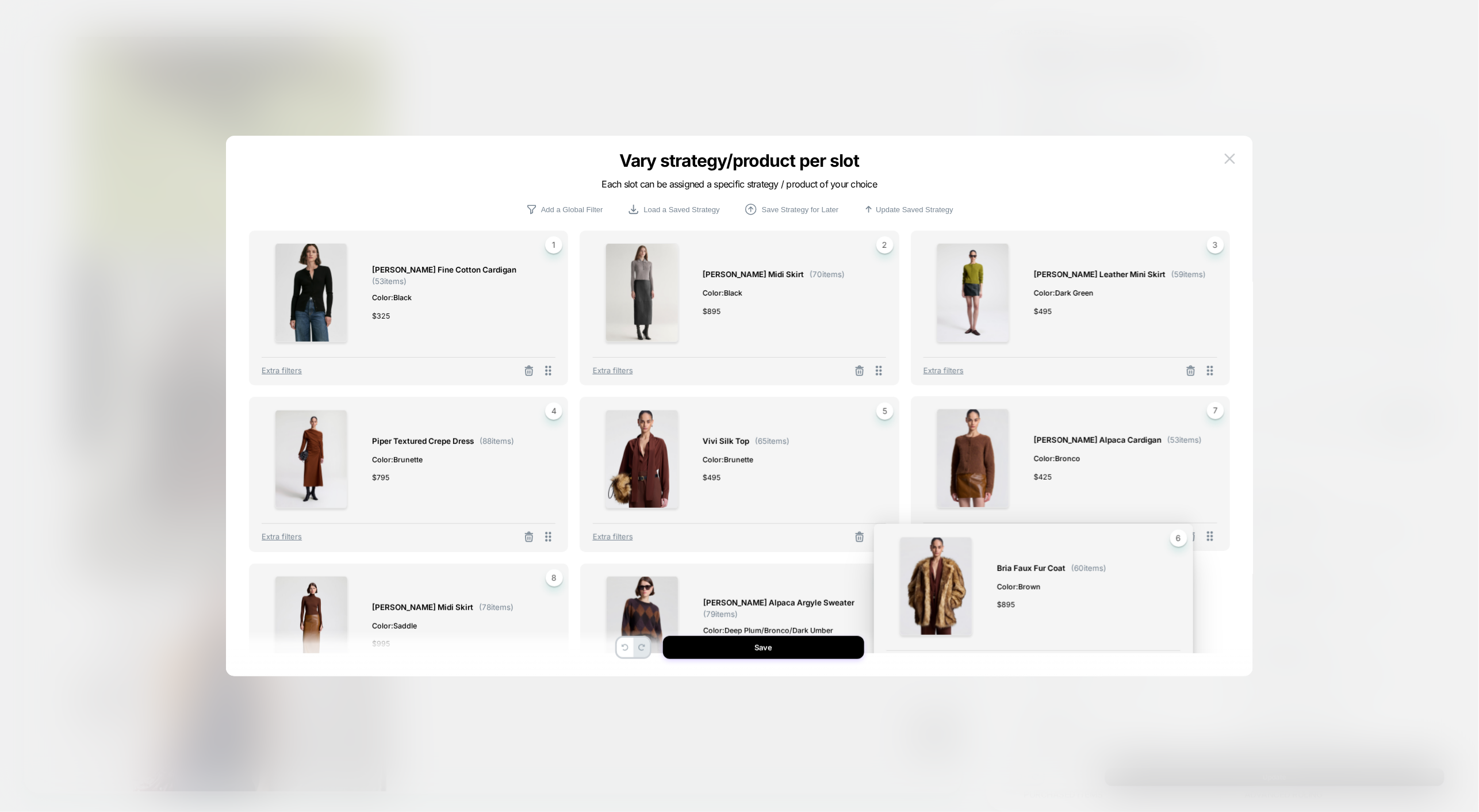
drag, startPoint x: 1207, startPoint y: 535, endPoint x: 1170, endPoint y: 662, distance: 132.3
click at [1170, 662] on div "[PERSON_NAME] Fine Cotton Cardigan ( 53 items) Color: Black $ 325 1 Extra filte…" at bounding box center [739, 412] width 992 height 529
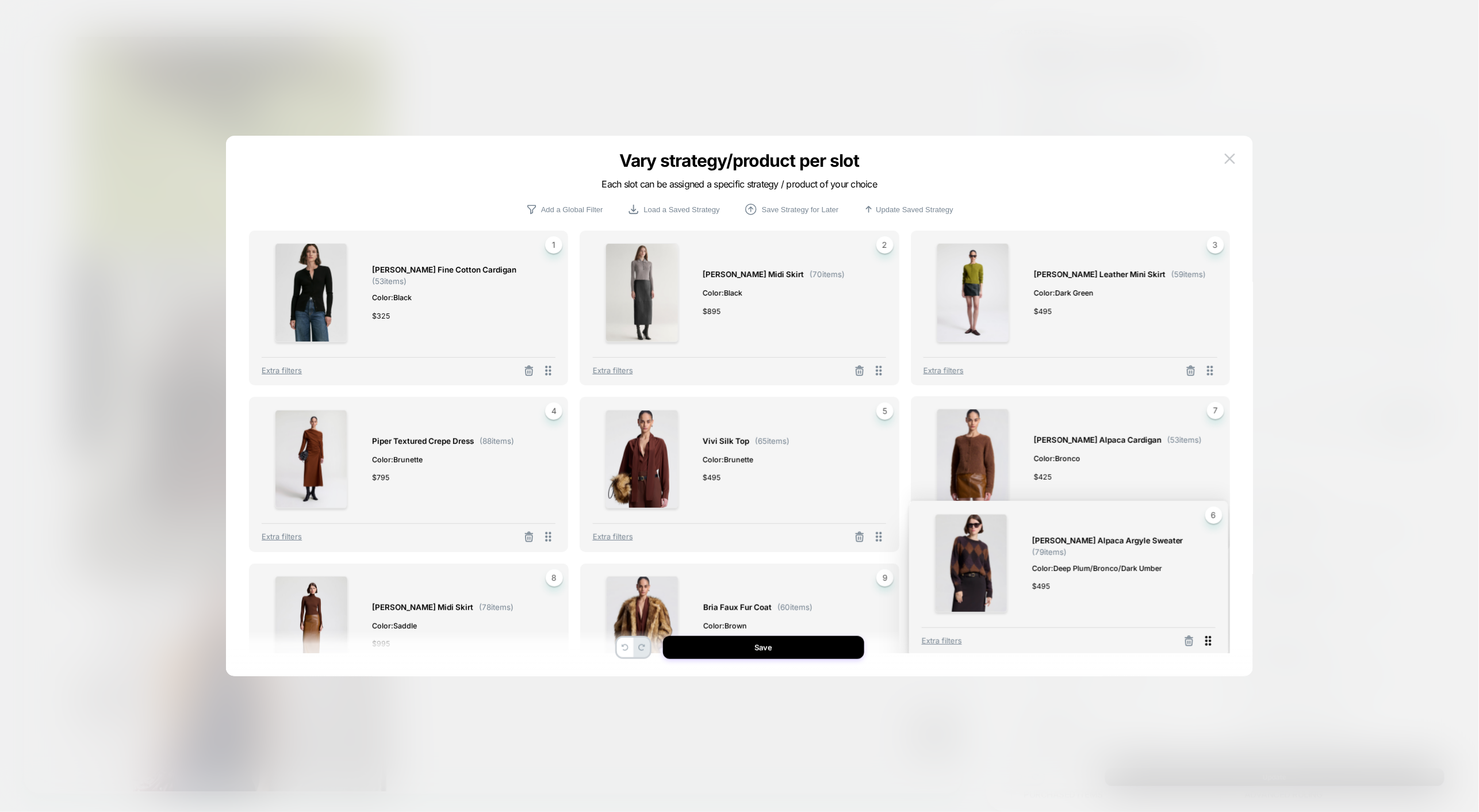
drag, startPoint x: 1207, startPoint y: 536, endPoint x: 1206, endPoint y: 641, distance: 105.0
click at [1206, 641] on icon at bounding box center [1208, 640] width 14 height 14
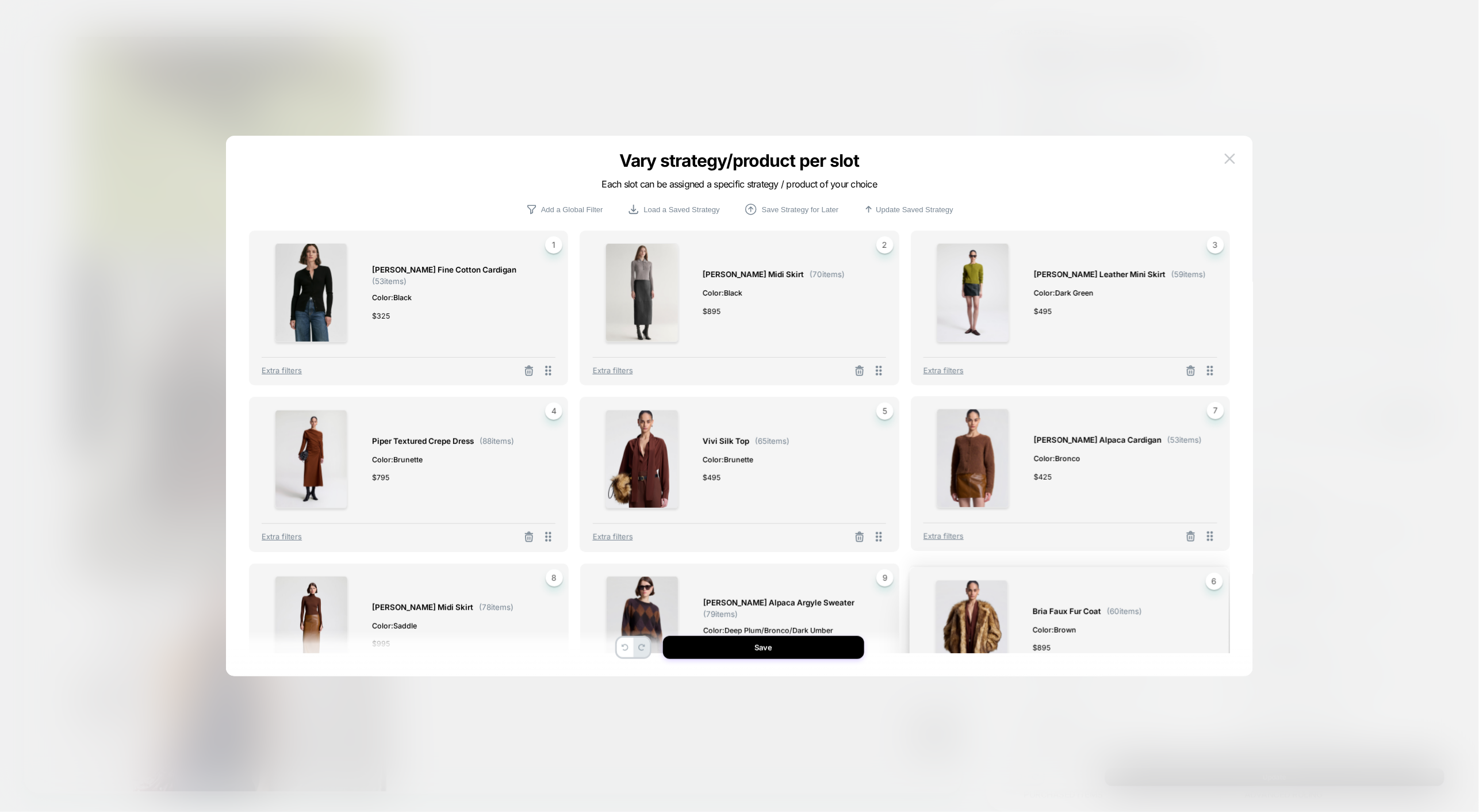
drag, startPoint x: 1212, startPoint y: 538, endPoint x: 1210, endPoint y: 708, distance: 170.0
click at [1210, 708] on div "Vary strategy/product per slot Each slot can be assigned a specific strategy / …" at bounding box center [1226, 696] width 441 height 430
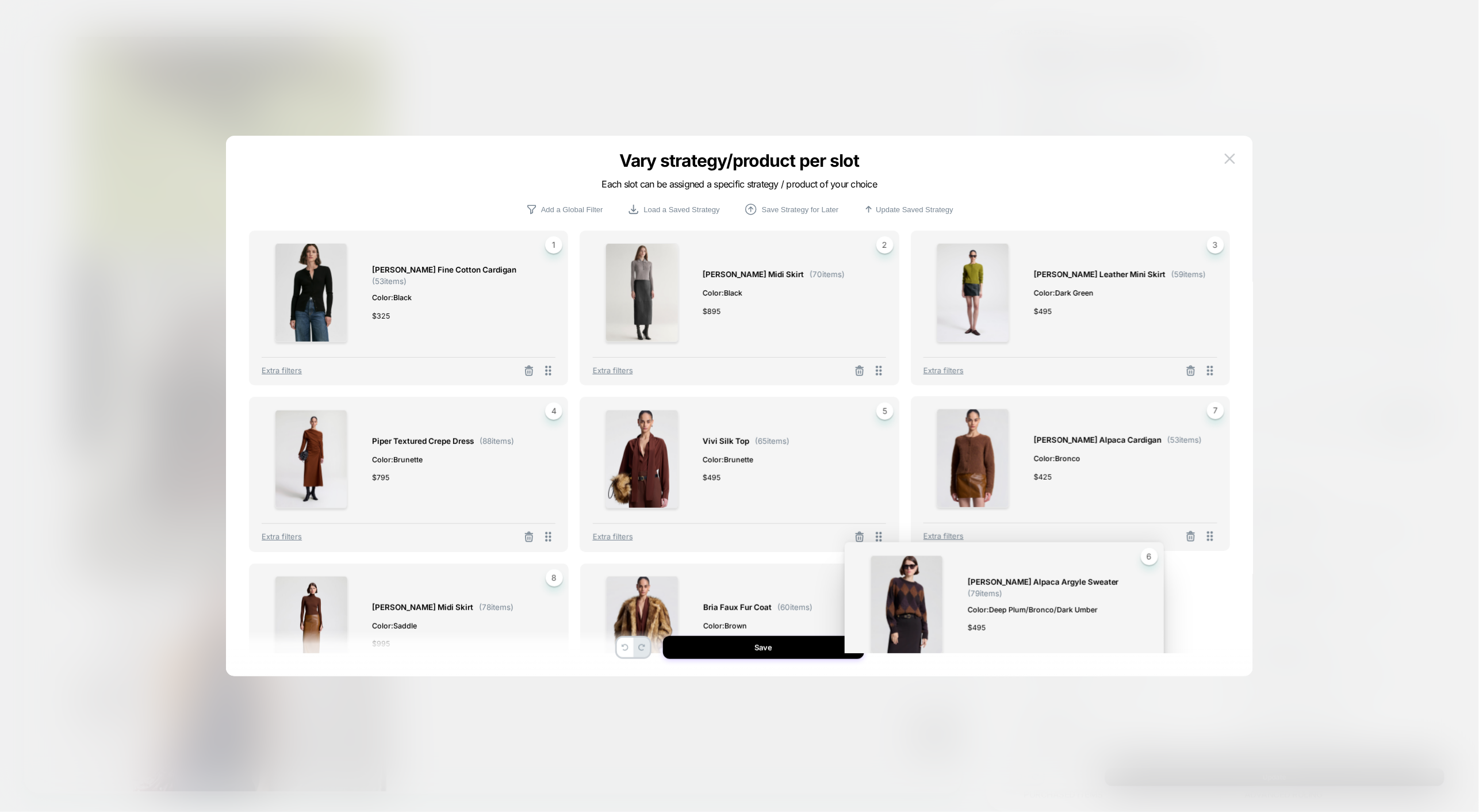
drag, startPoint x: 1207, startPoint y: 533, endPoint x: 1143, endPoint y: 678, distance: 158.5
click at [1143, 678] on div "Vary strategy/product per slot Each slot can be assigned a specific strategy / …" at bounding box center [1226, 696] width 441 height 430
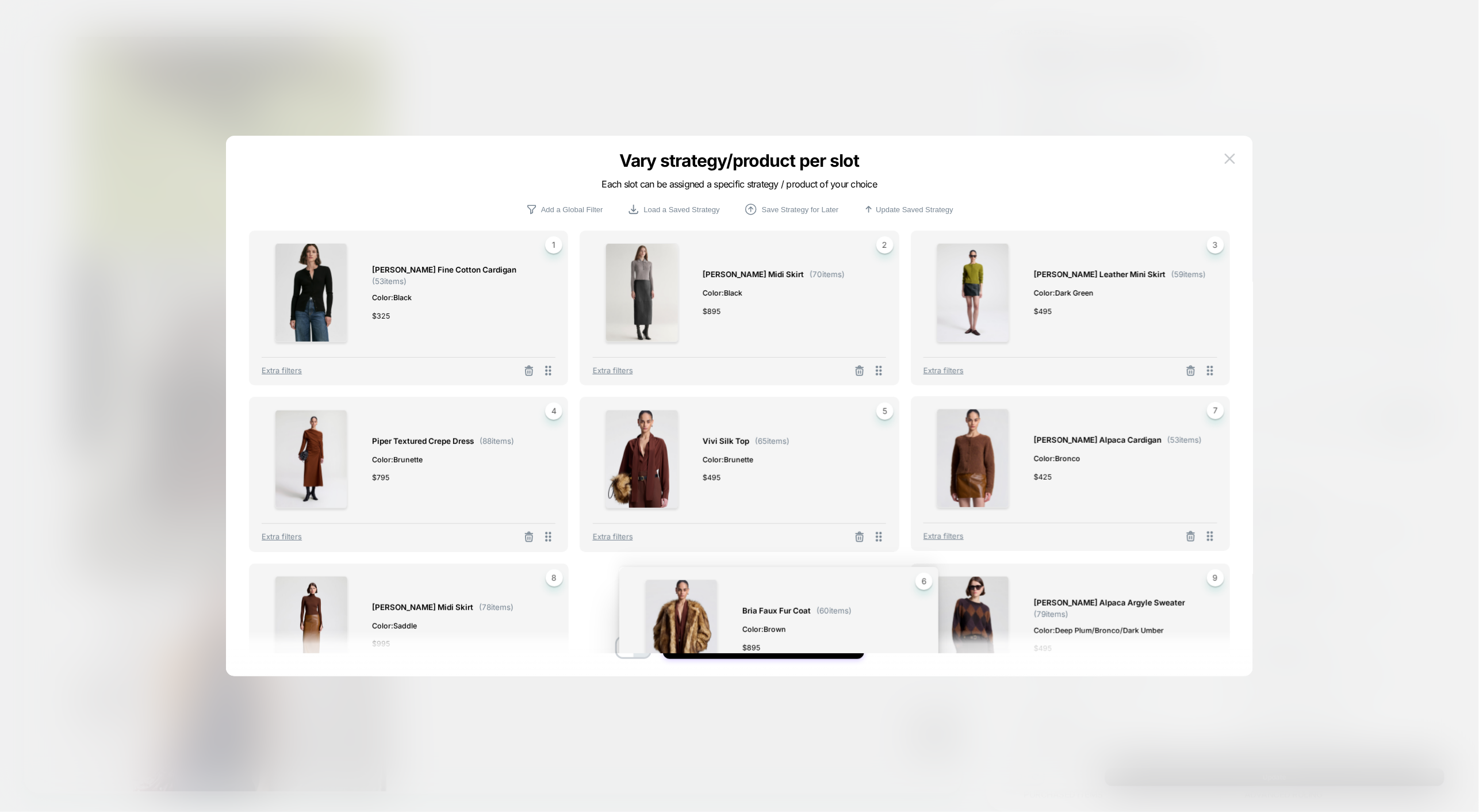
drag, startPoint x: 1212, startPoint y: 535, endPoint x: 920, endPoint y: 705, distance: 337.9
click at [1006, 705] on div "Vary strategy/product per slot Each slot can be assigned a specific strategy / …" at bounding box center [1226, 696] width 441 height 430
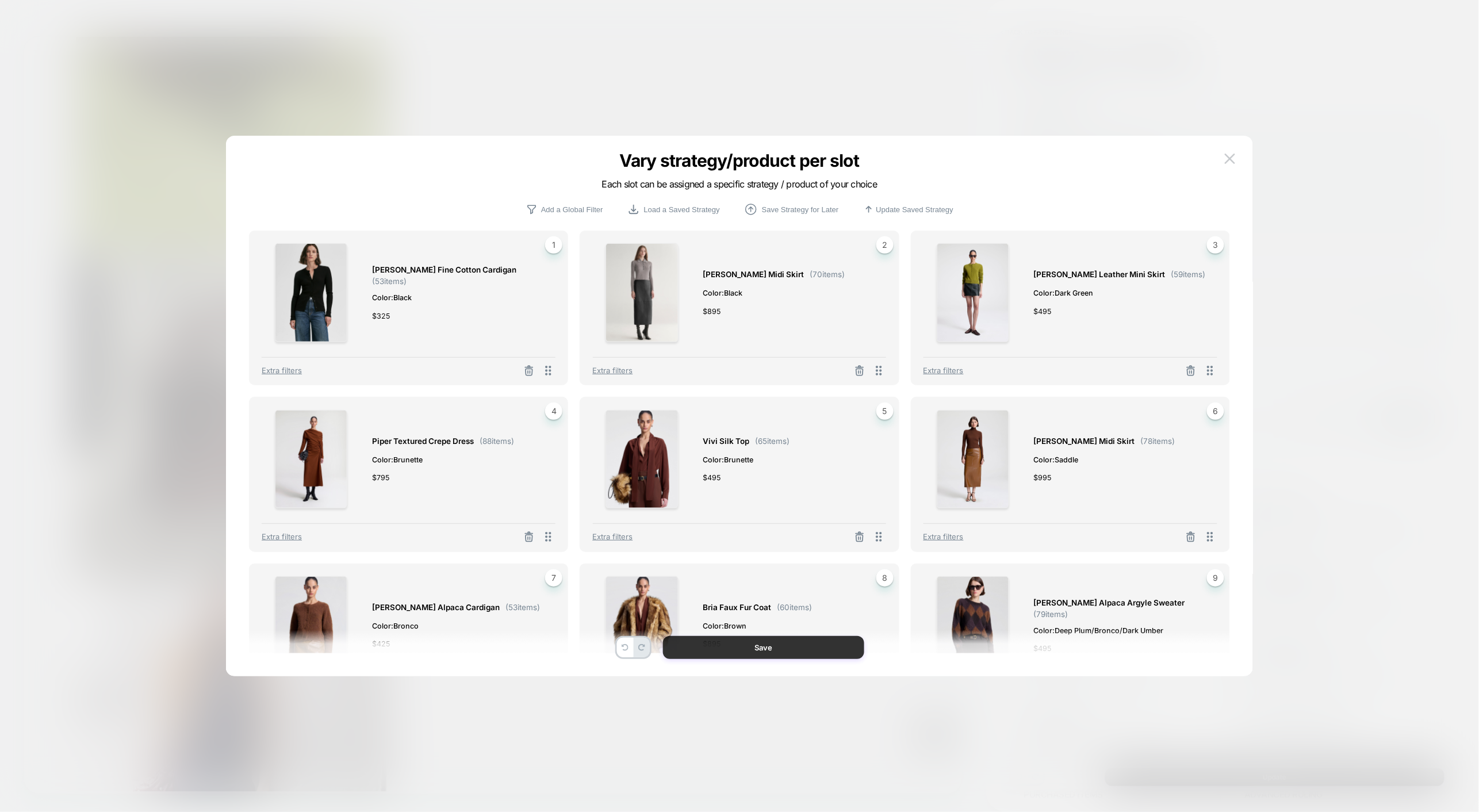
click at [833, 647] on button "Save" at bounding box center [764, 647] width 201 height 23
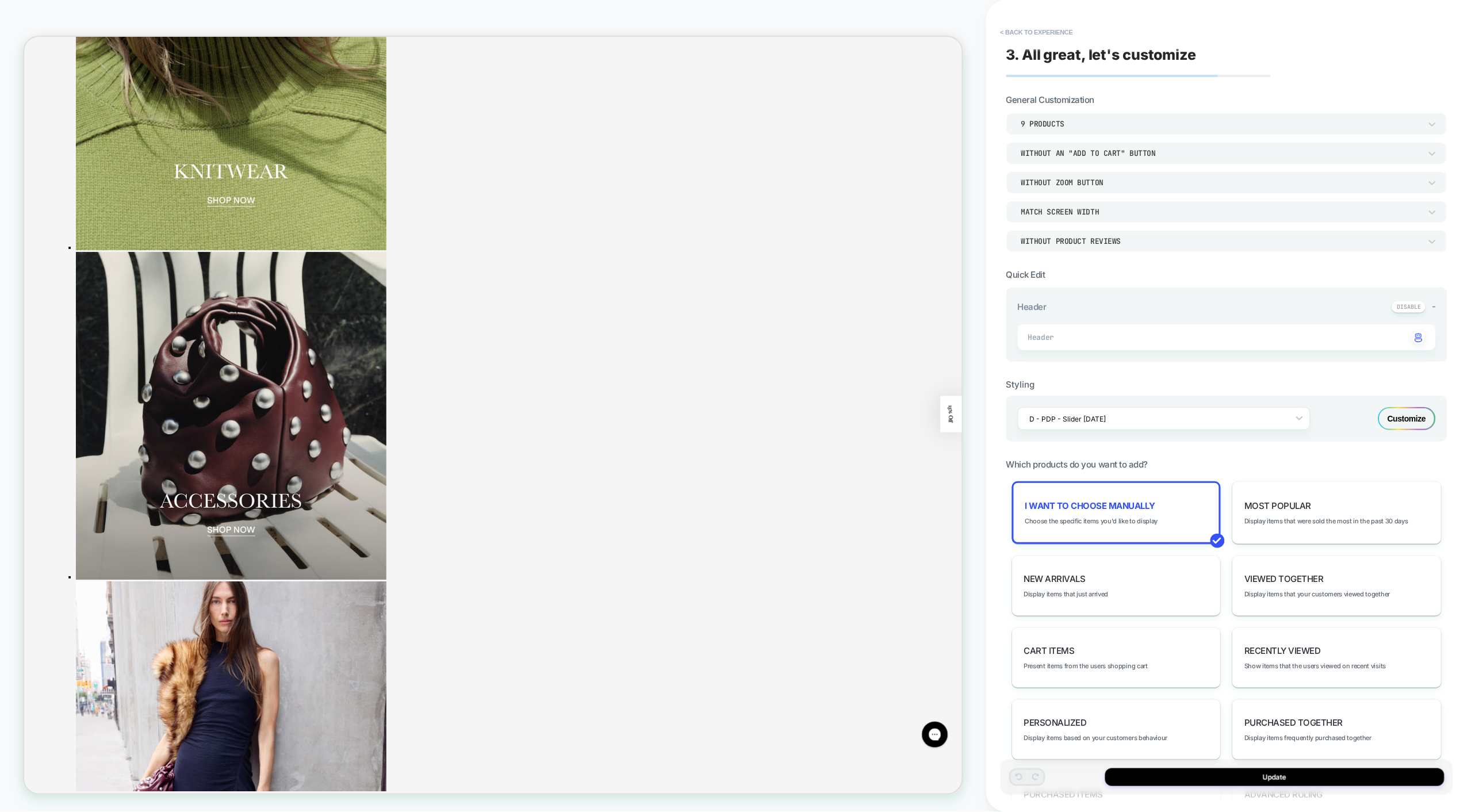
click at [1120, 500] on span "I want to choose manually" at bounding box center [1090, 505] width 130 height 11
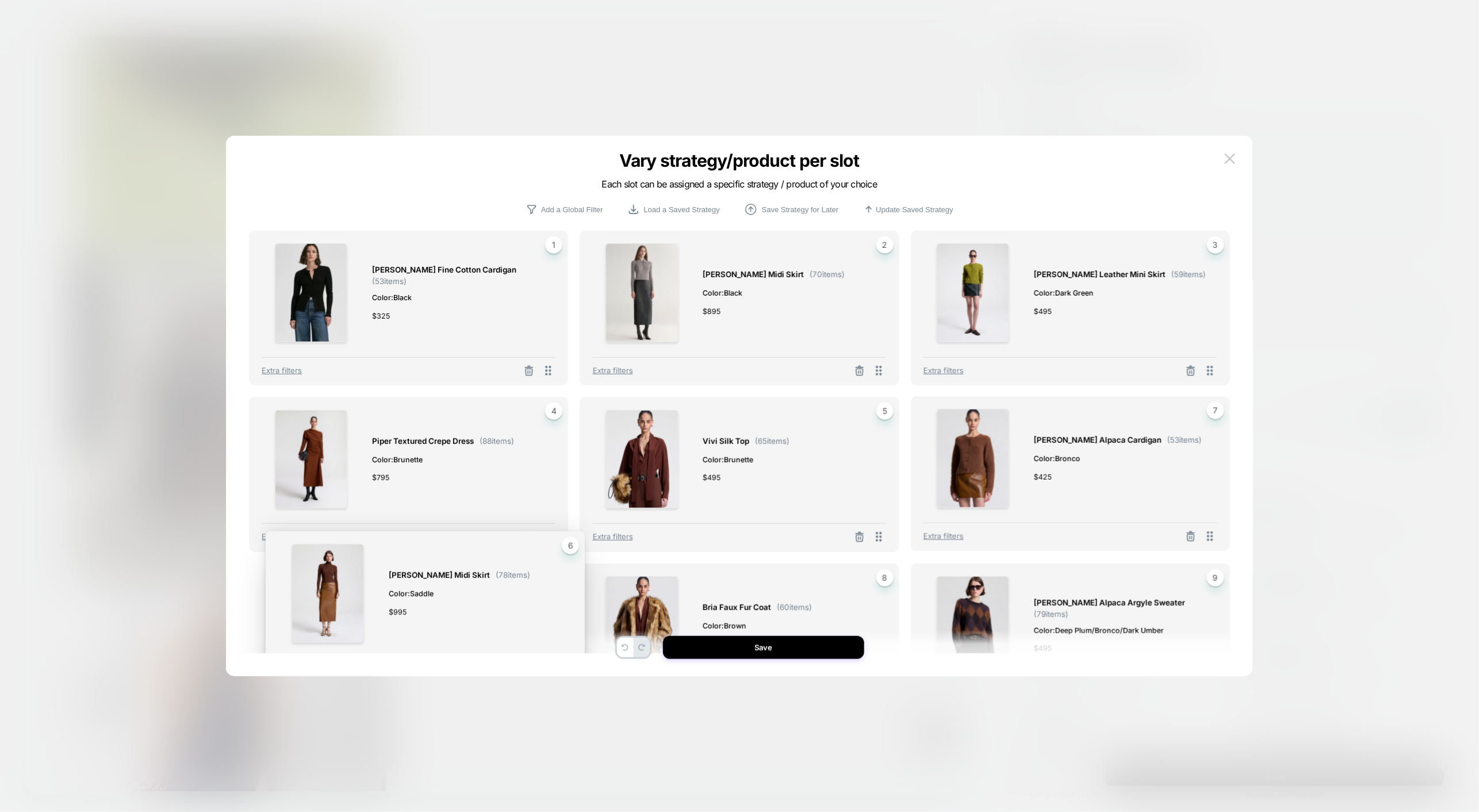
drag, startPoint x: 1212, startPoint y: 539, endPoint x: 568, endPoint y: 673, distance: 657.8
click at [568, 673] on div "[PERSON_NAME] Fine Cotton Cardigan ( 53 items) Color: Black $ 325 1 Extra filte…" at bounding box center [739, 412] width 992 height 529
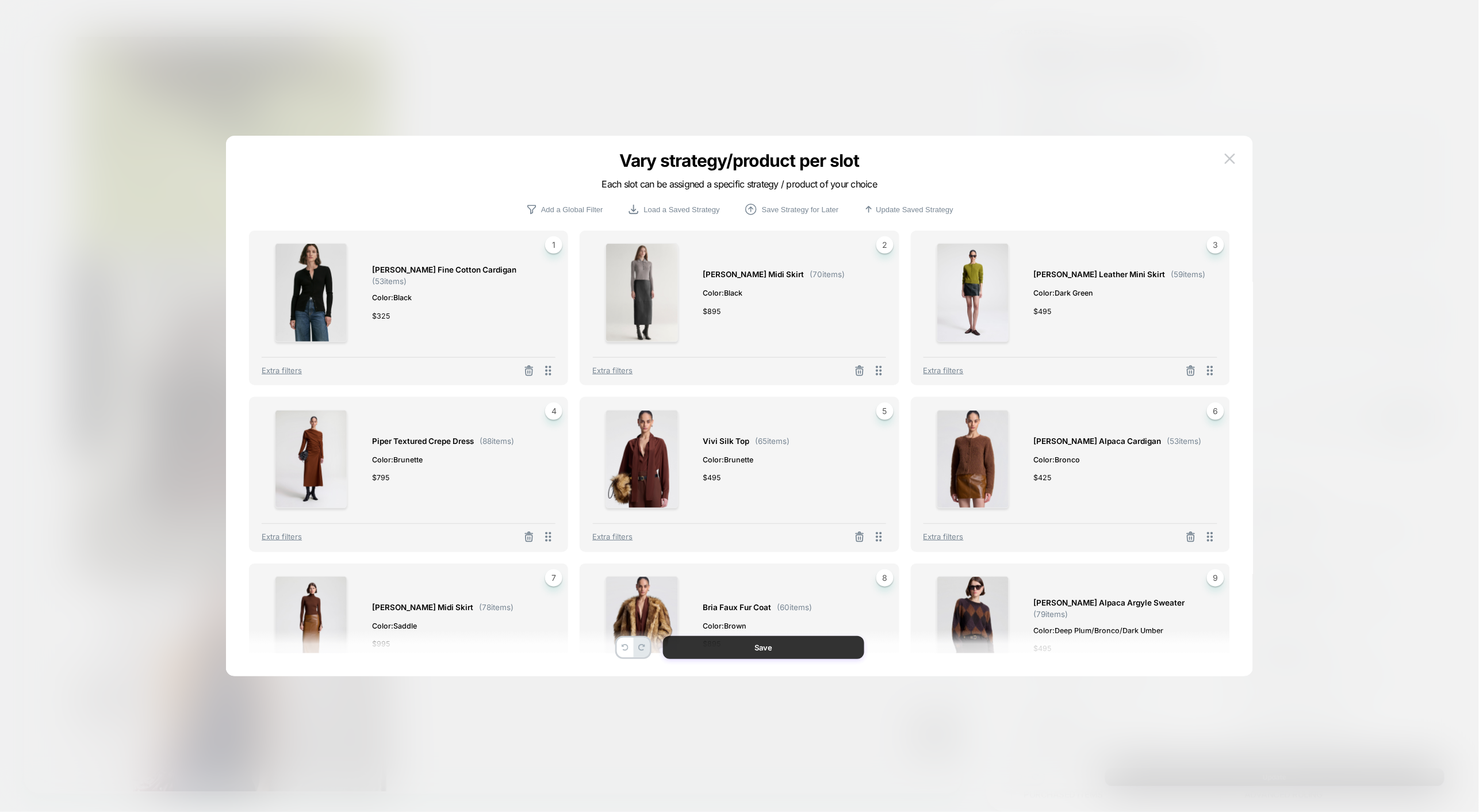
click at [794, 646] on button "Save" at bounding box center [764, 647] width 201 height 23
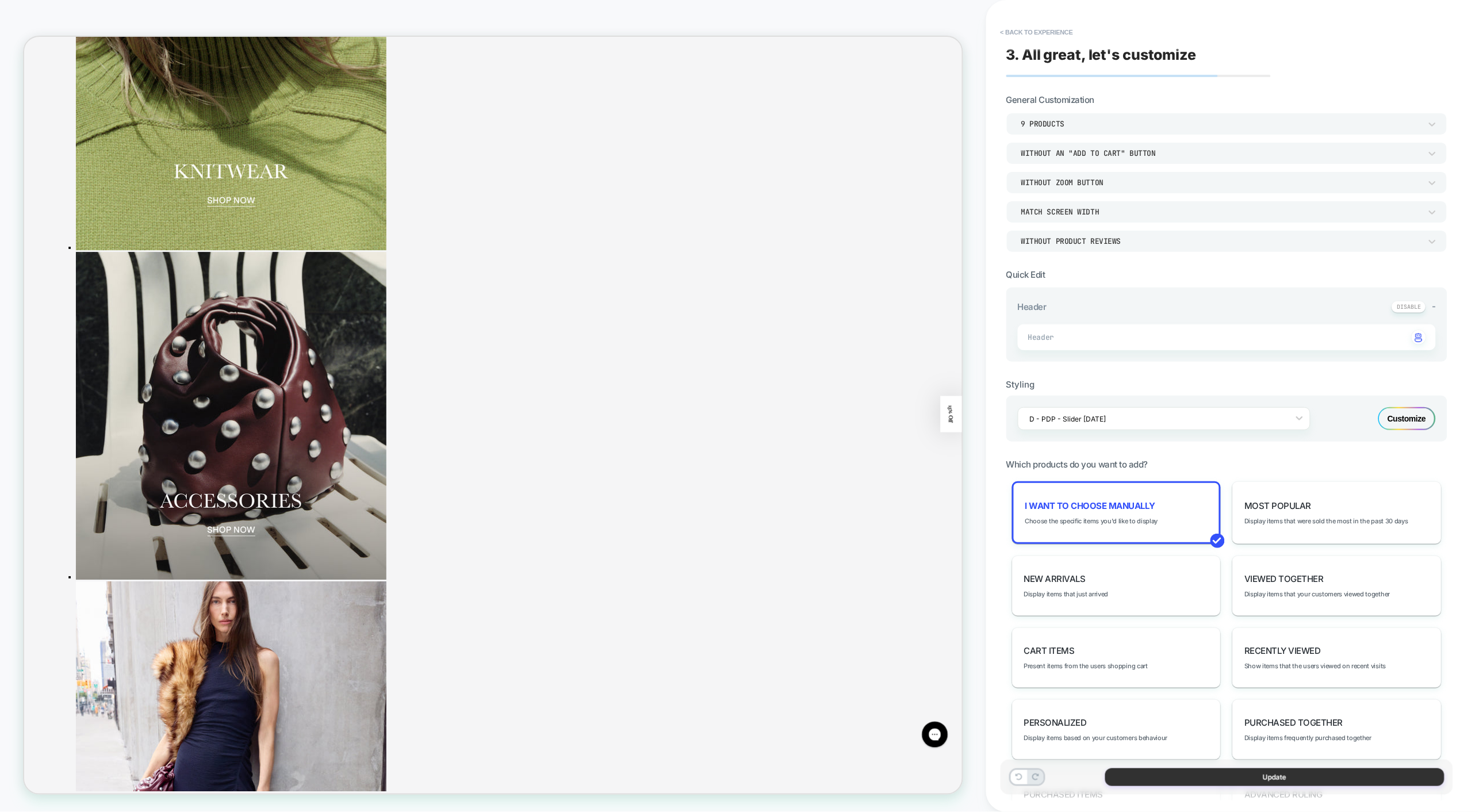
click at [1213, 776] on button "Update" at bounding box center [1274, 777] width 339 height 18
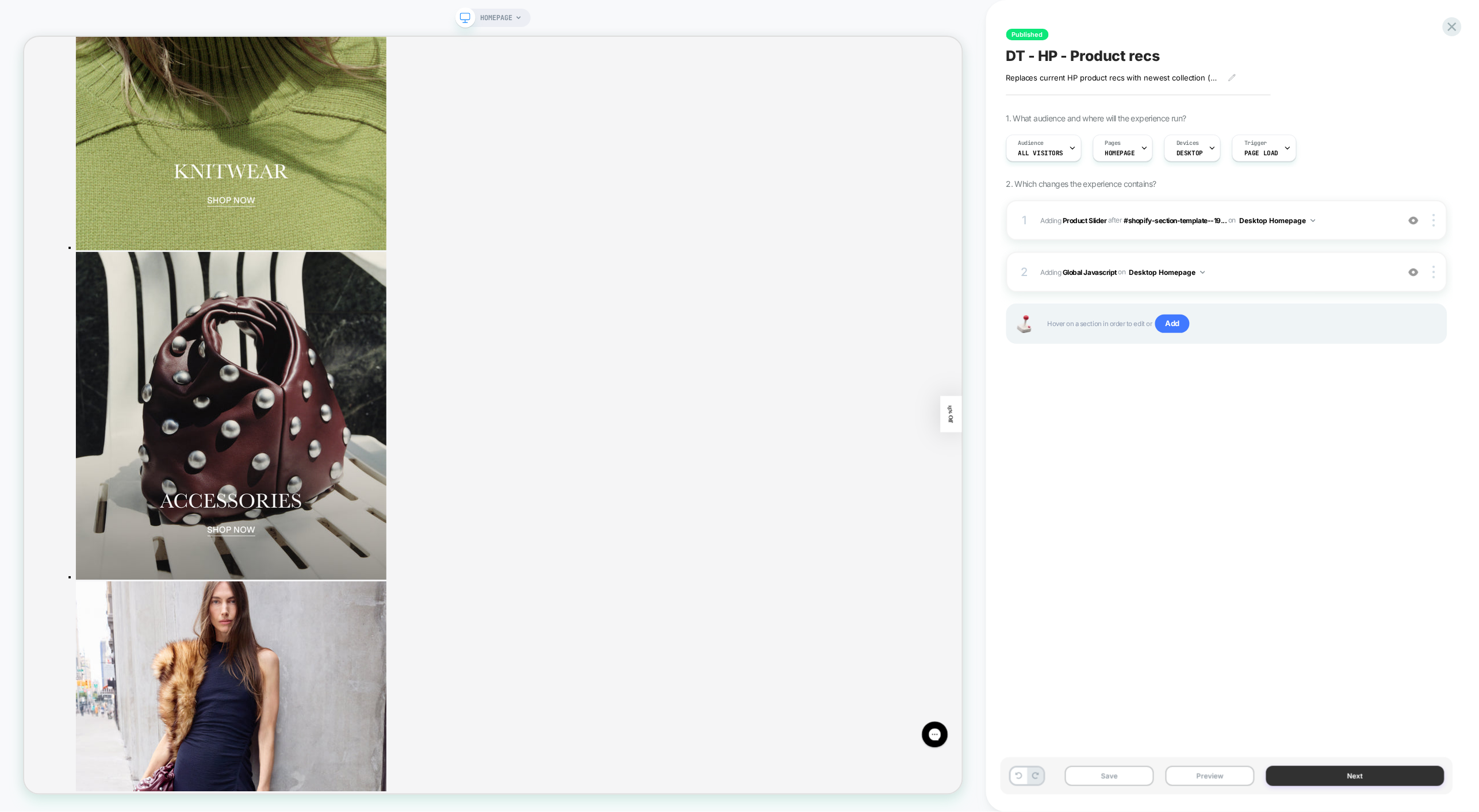
click at [1318, 777] on button "Next" at bounding box center [1355, 775] width 178 height 20
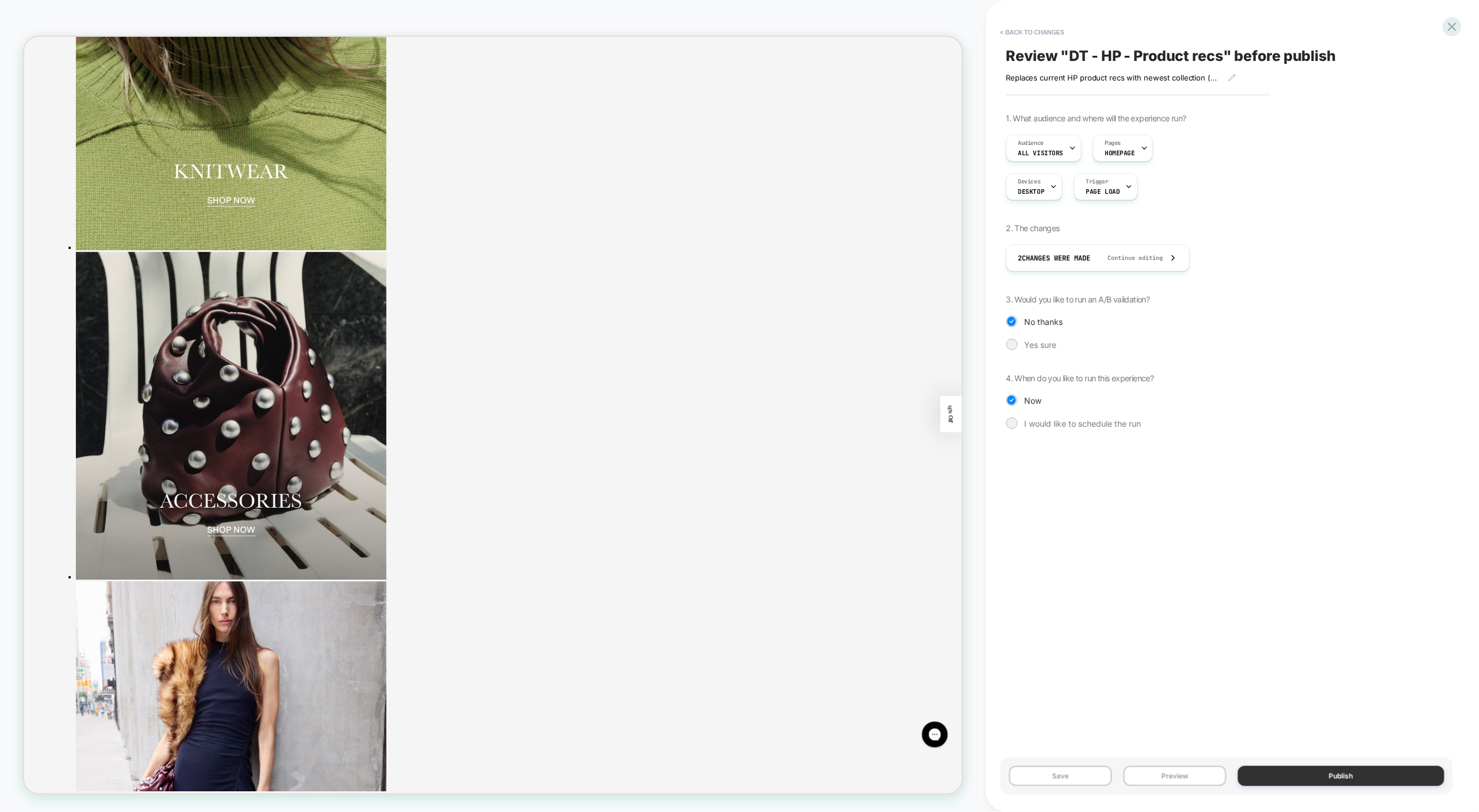
click at [1316, 776] on button "Publish" at bounding box center [1340, 775] width 206 height 20
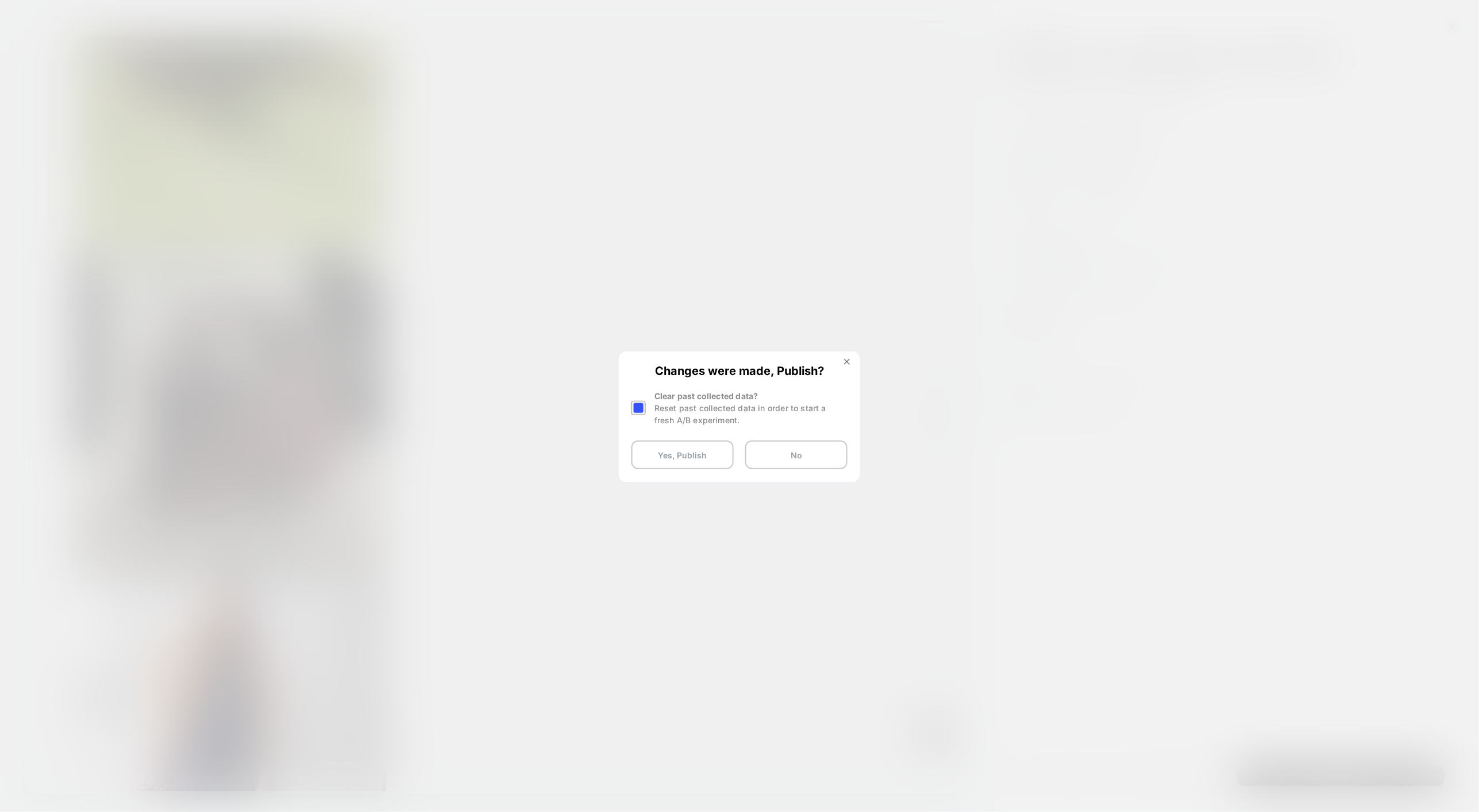
click at [641, 407] on div at bounding box center [638, 407] width 14 height 14
click at [659, 457] on button "Yes, Publish" at bounding box center [682, 454] width 102 height 29
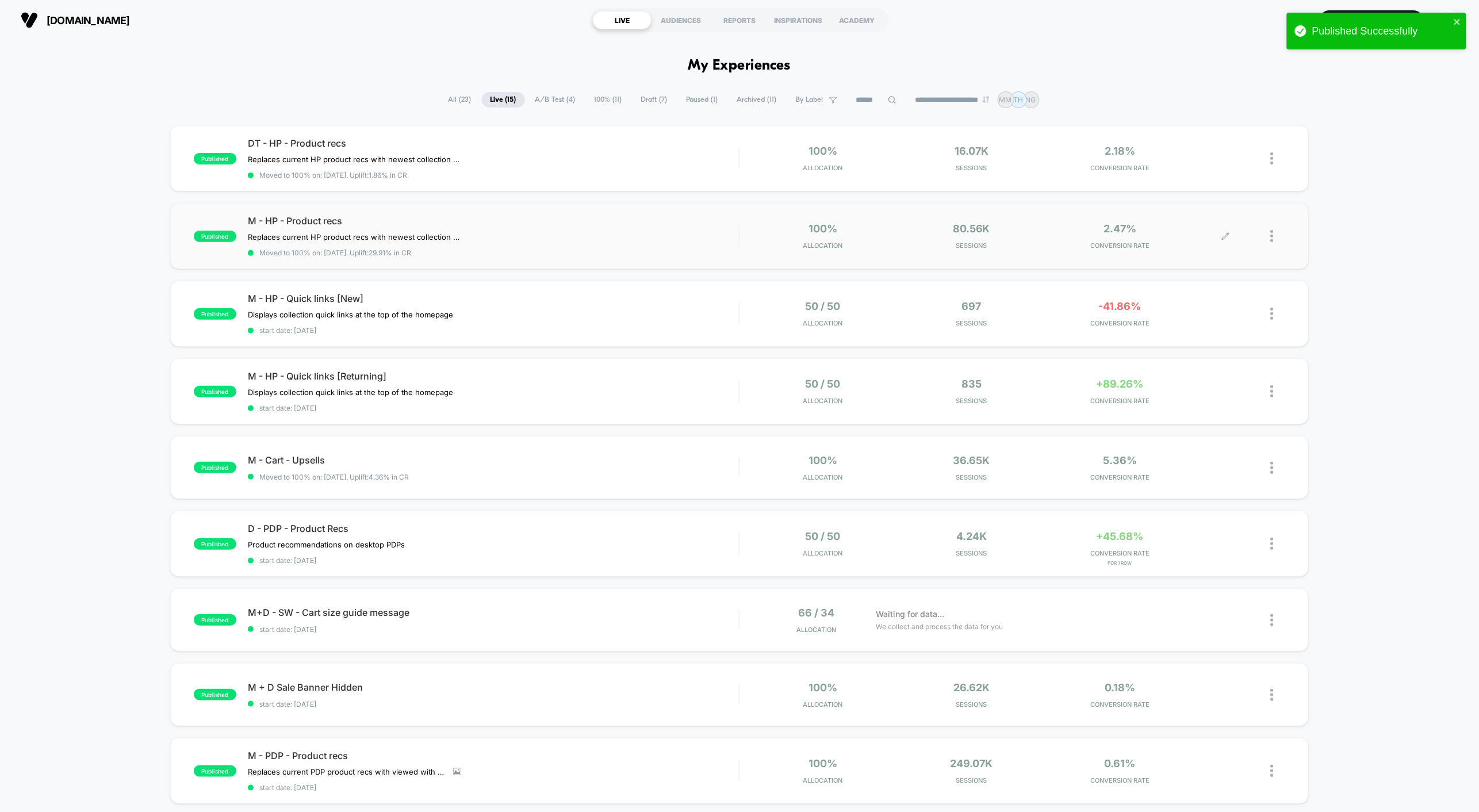
click at [1224, 239] on icon at bounding box center [1226, 236] width 9 height 9
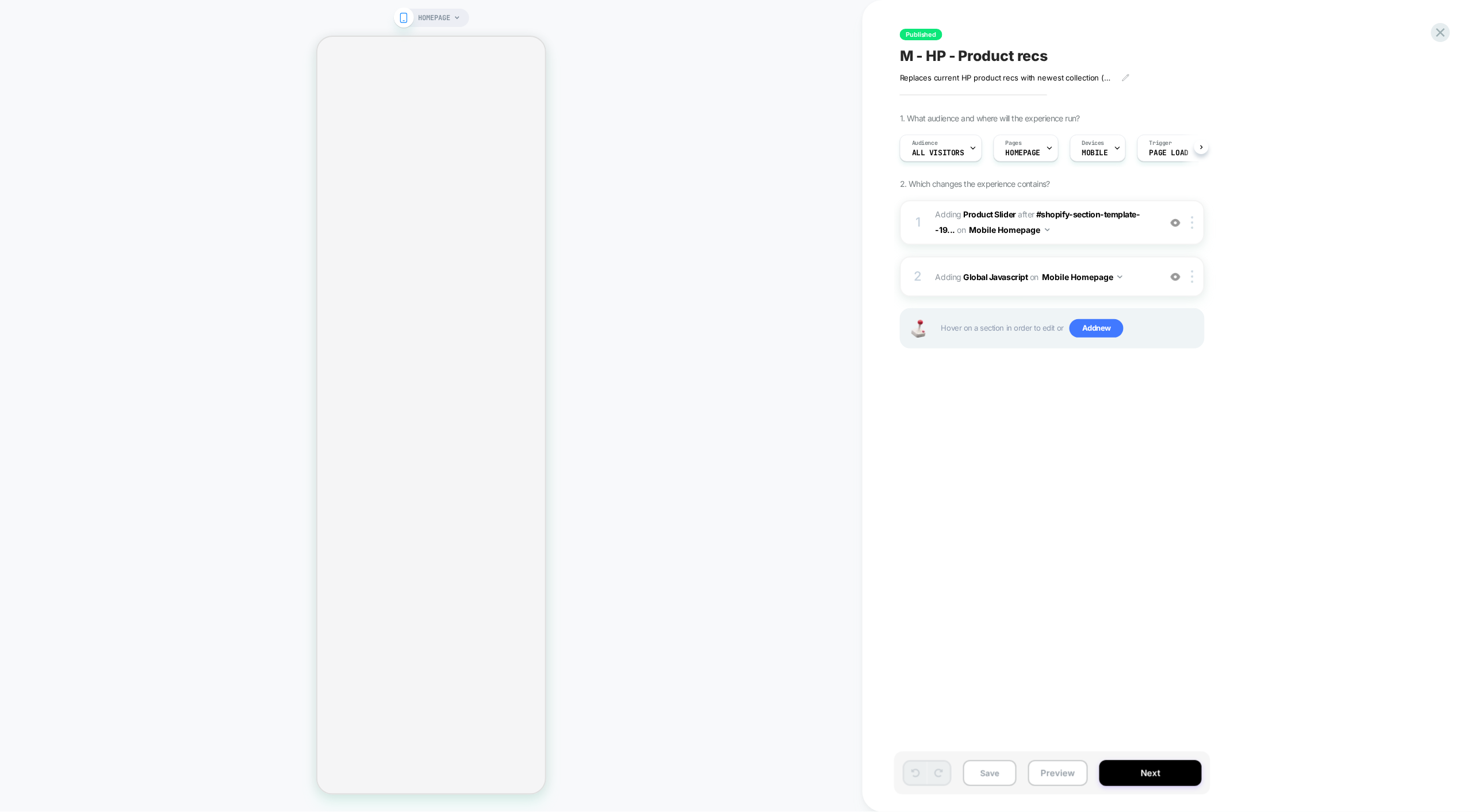
scroll to position [0, 1]
click at [997, 210] on b "Product Slider" at bounding box center [989, 214] width 52 height 10
click at [997, 213] on b "Product Slider" at bounding box center [989, 214] width 52 height 10
click at [995, 212] on b "Product Slider" at bounding box center [989, 214] width 52 height 10
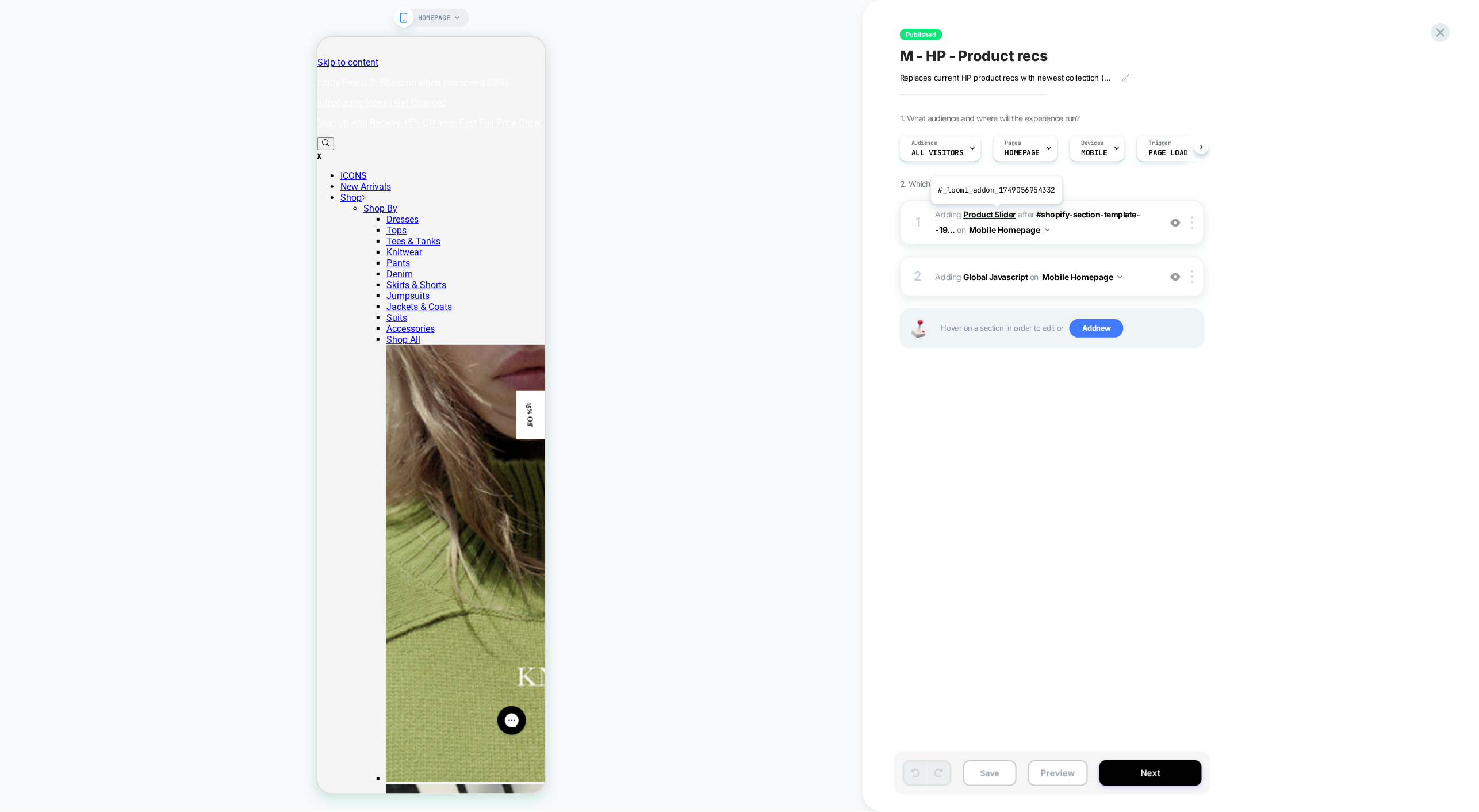
click at [995, 213] on b "Product Slider" at bounding box center [989, 214] width 52 height 10
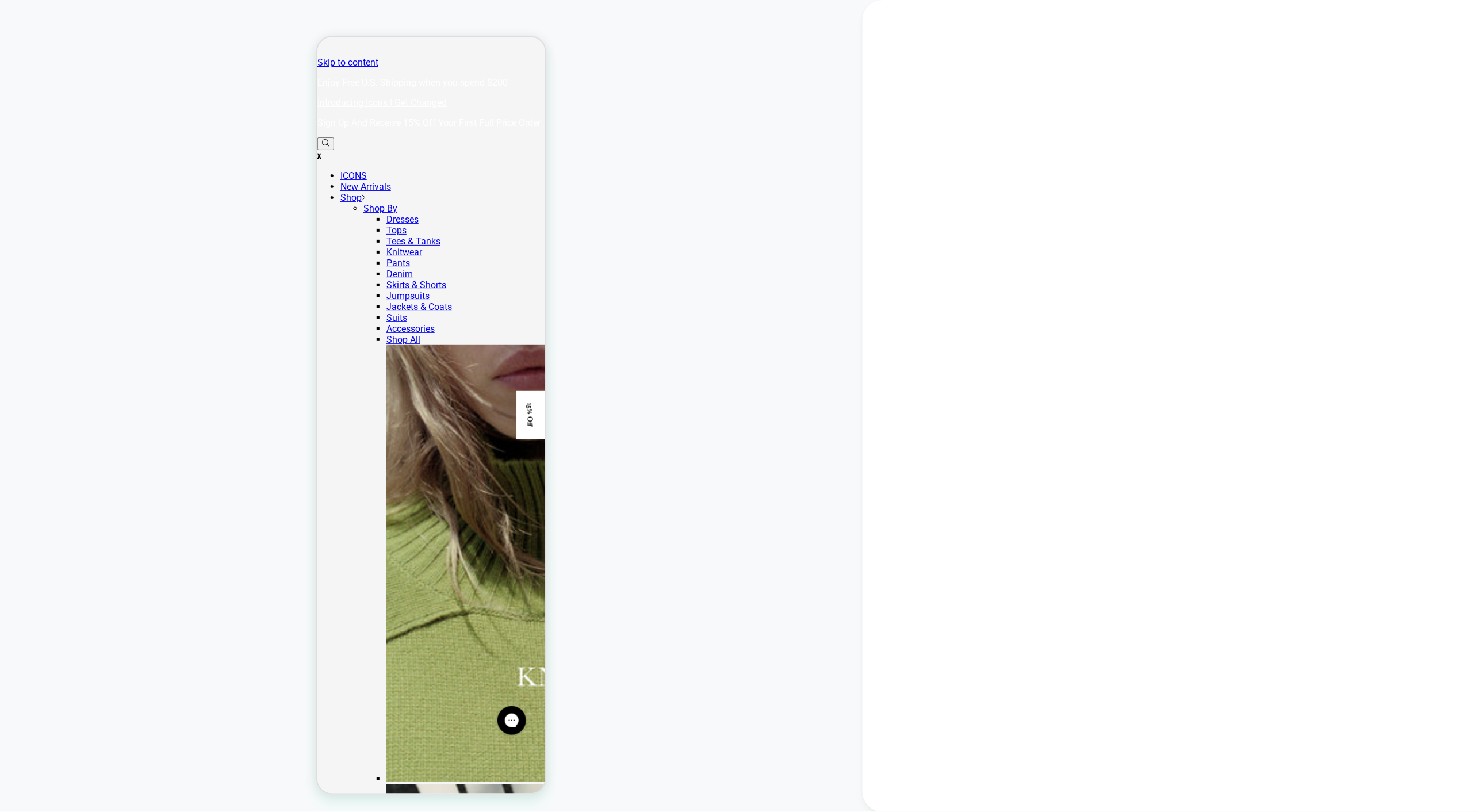
scroll to position [140, 0]
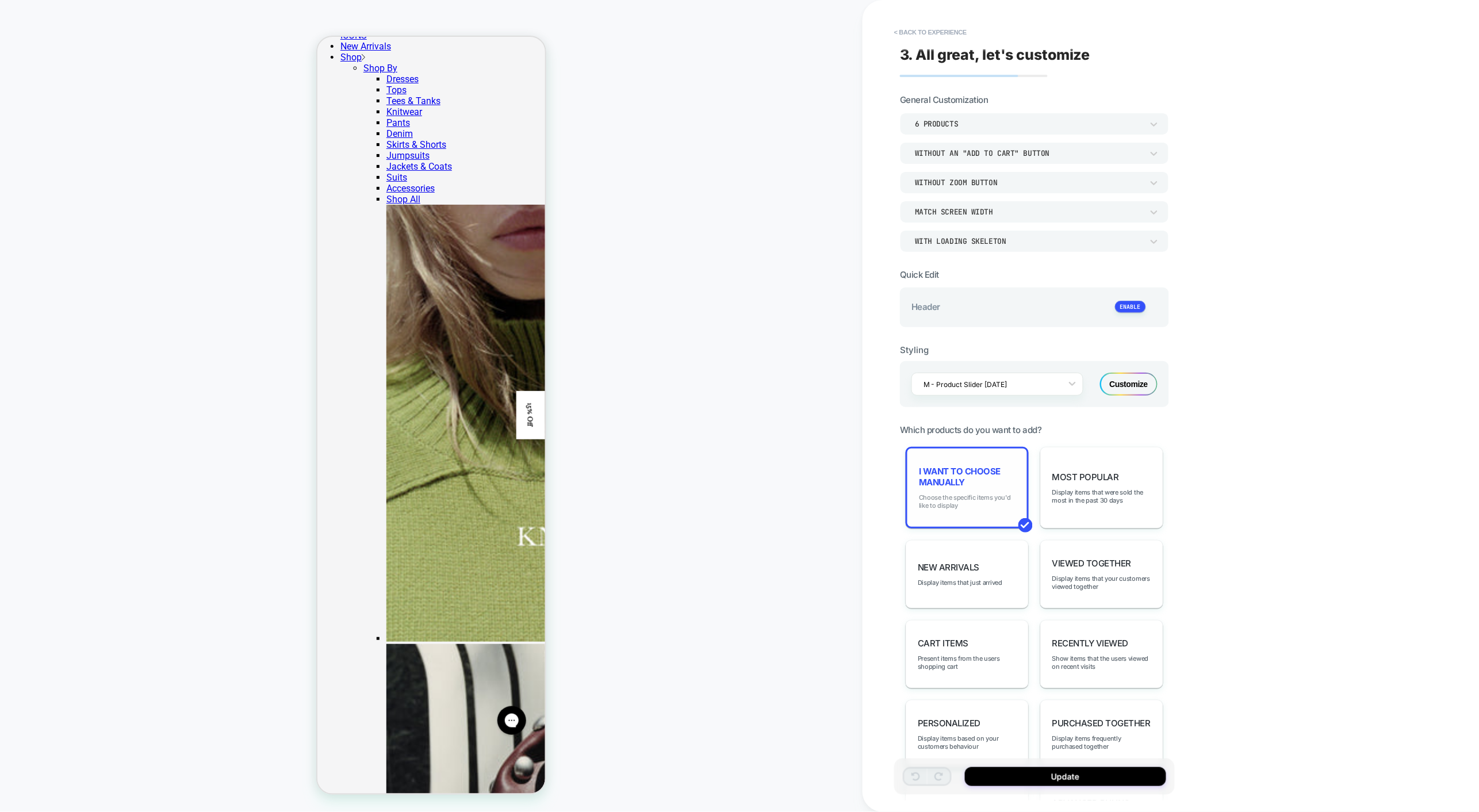
click at [971, 493] on span "Choose the specific items you'd like to display" at bounding box center [967, 501] width 97 height 16
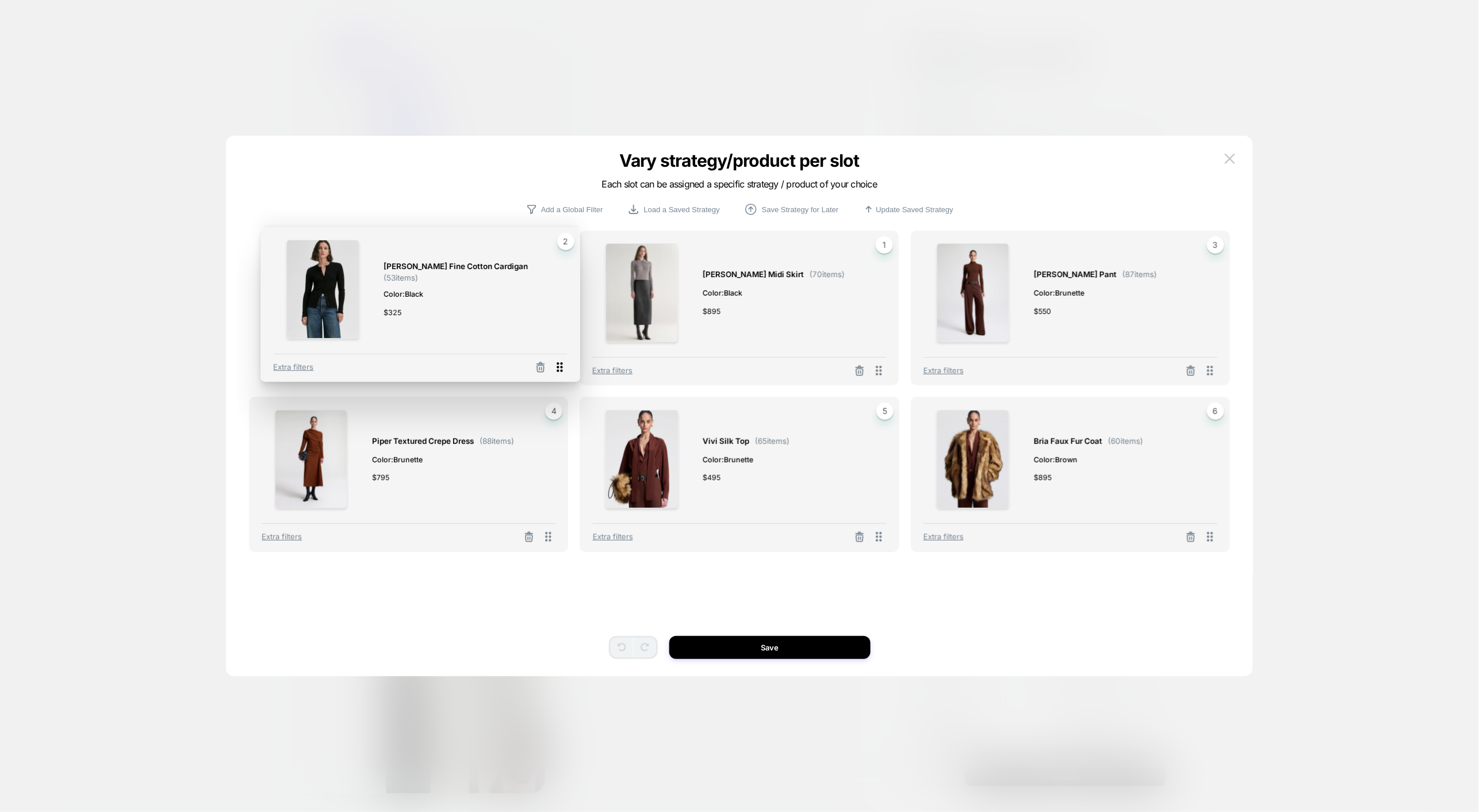
drag, startPoint x: 878, startPoint y: 371, endPoint x: 558, endPoint y: 367, distance: 320.0
click at [558, 367] on icon at bounding box center [560, 367] width 14 height 14
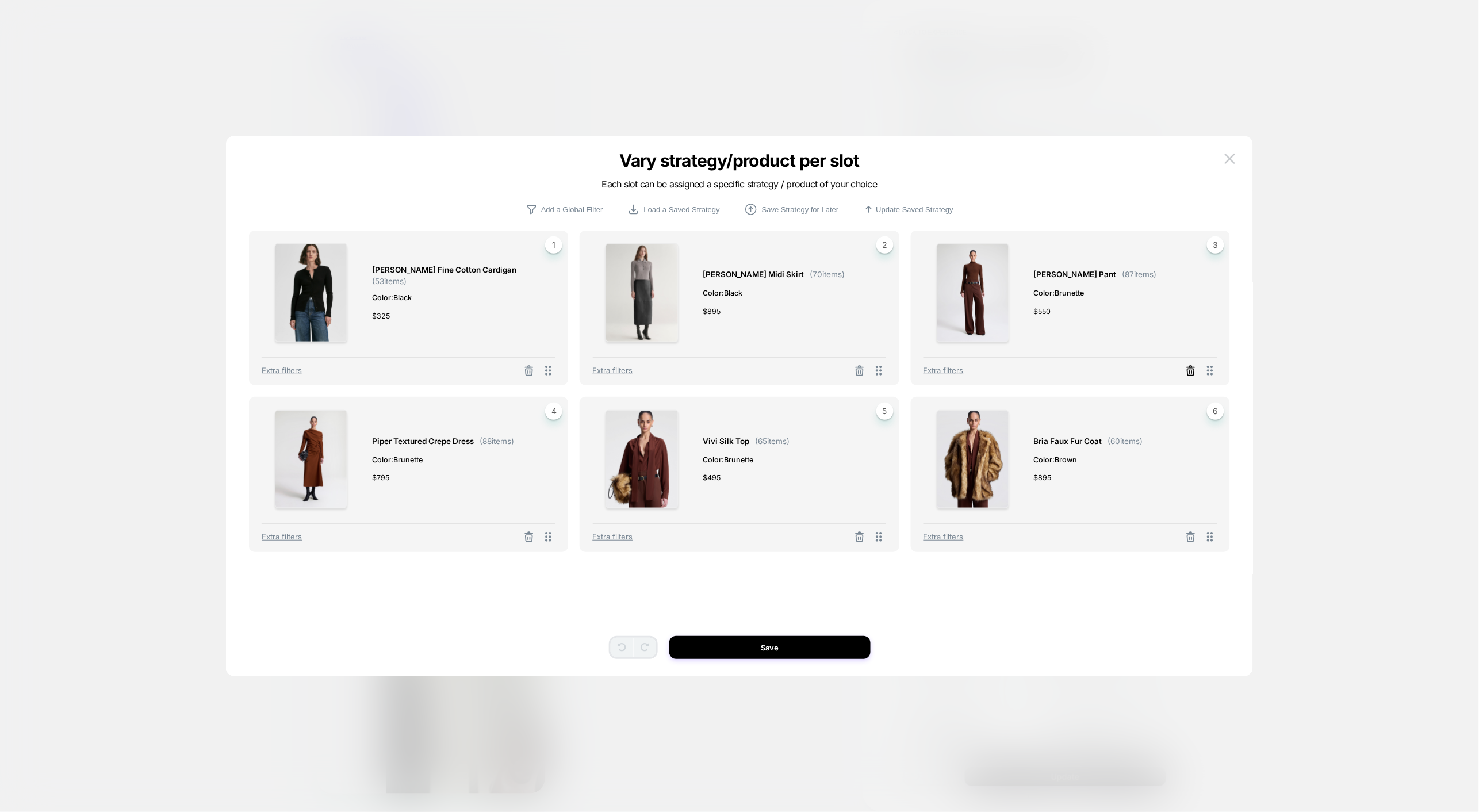
click at [1190, 371] on icon at bounding box center [1190, 370] width 11 height 11
click at [1039, 310] on button "Select Product" at bounding box center [1039, 319] width 63 height 22
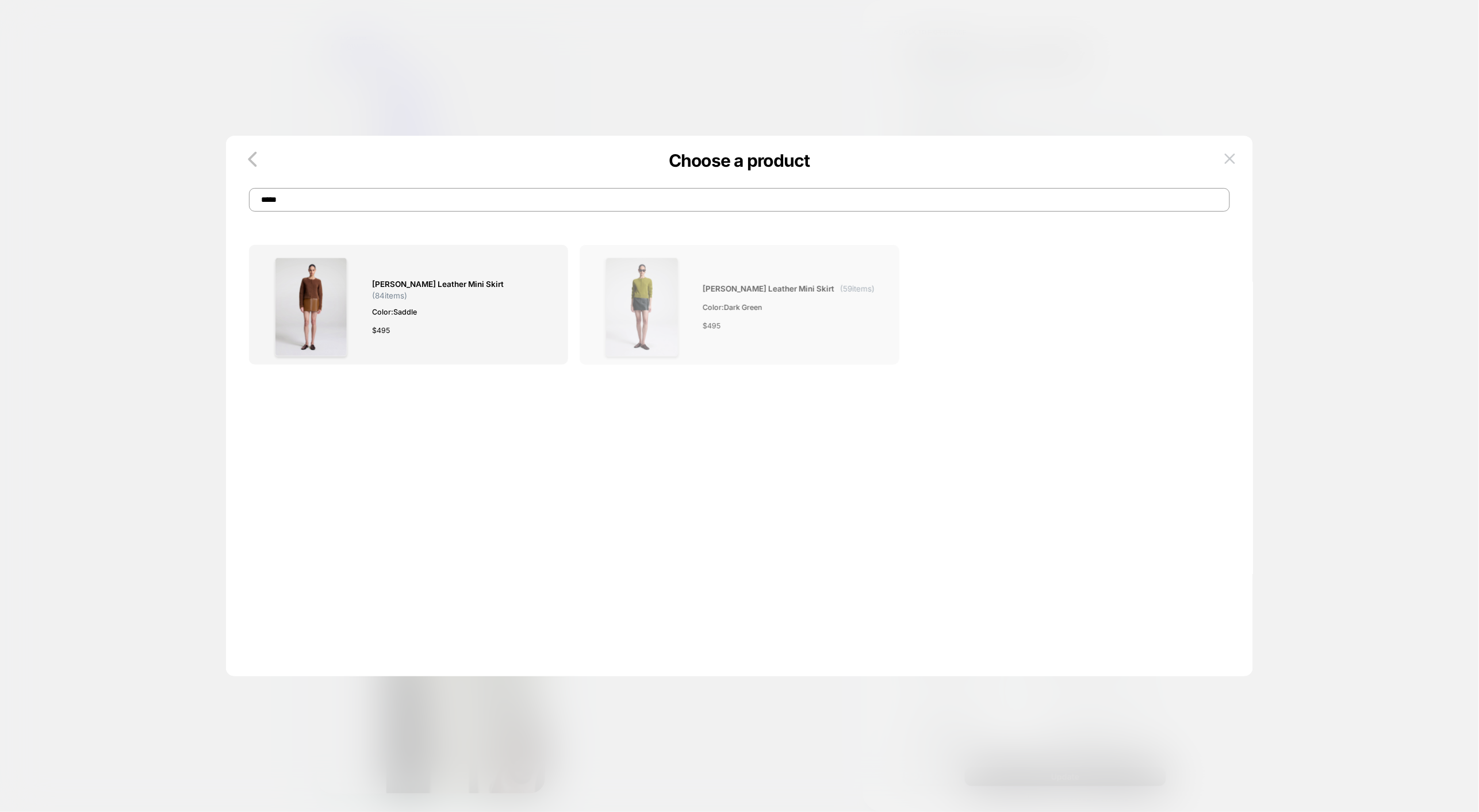
type input "*****"
click at [773, 316] on div "Cowan Leather Mini Skirt ( 59 items) Color: Dark Green $ 495" at bounding box center [788, 307] width 172 height 99
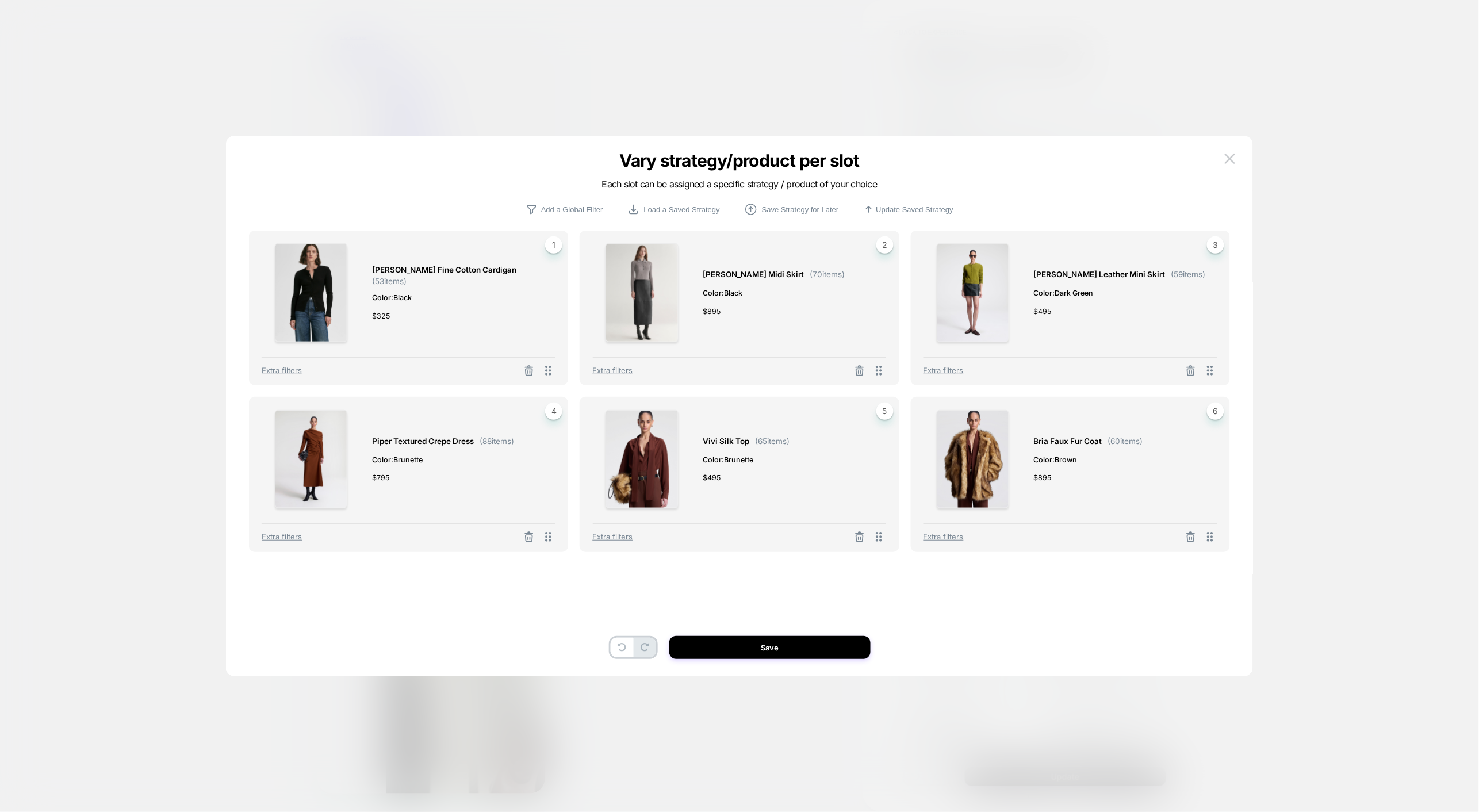
click at [240, 220] on div "Fisher Fine Cotton Cardigan ( 53 items) Color: Black $ 325 1 Extra filters Mart…" at bounding box center [734, 406] width 992 height 495
click at [1190, 541] on icon at bounding box center [1190, 536] width 11 height 11
click at [1023, 482] on button "Select Product" at bounding box center [1039, 486] width 63 height 22
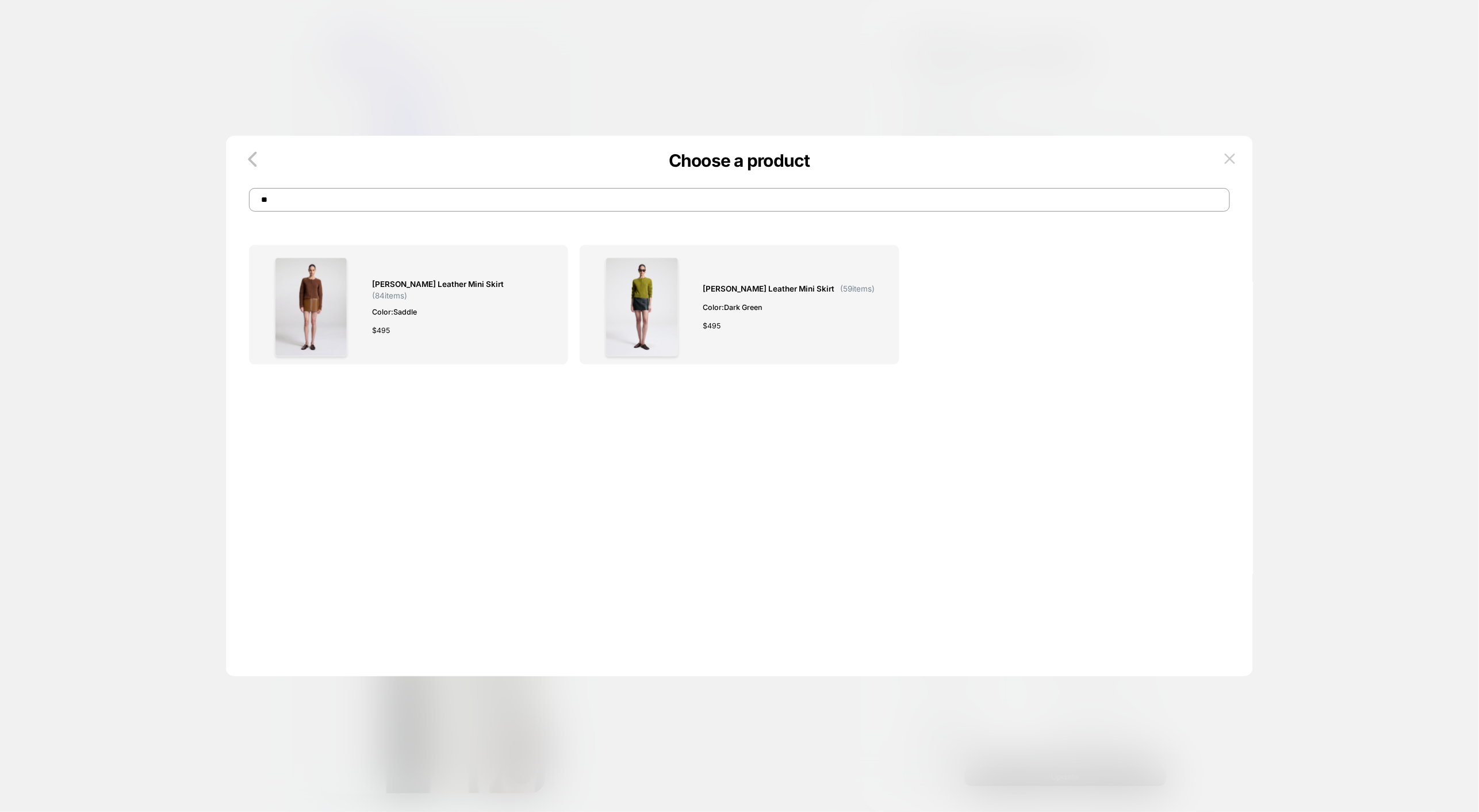
type input "*"
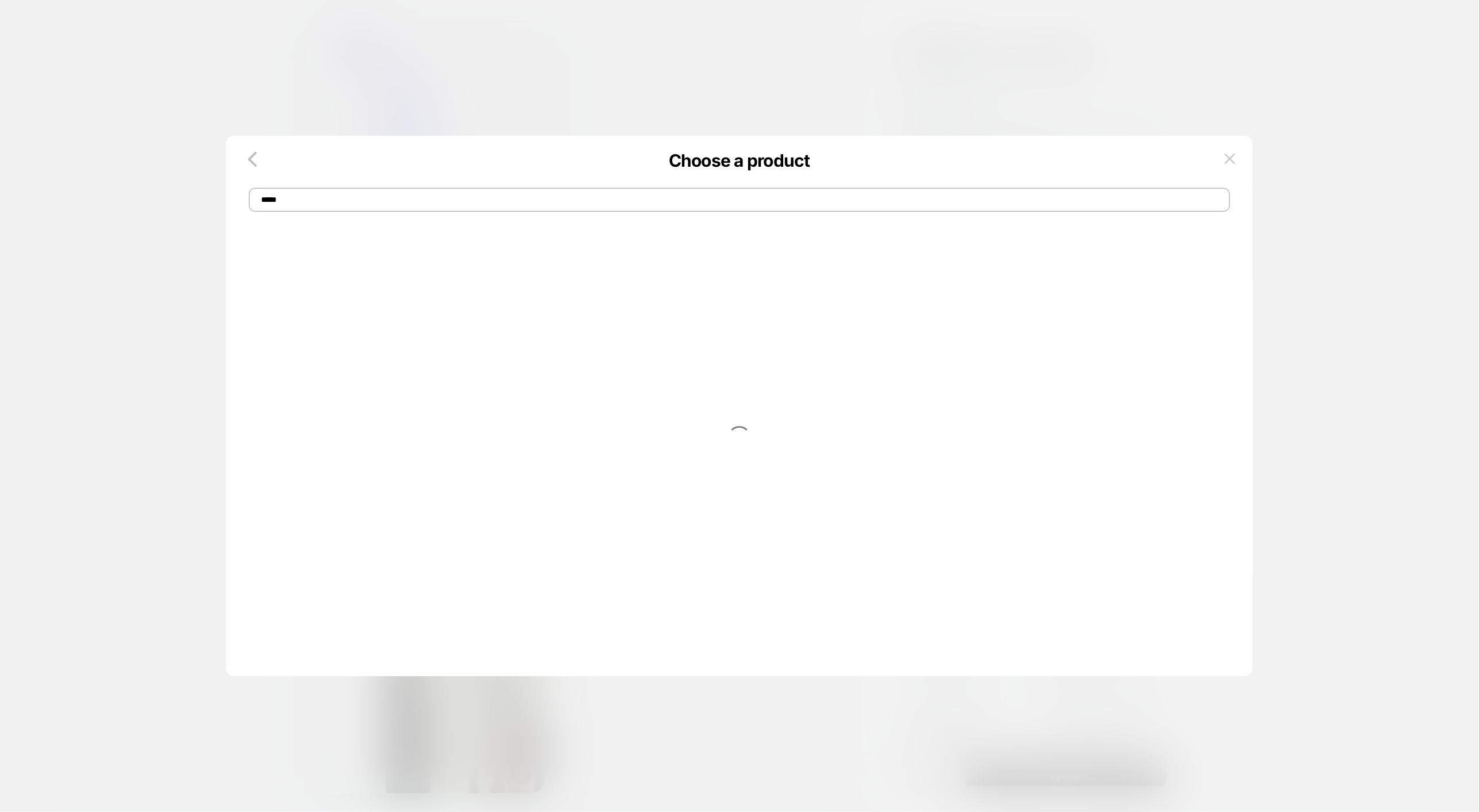
type input "******"
click at [417, 346] on div "Lainie Brushed Alpaca Cardigan ( 52 items) Color: Bronco $ 425" at bounding box center [455, 307] width 168 height 99
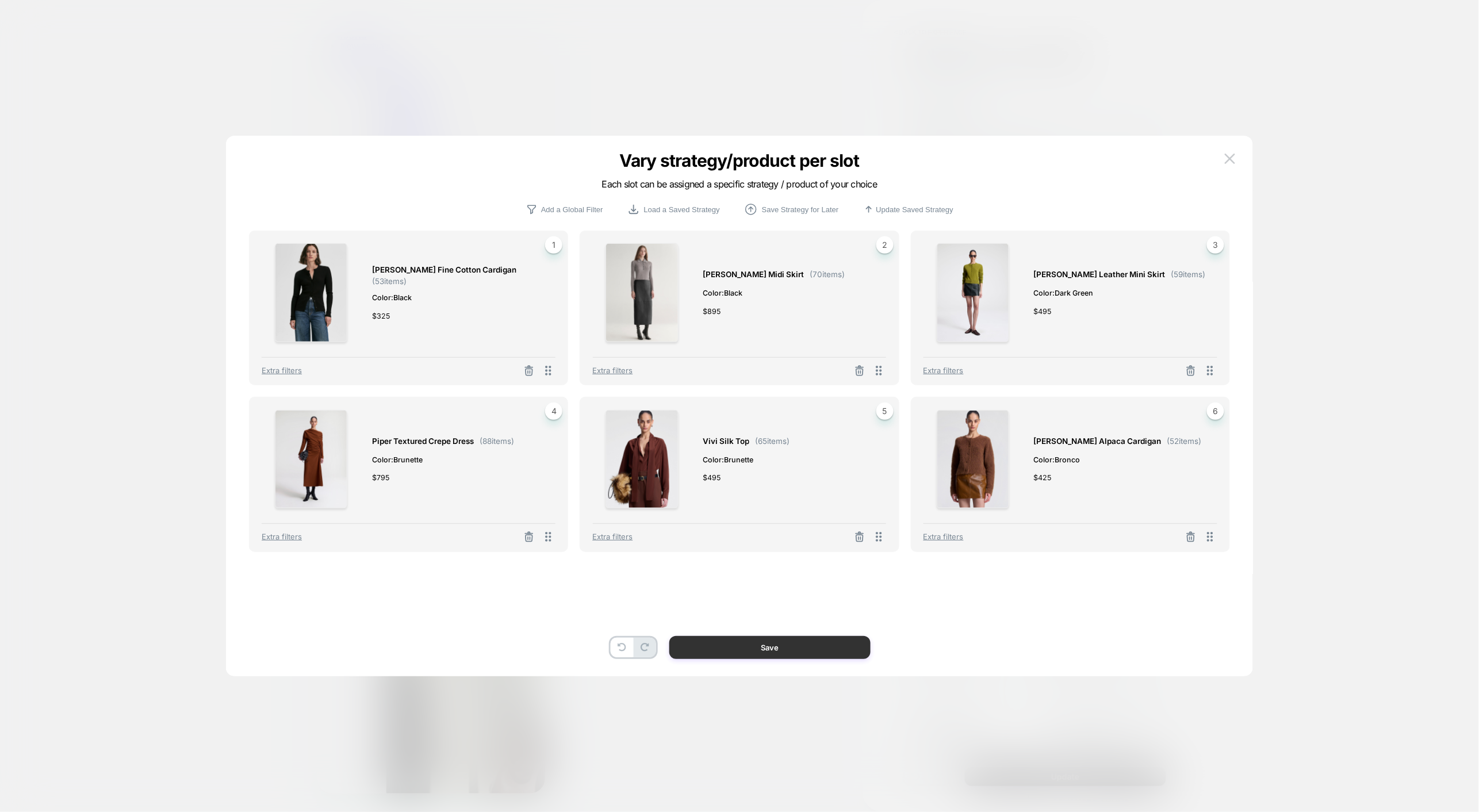
click at [767, 648] on button "Save" at bounding box center [770, 647] width 201 height 23
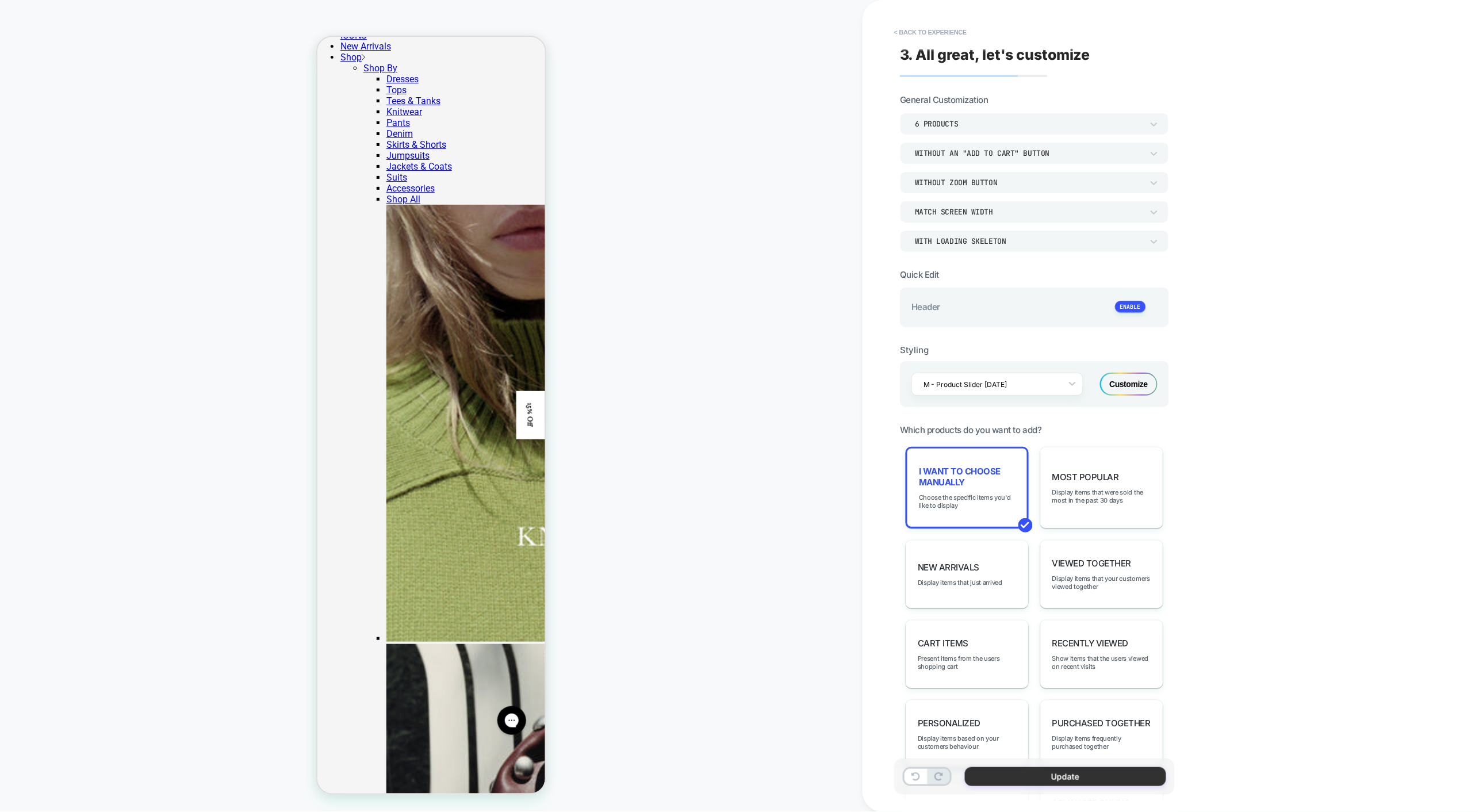
click at [1035, 774] on button "Update" at bounding box center [1065, 775] width 201 height 19
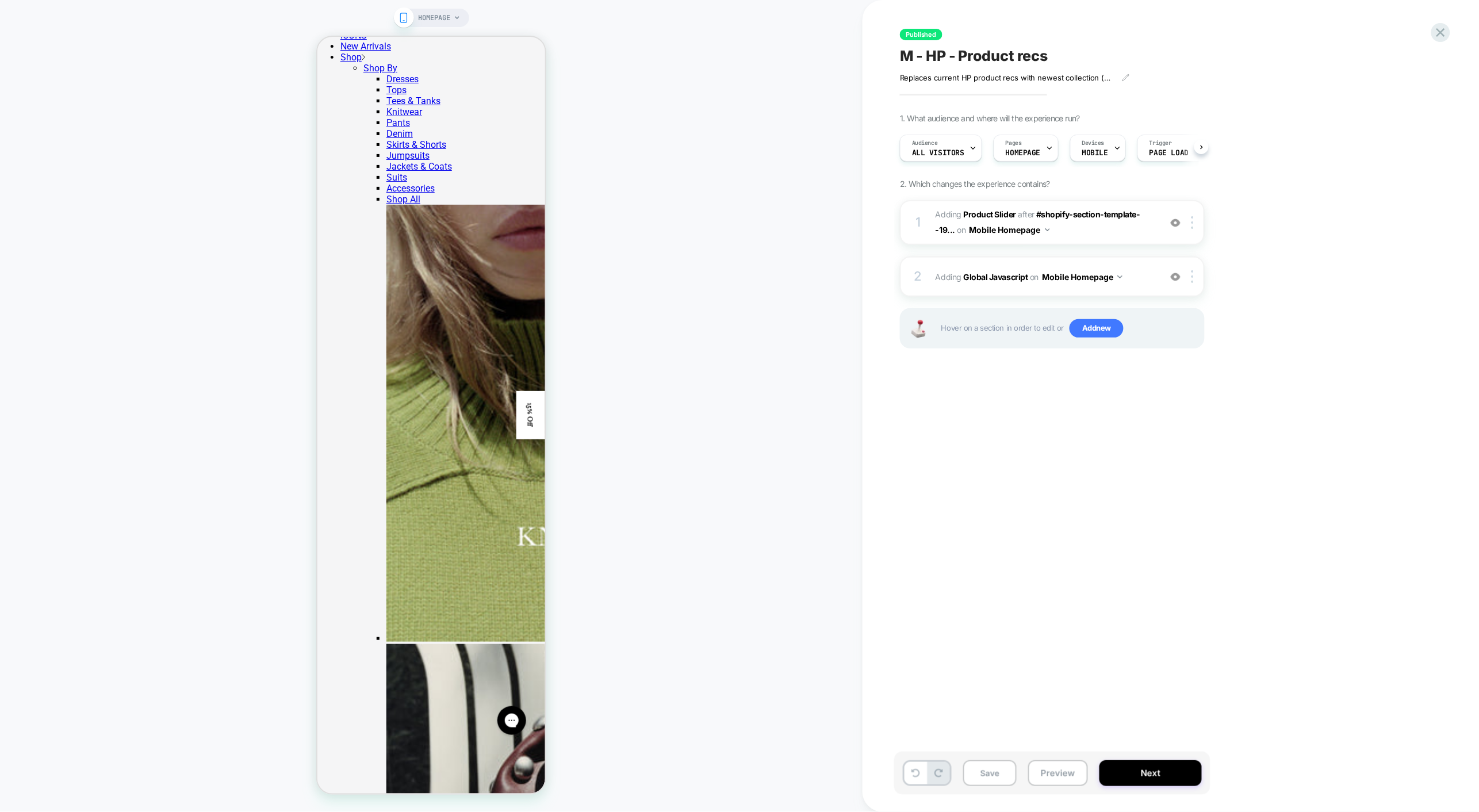
scroll to position [0, 1]
click at [1120, 777] on button "Next" at bounding box center [1150, 773] width 102 height 26
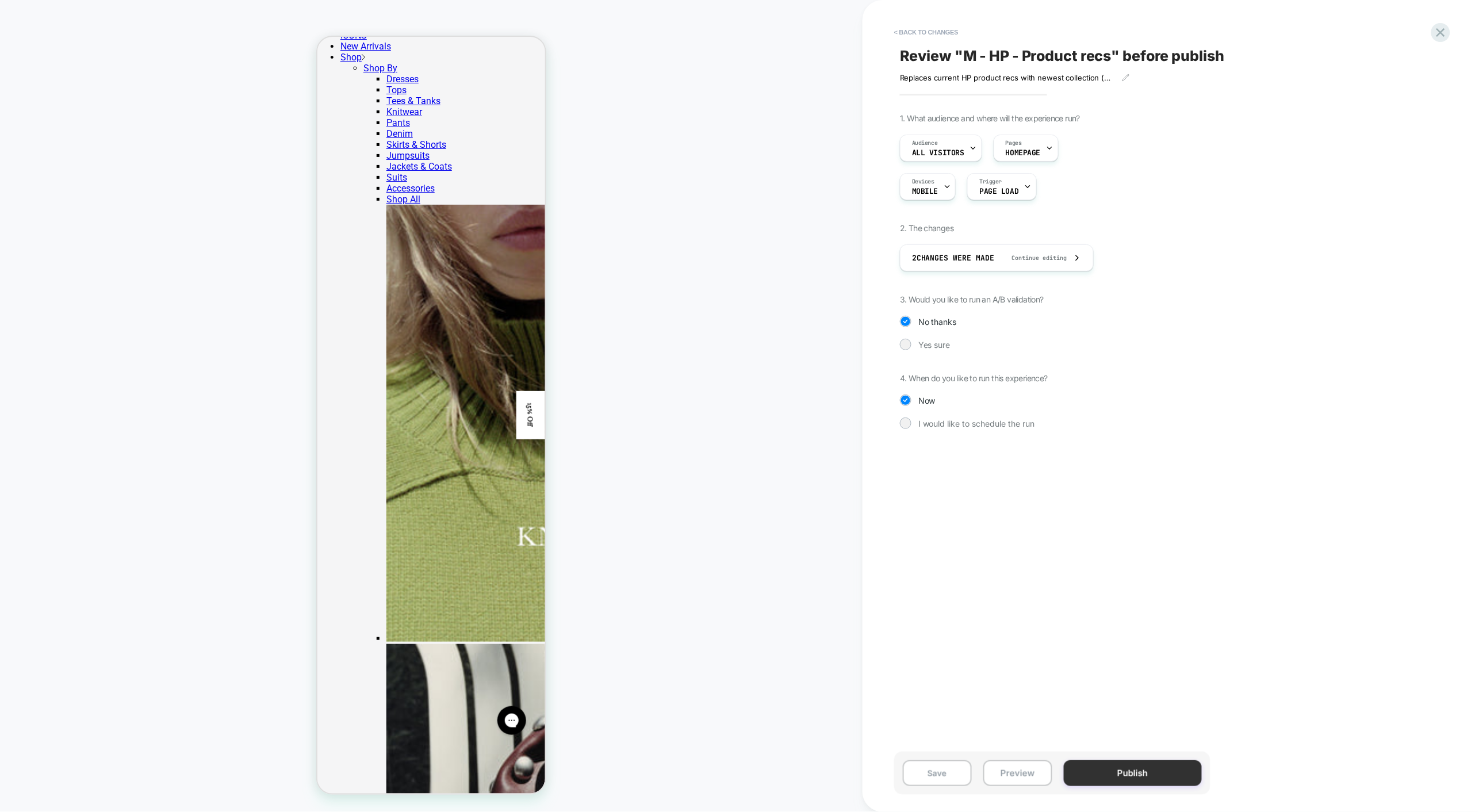
click at [1119, 776] on button "Publish" at bounding box center [1133, 773] width 138 height 26
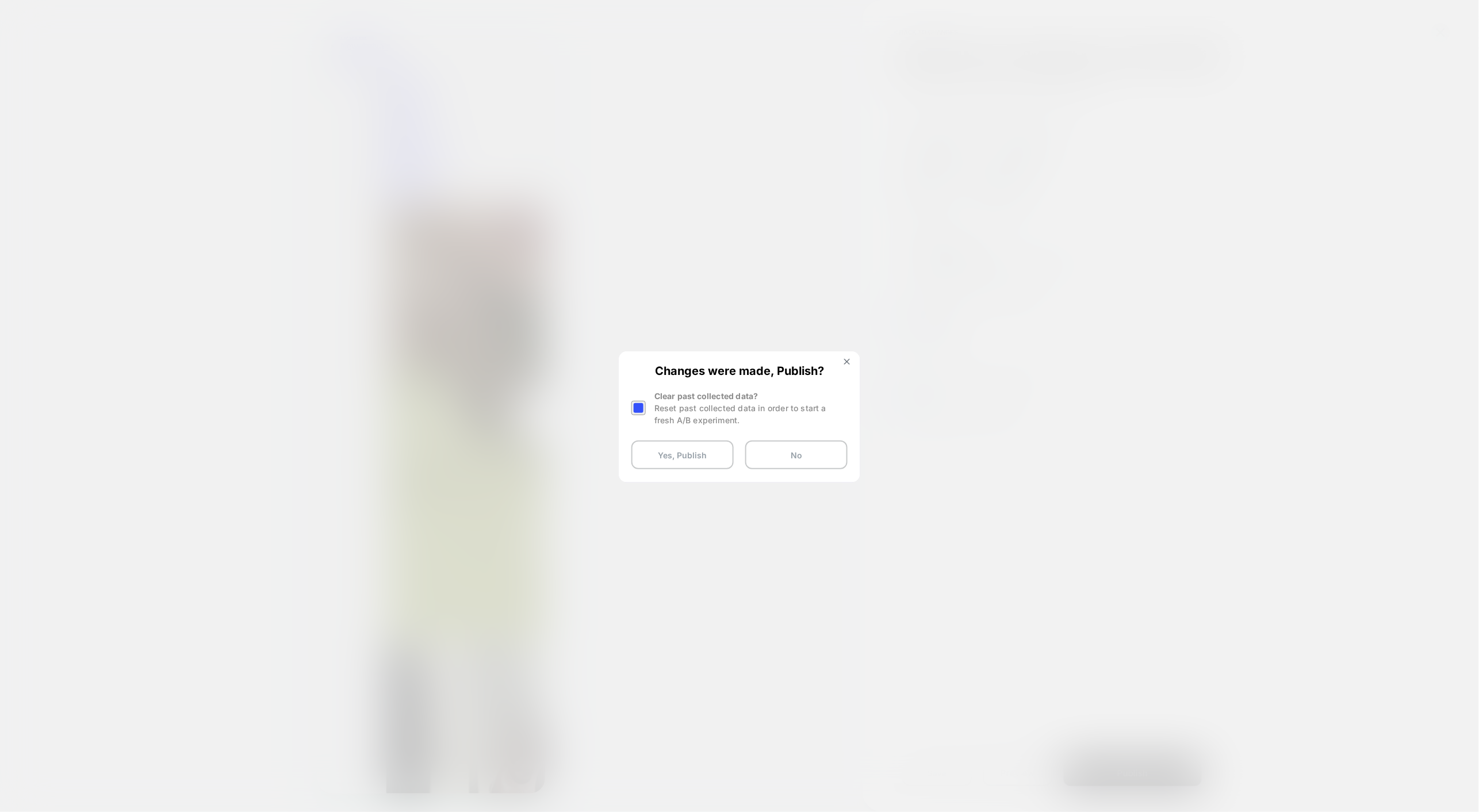
click at [643, 407] on div at bounding box center [638, 407] width 14 height 14
click at [661, 448] on button "Yes, Publish" at bounding box center [682, 454] width 102 height 29
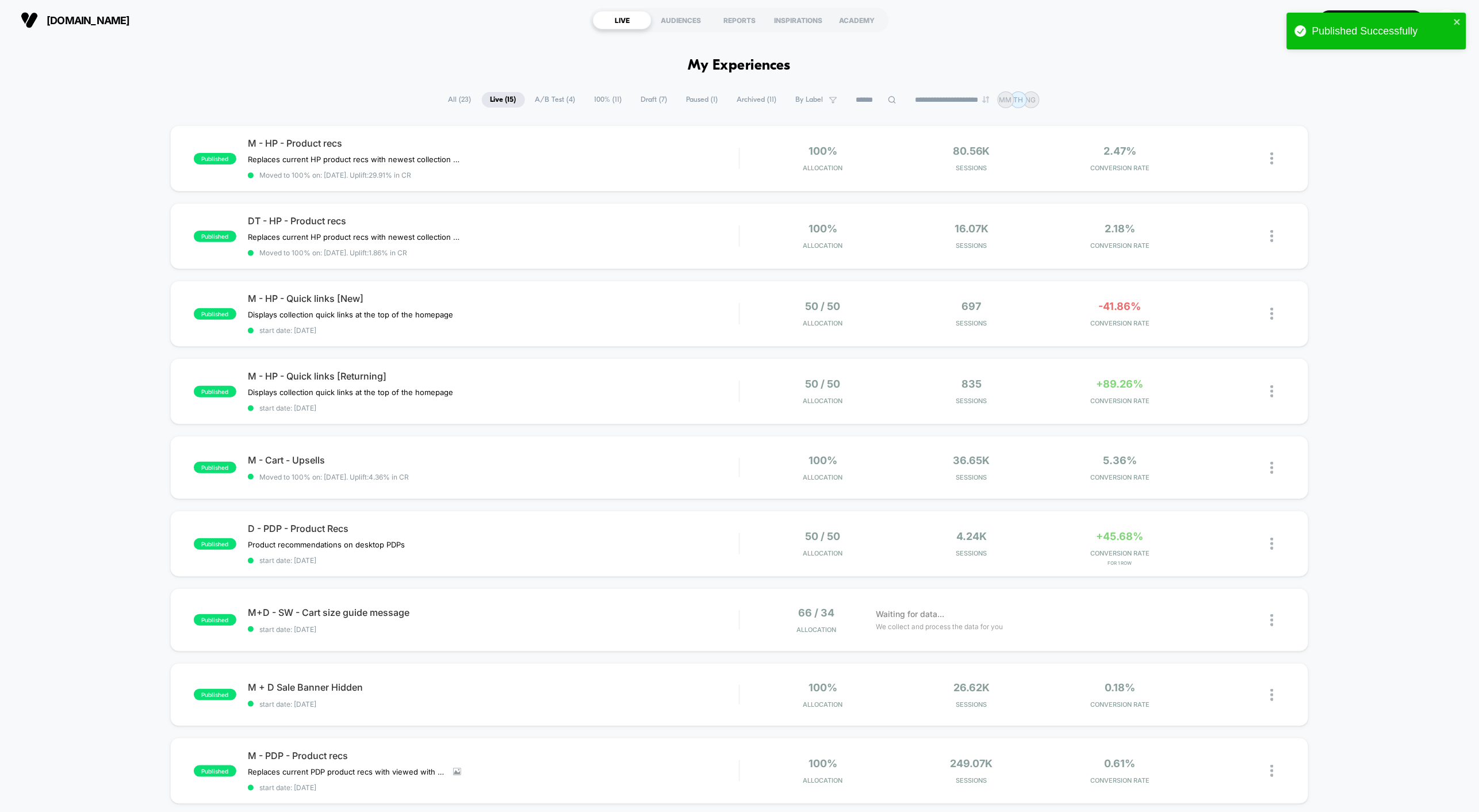
click at [132, 279] on div "published M - HP - Product recs Replaces current HP product recs with newest co…" at bounding box center [739, 606] width 1479 height 962
click at [213, 95] on div "**********" at bounding box center [739, 100] width 1479 height 16
